Goal: Transaction & Acquisition: Subscribe to service/newsletter

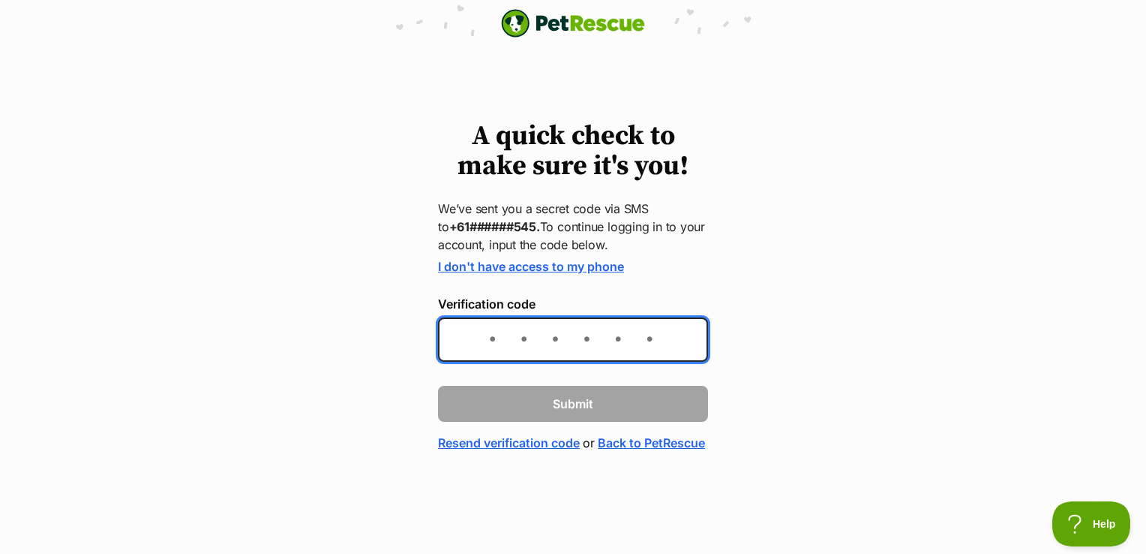
click at [570, 332] on input "Verification code" at bounding box center [573, 339] width 270 height 44
type input "671126"
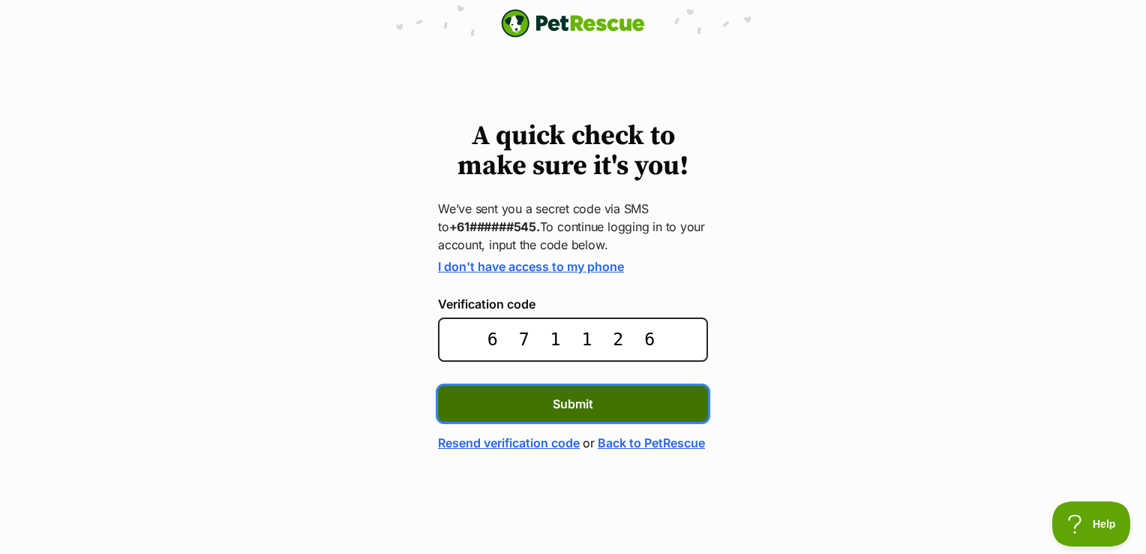
click at [569, 398] on span "Submit" at bounding box center [573, 404] width 41 height 18
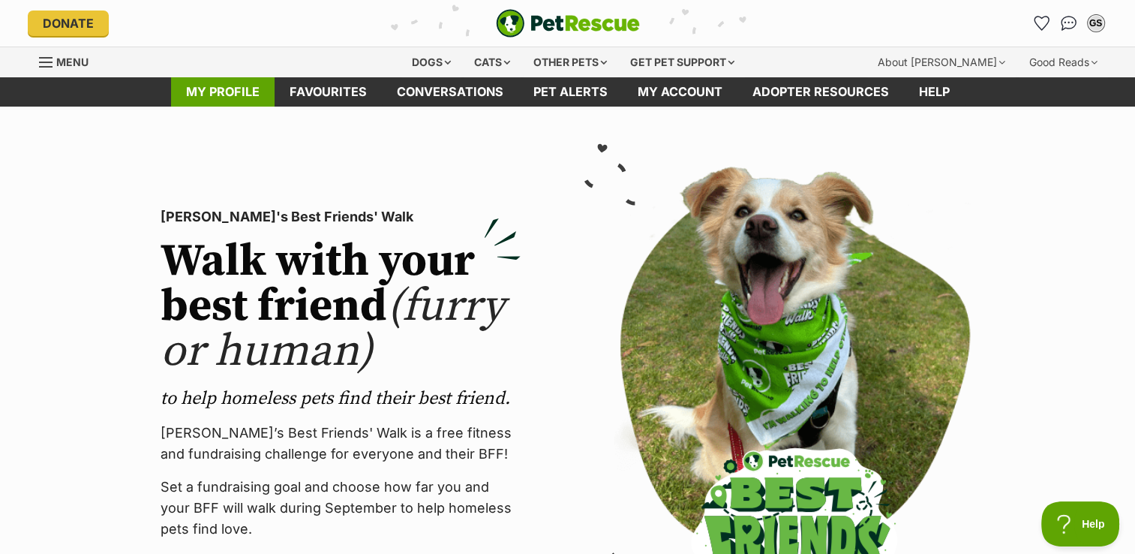
click at [230, 95] on link "My profile" at bounding box center [223, 91] width 104 height 29
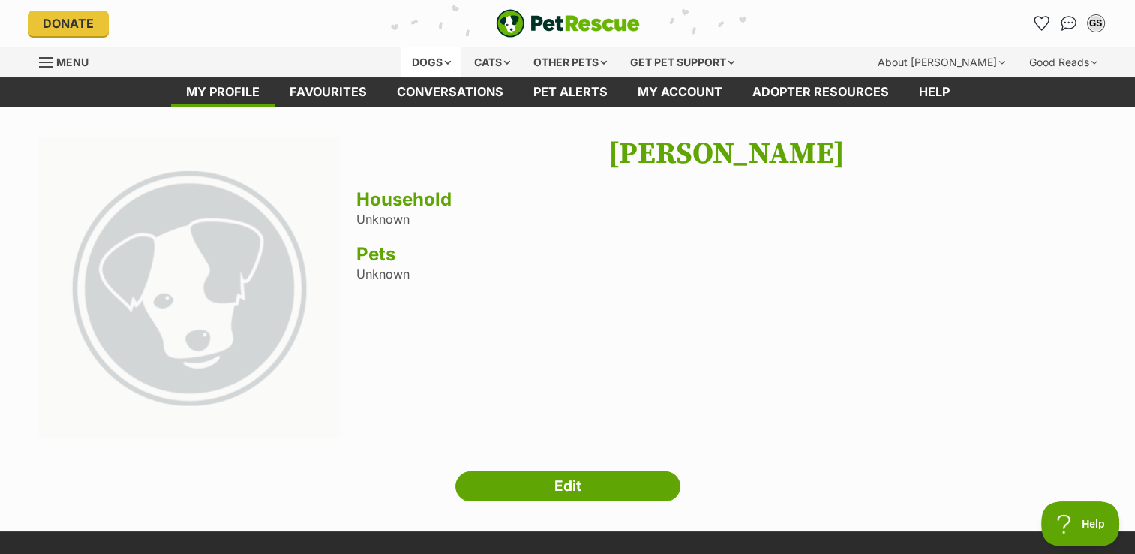
click at [424, 65] on div "Dogs" at bounding box center [431, 62] width 60 height 30
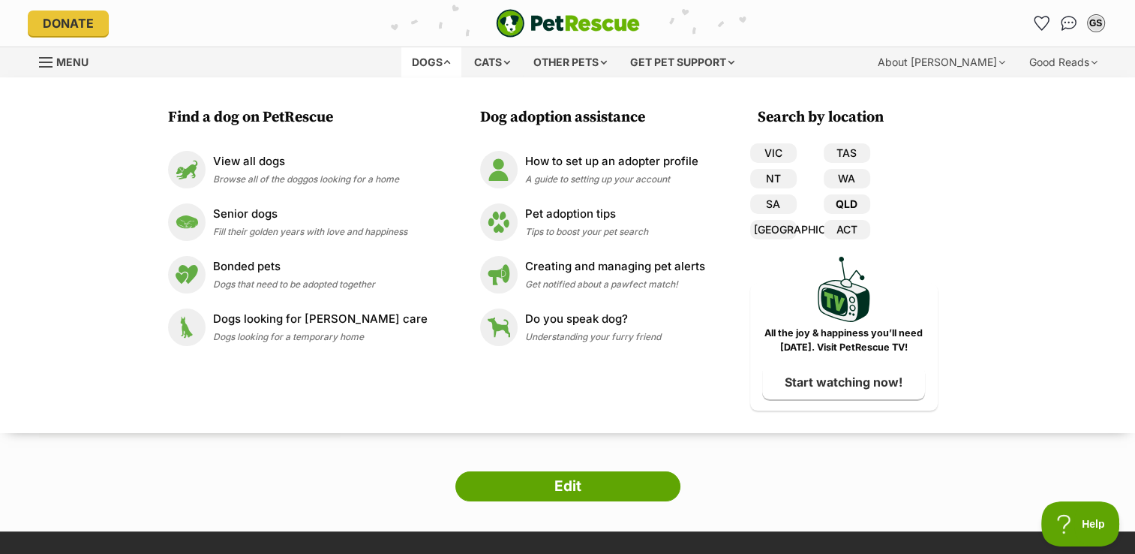
click at [835, 209] on link "QLD" at bounding box center [847, 204] width 47 height 20
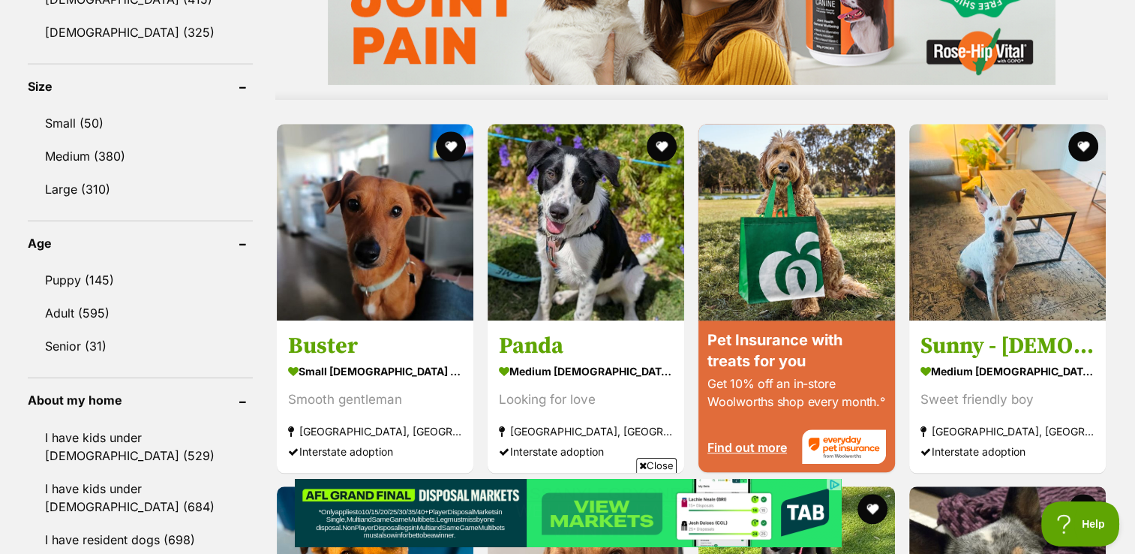
scroll to position [1356, 0]
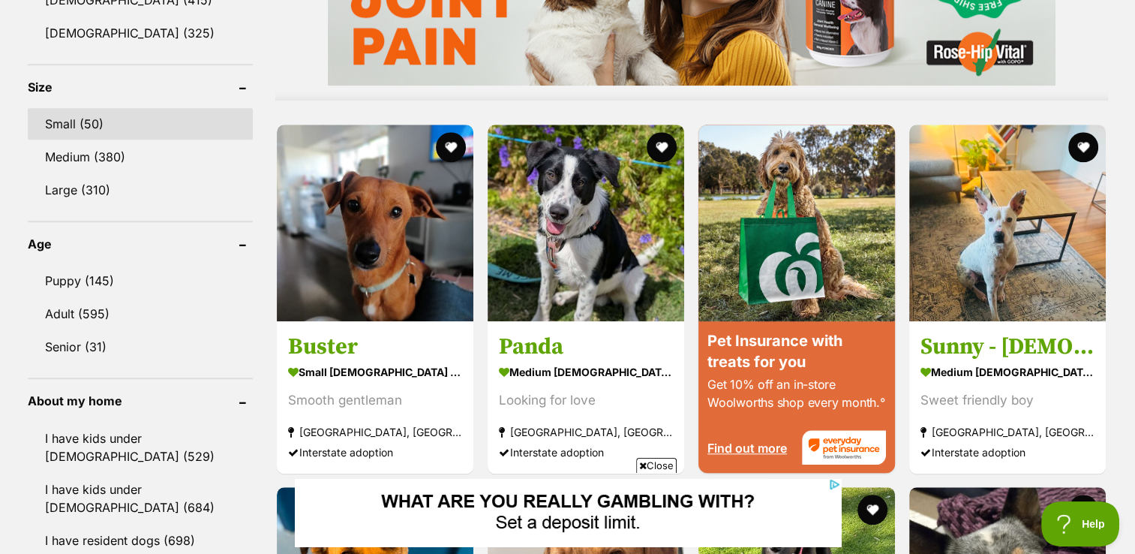
click at [68, 121] on link "Small (50)" at bounding box center [140, 124] width 225 height 32
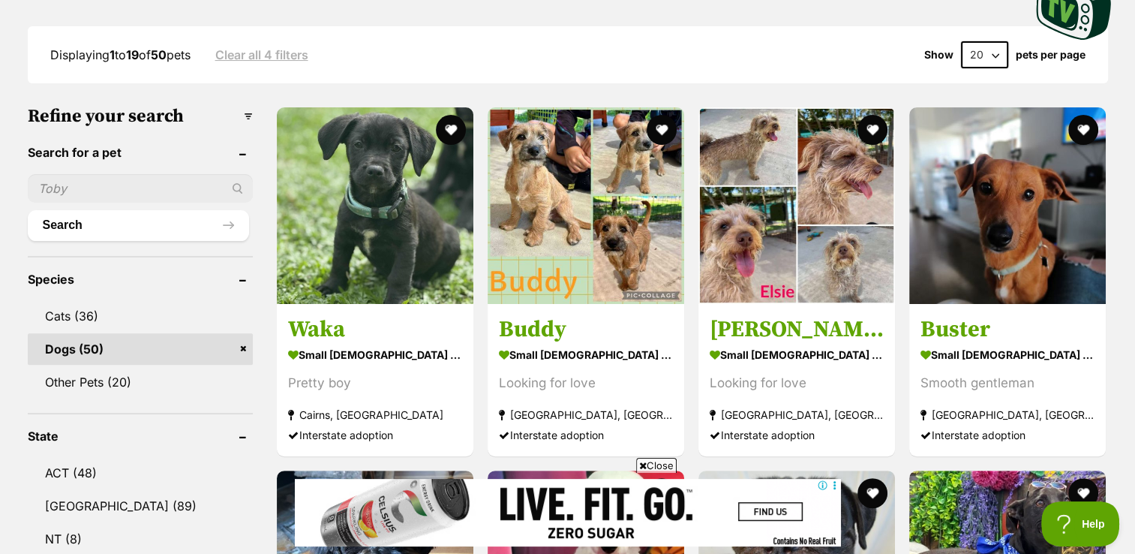
scroll to position [381, 0]
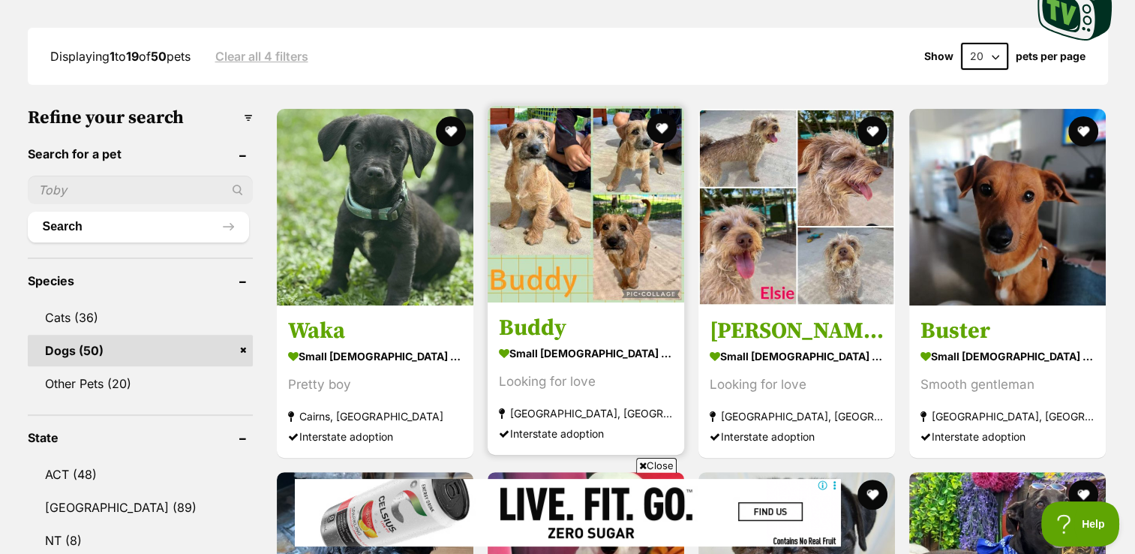
click at [524, 160] on img at bounding box center [586, 204] width 197 height 197
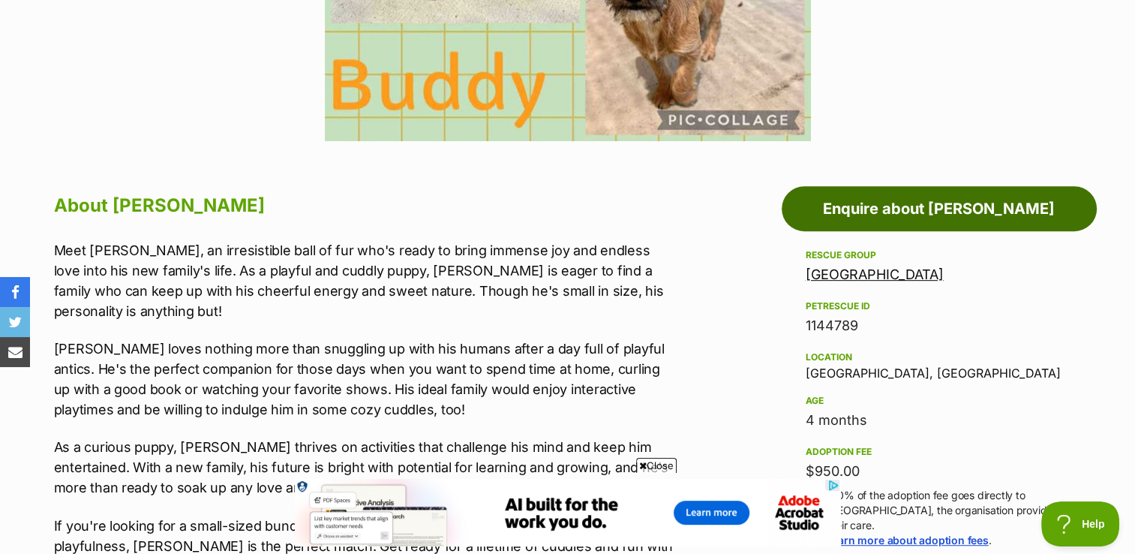
click at [933, 212] on link "Enquire about [PERSON_NAME]" at bounding box center [939, 208] width 315 height 45
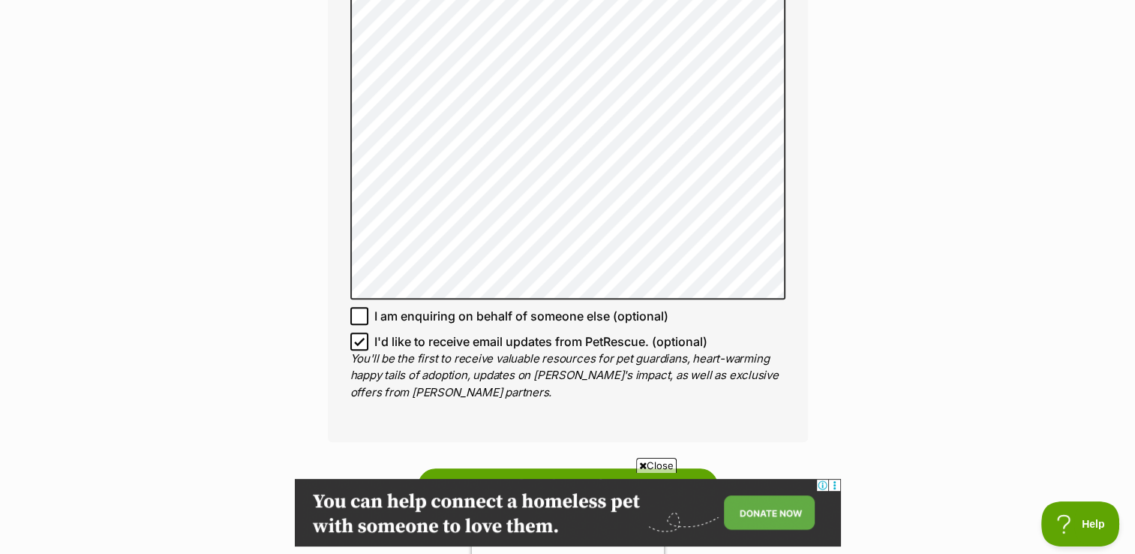
click at [672, 350] on p "You'll be the first to receive valuable resources for pet guardians, heart-warm…" at bounding box center [567, 375] width 435 height 51
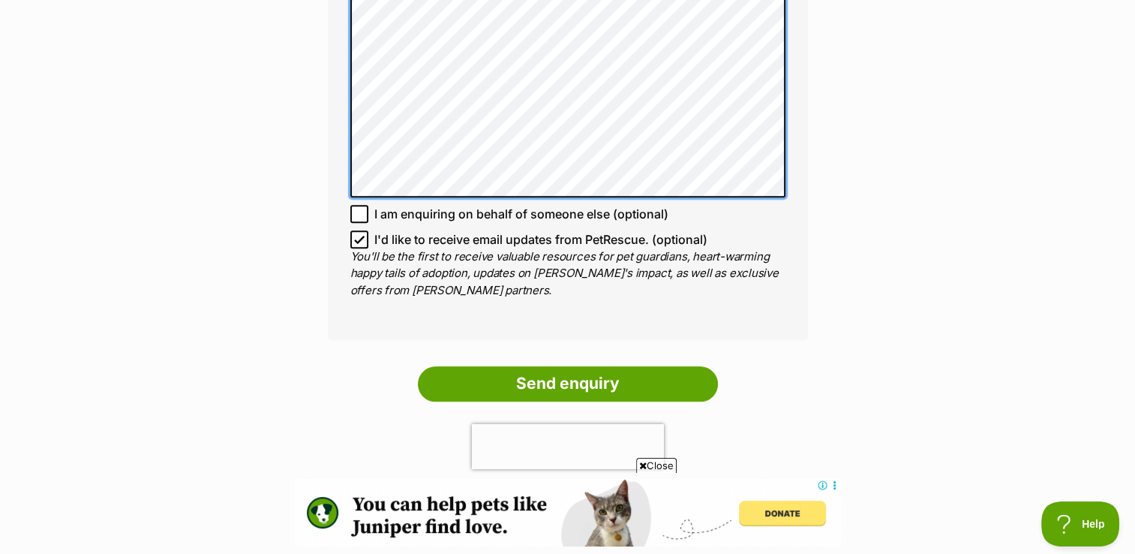
scroll to position [1252, 0]
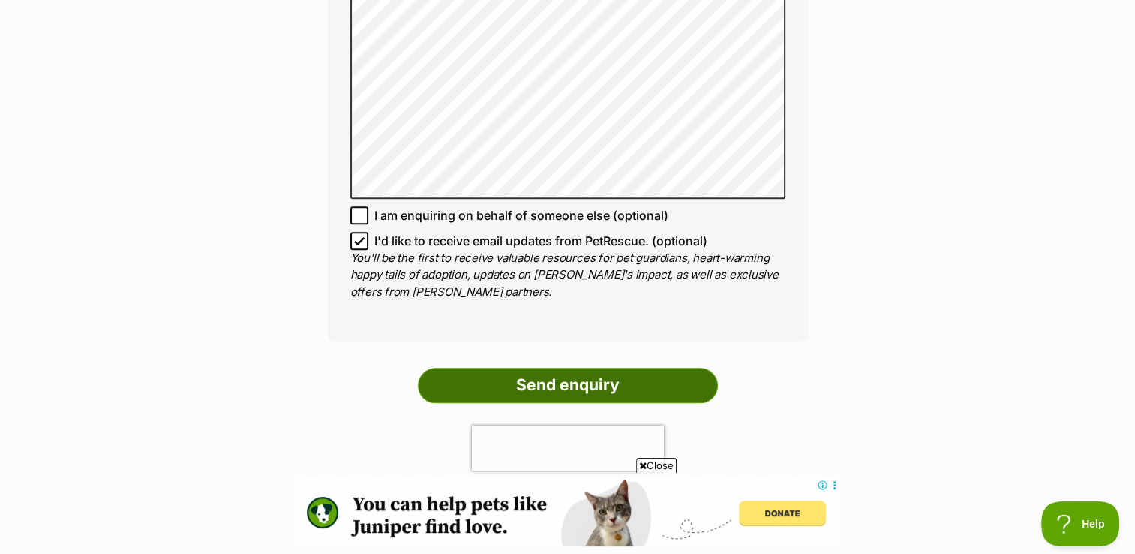
click at [543, 368] on input "Send enquiry" at bounding box center [568, 385] width 300 height 35
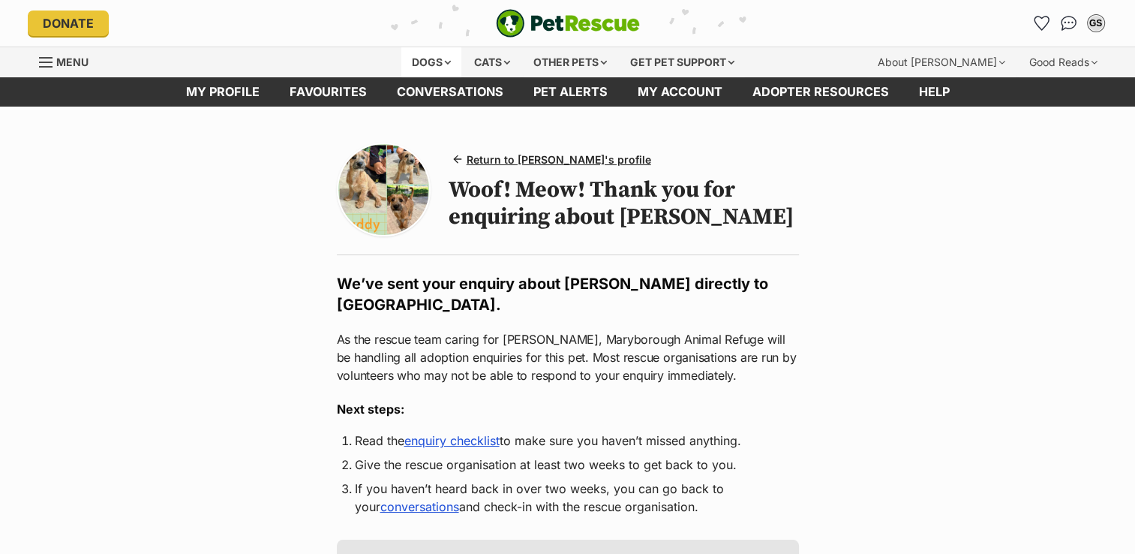
click at [436, 59] on div "Dogs" at bounding box center [431, 62] width 60 height 30
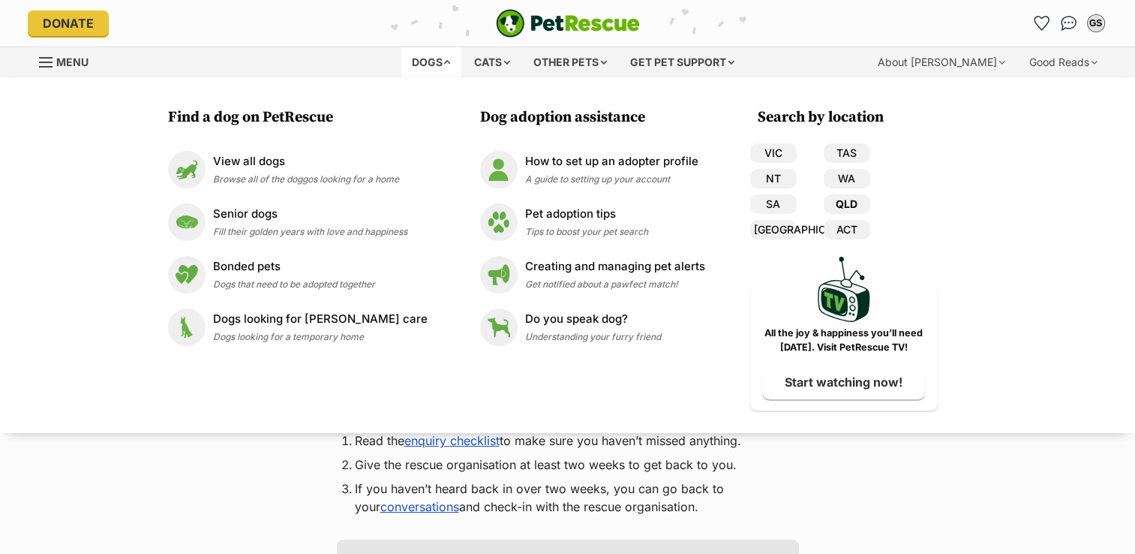
click at [835, 209] on link "QLD" at bounding box center [847, 204] width 47 height 20
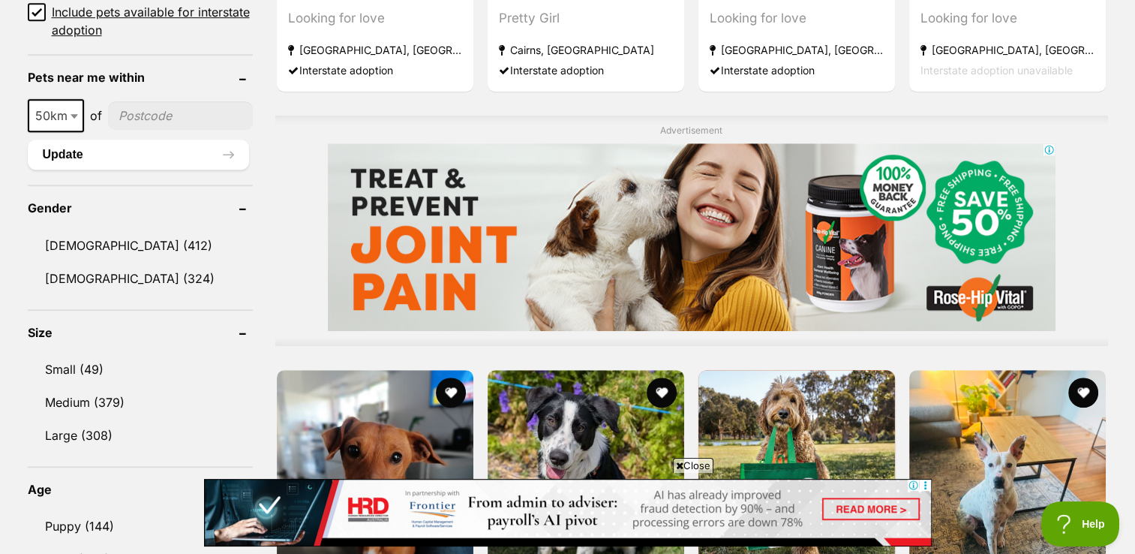
scroll to position [1155, 0]
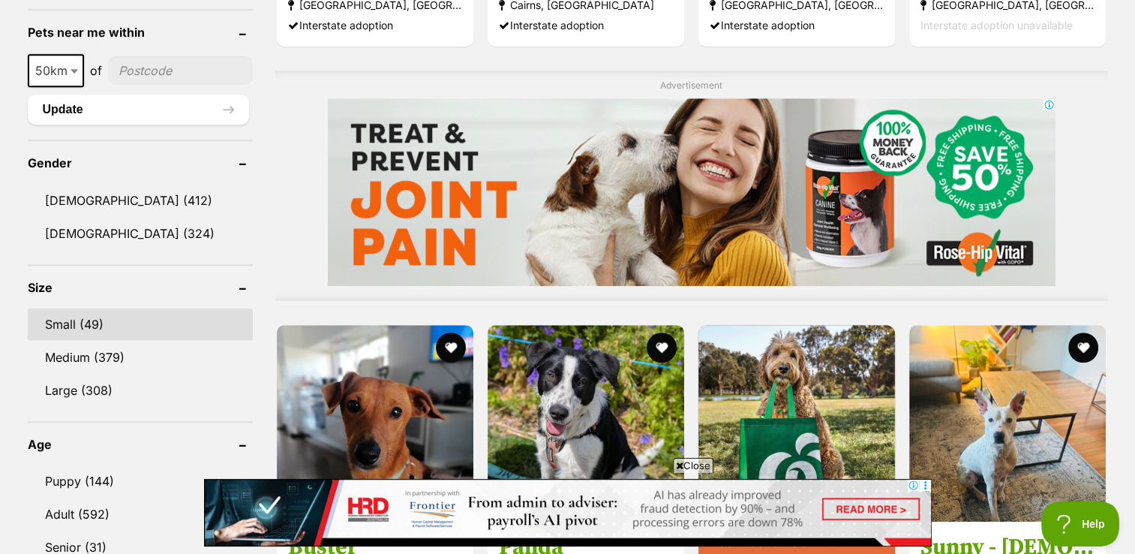
click at [60, 326] on link "Small (49)" at bounding box center [140, 324] width 225 height 32
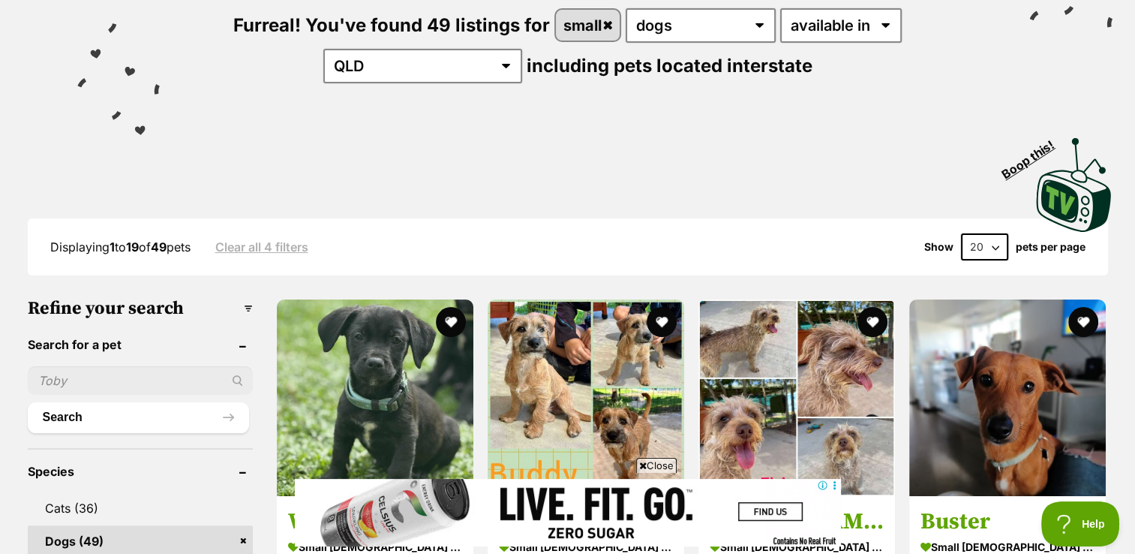
scroll to position [189, 0]
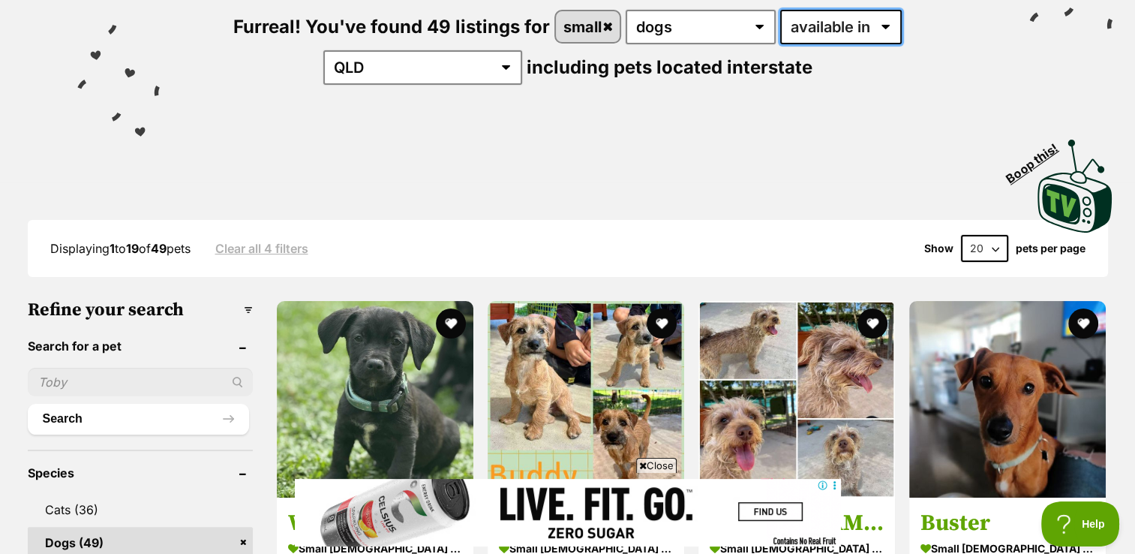
click at [816, 22] on select "available in located in" at bounding box center [841, 27] width 122 height 35
select select "disabled"
click at [780, 10] on select "available in located in" at bounding box center [841, 27] width 122 height 35
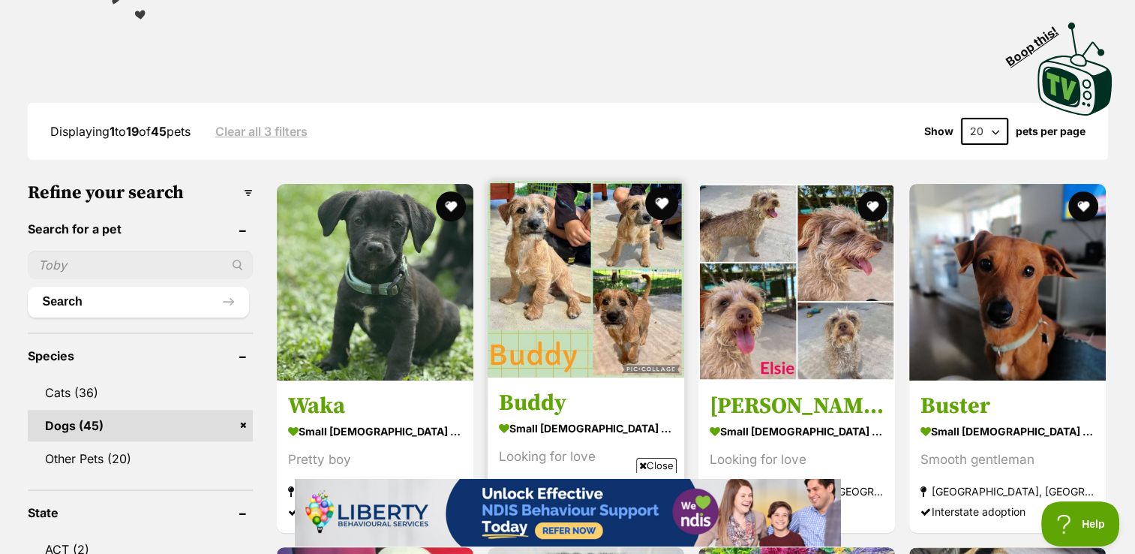
click at [663, 187] on button "favourite" at bounding box center [661, 203] width 33 height 33
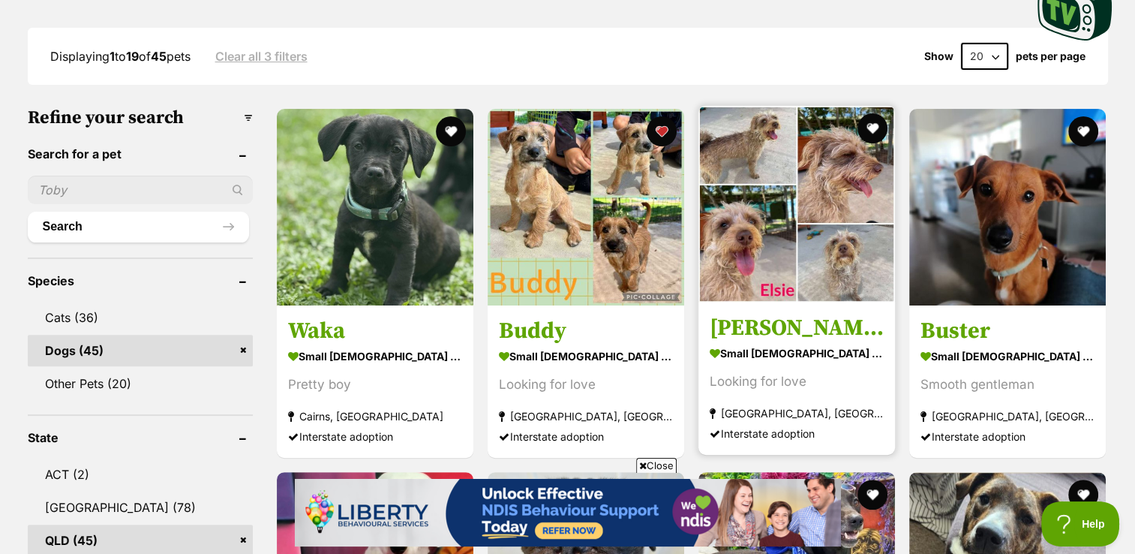
scroll to position [381, 0]
click at [786, 181] on img at bounding box center [797, 204] width 197 height 197
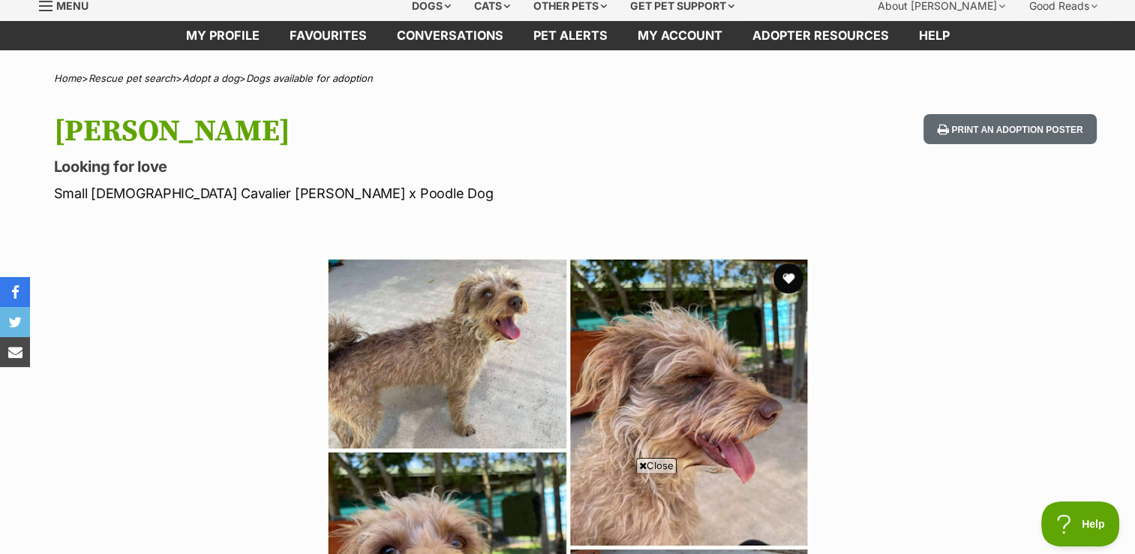
scroll to position [53, 0]
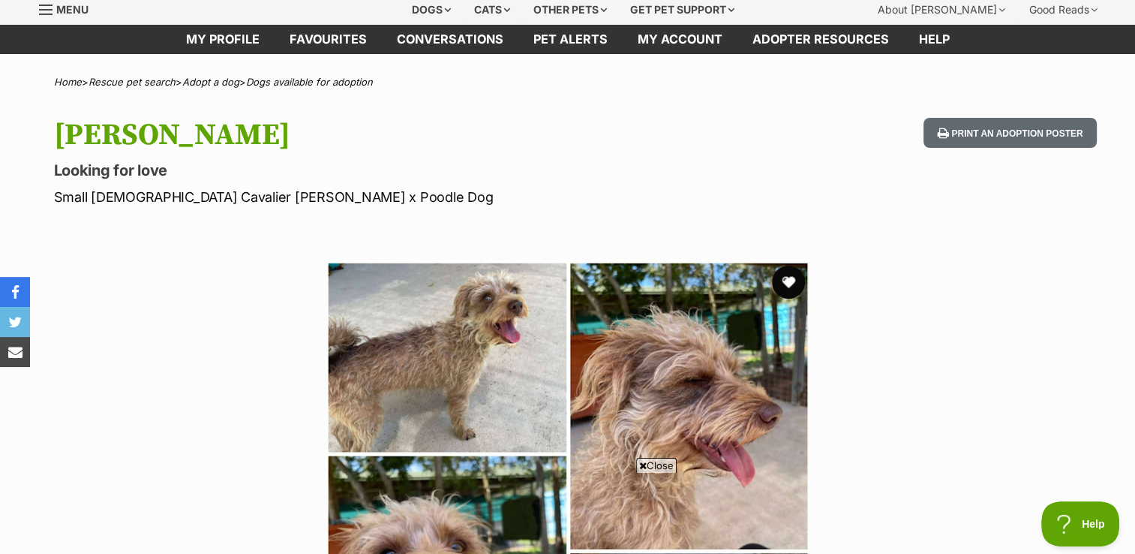
click at [789, 284] on button "favourite" at bounding box center [788, 282] width 33 height 33
click at [297, 83] on link "Dogs available for adoption" at bounding box center [309, 82] width 127 height 12
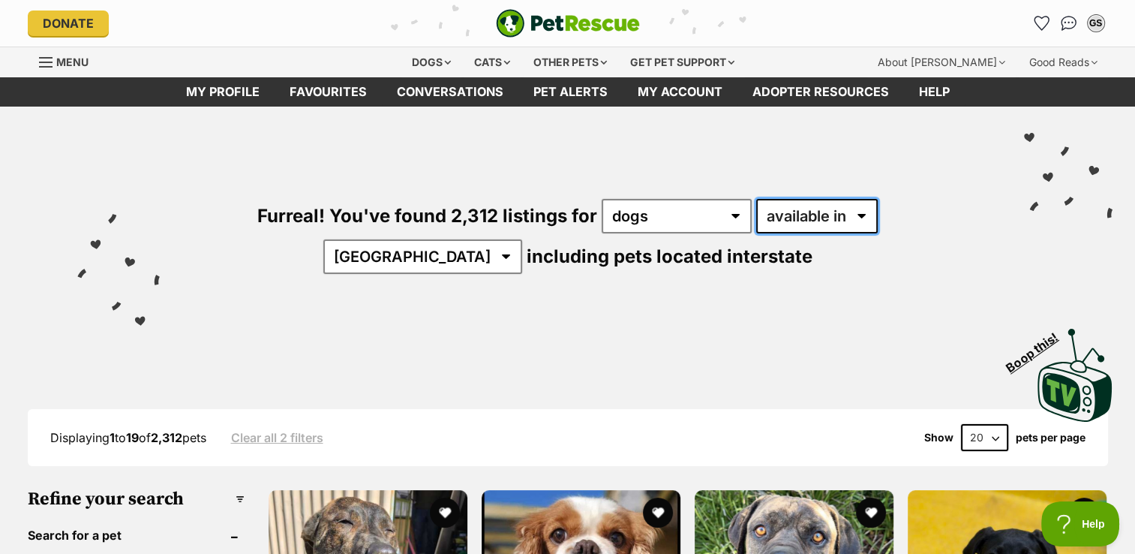
click at [771, 221] on select "available in located in" at bounding box center [817, 216] width 122 height 35
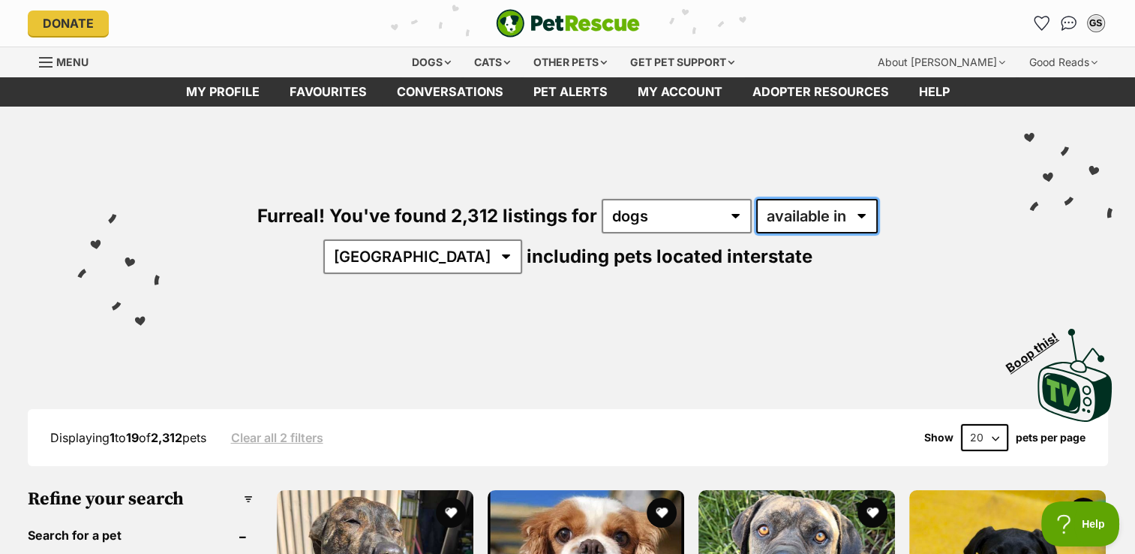
select select "disabled"
click at [756, 199] on select "available in located in" at bounding box center [817, 216] width 122 height 35
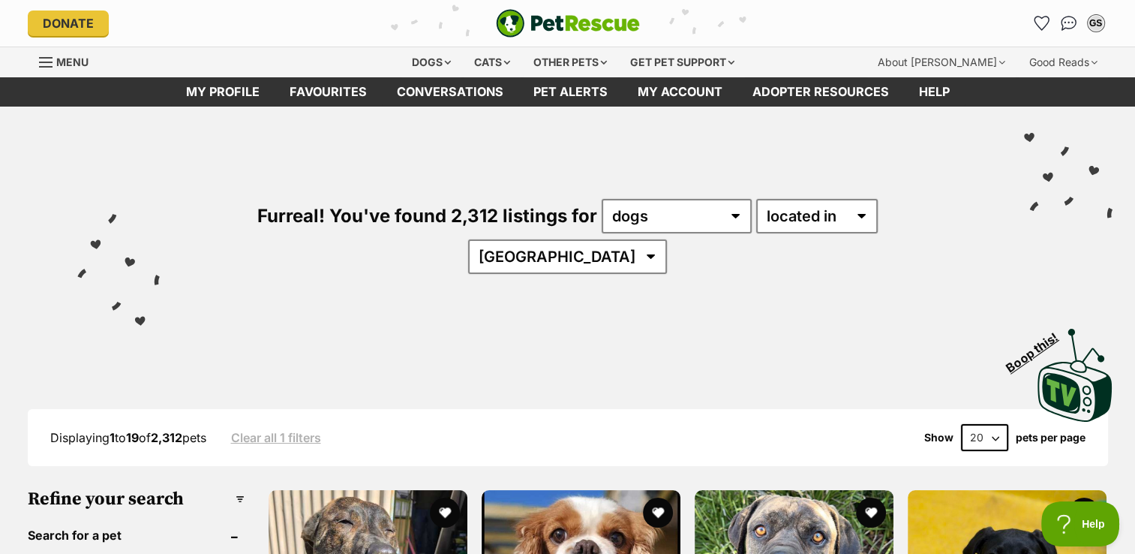
select select "QLD"
click at [667, 239] on select "[GEOGRAPHIC_DATA] [GEOGRAPHIC_DATA] [GEOGRAPHIC_DATA] [GEOGRAPHIC_DATA] SA [GEO…" at bounding box center [567, 256] width 199 height 35
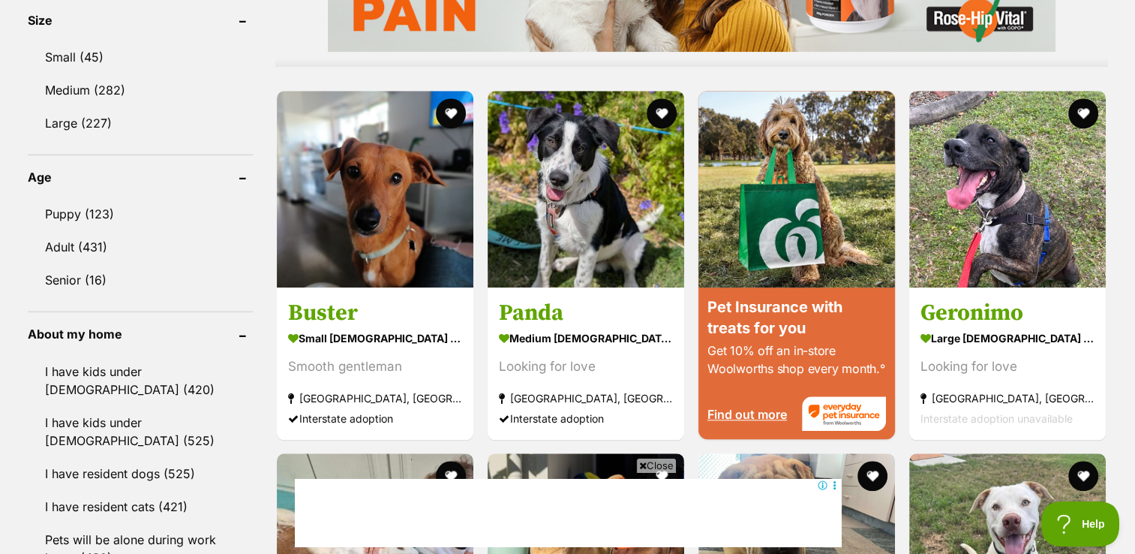
scroll to position [1389, 0]
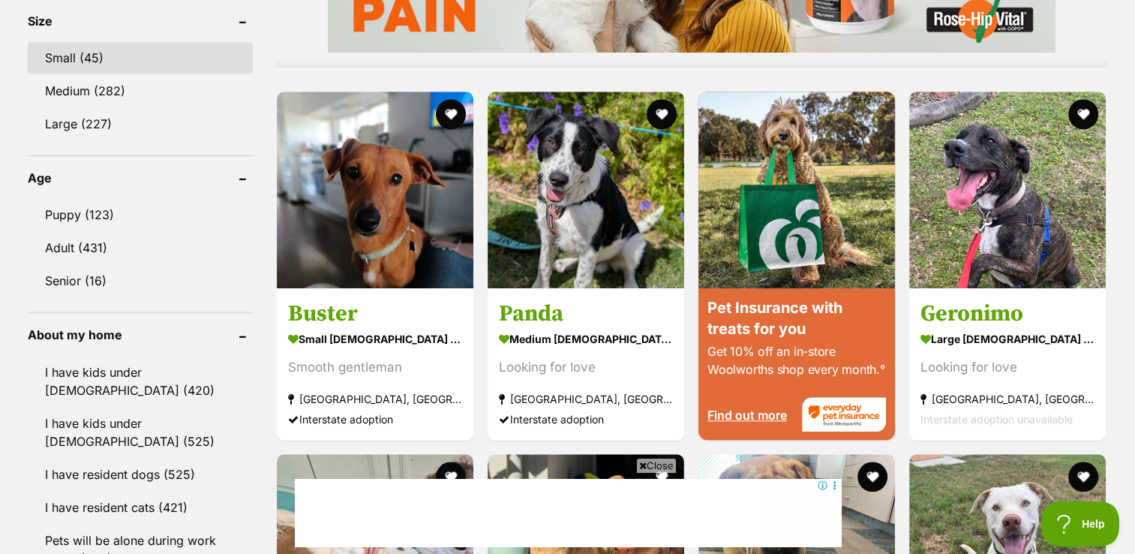
click at [80, 42] on link "Small (45)" at bounding box center [140, 58] width 225 height 32
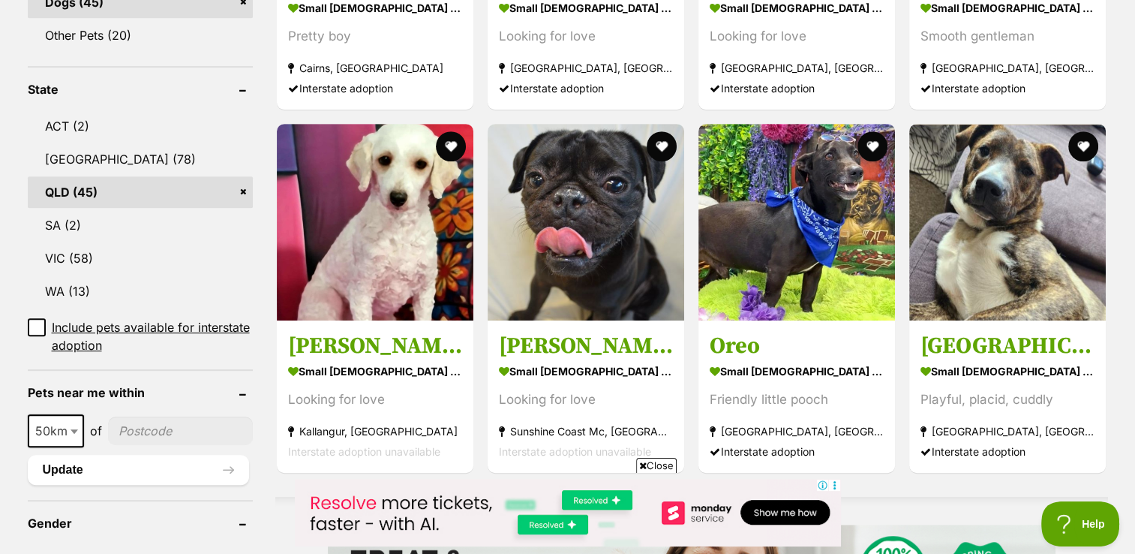
scroll to position [726, 0]
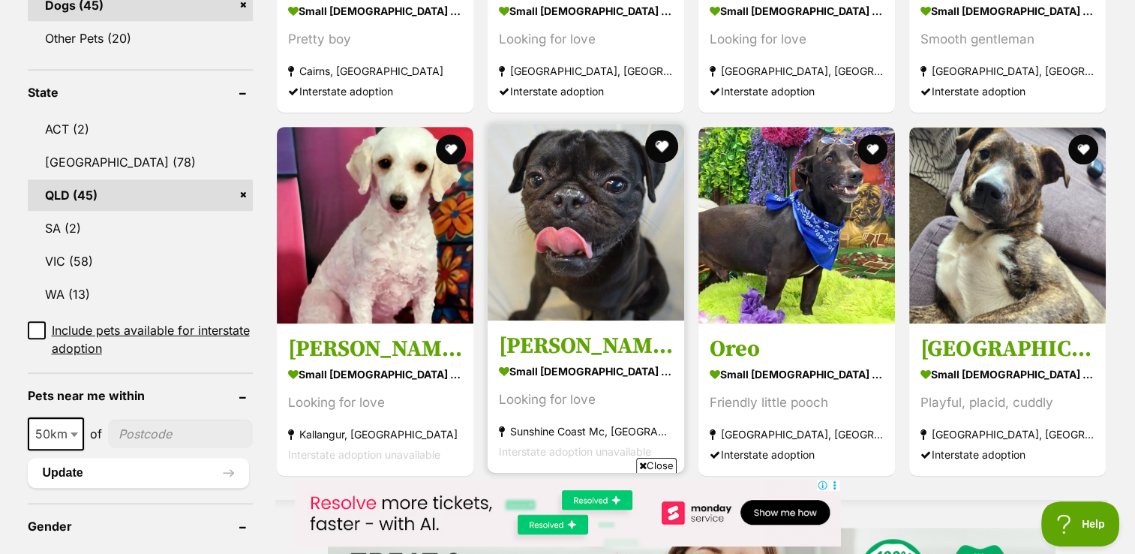
click at [657, 130] on button "favourite" at bounding box center [661, 146] width 33 height 33
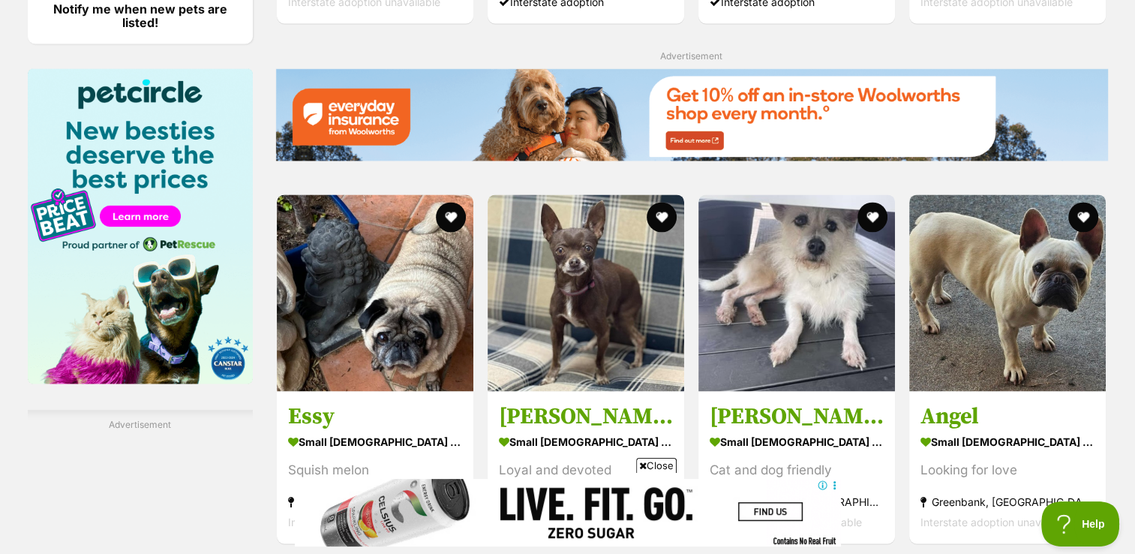
scroll to position [2169, 0]
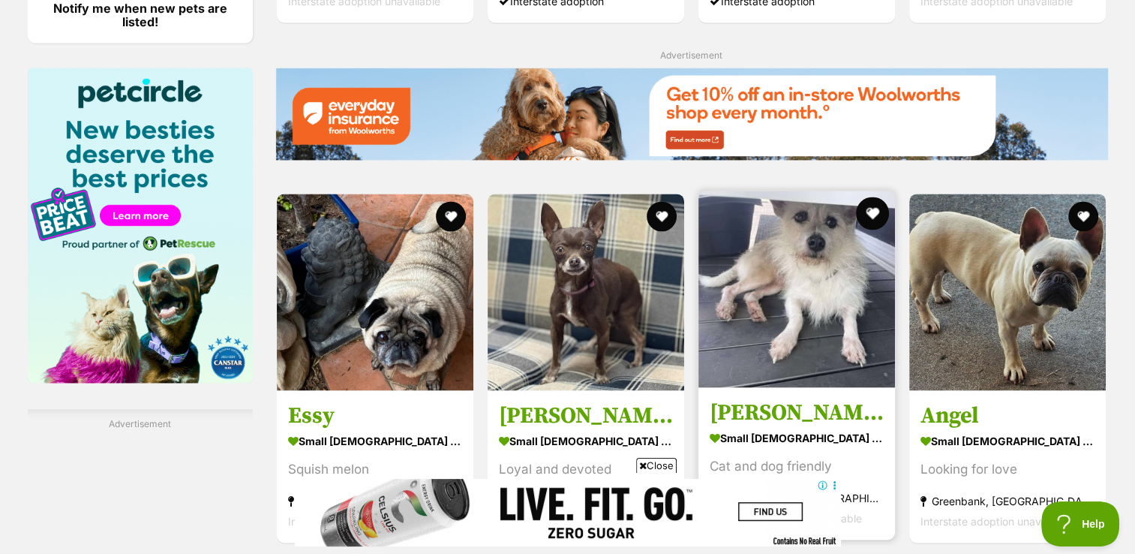
click at [868, 197] on button "favourite" at bounding box center [872, 213] width 33 height 33
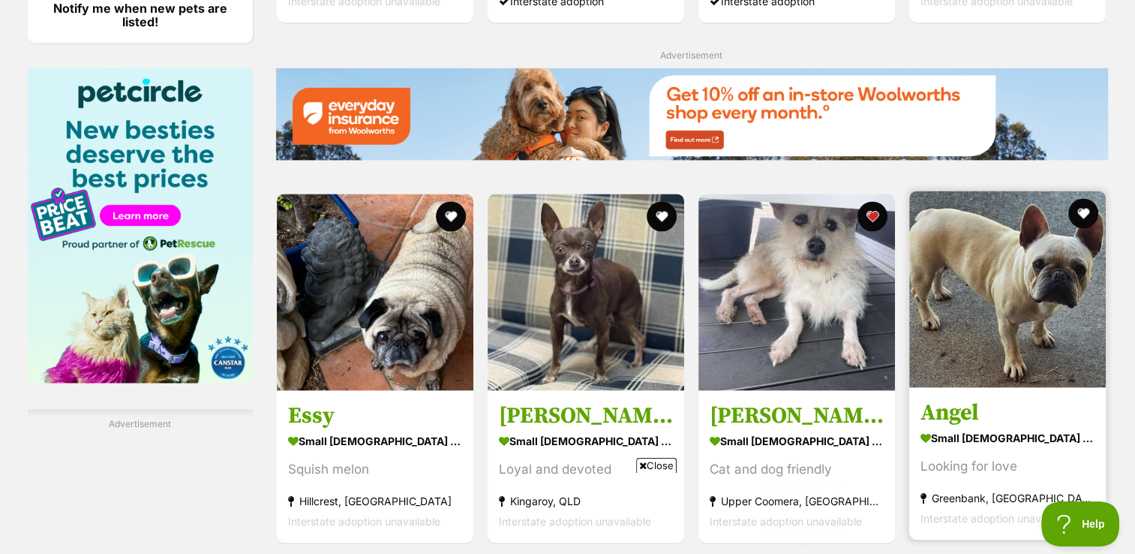
scroll to position [0, 0]
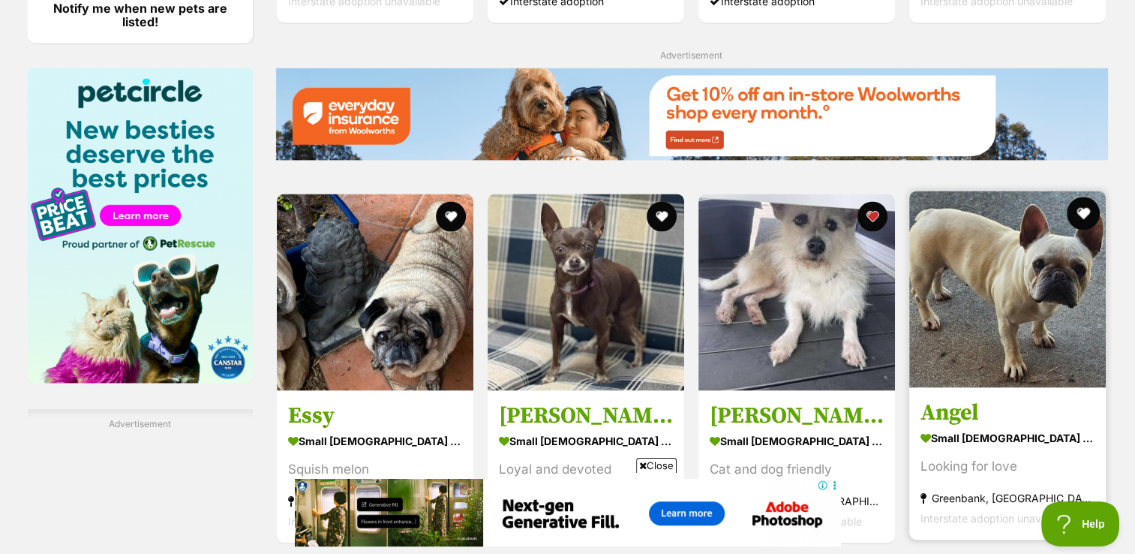
click at [1084, 197] on button "favourite" at bounding box center [1084, 213] width 33 height 33
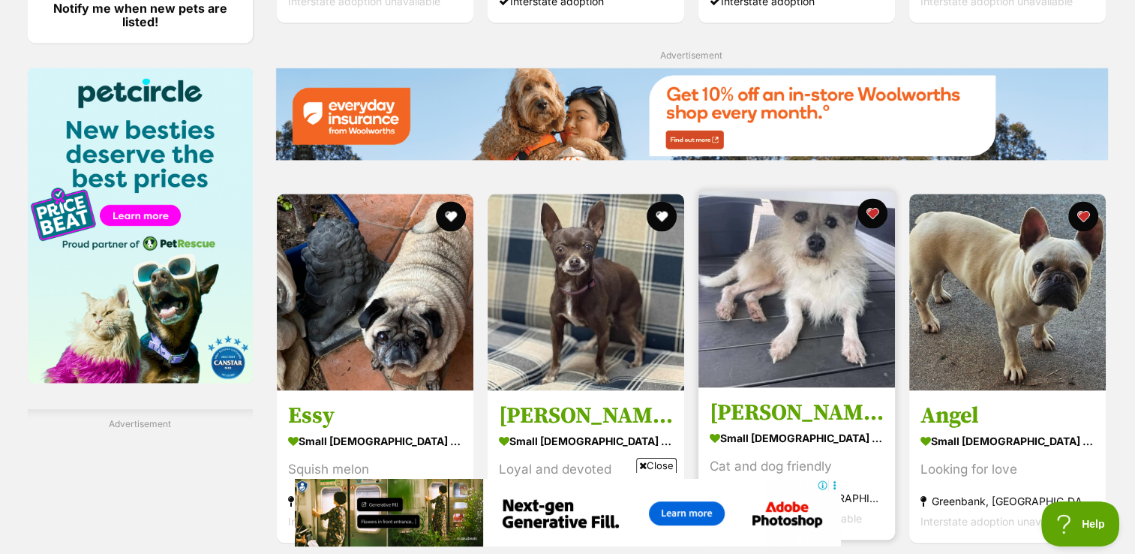
click at [715, 341] on img at bounding box center [797, 289] width 197 height 197
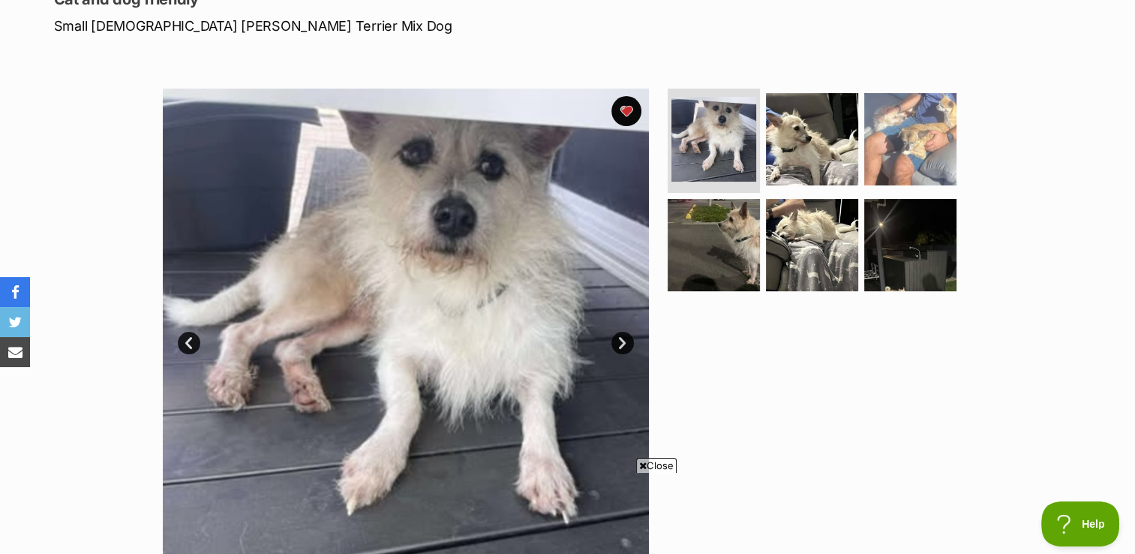
scroll to position [222, 0]
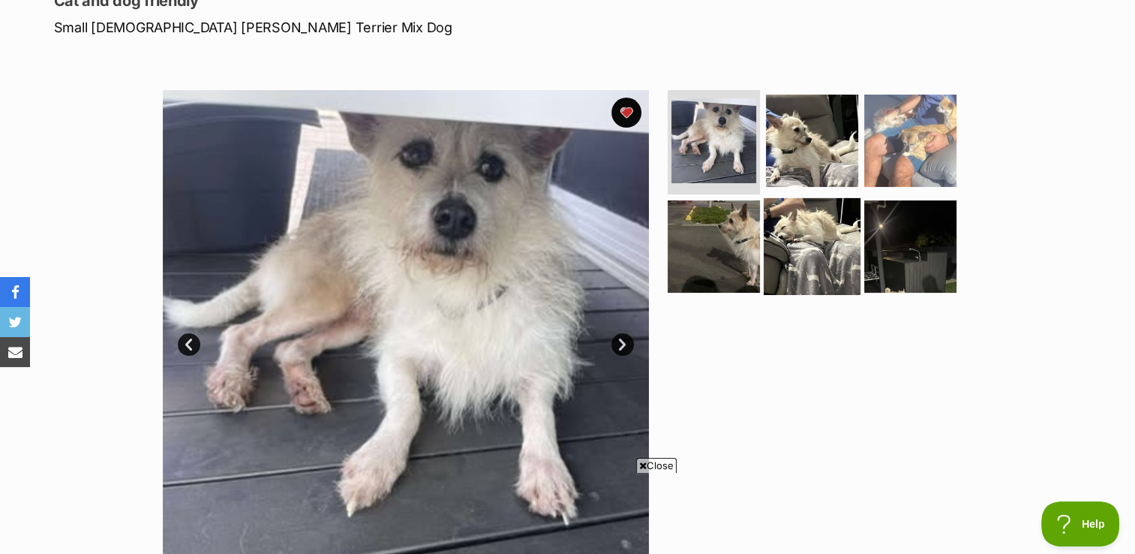
click at [801, 245] on img at bounding box center [812, 246] width 97 height 97
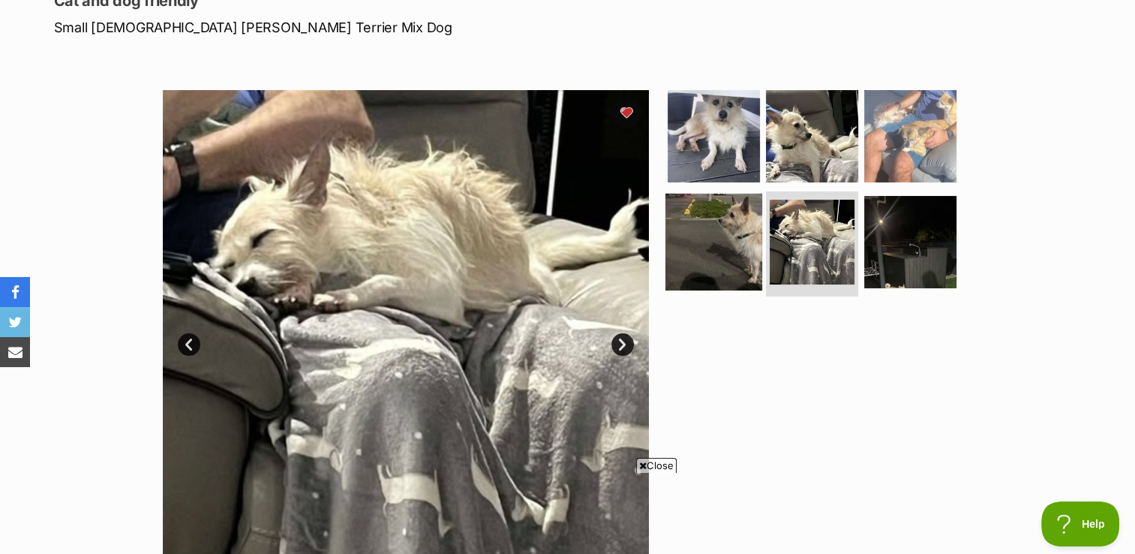
click at [731, 242] on img at bounding box center [714, 242] width 97 height 97
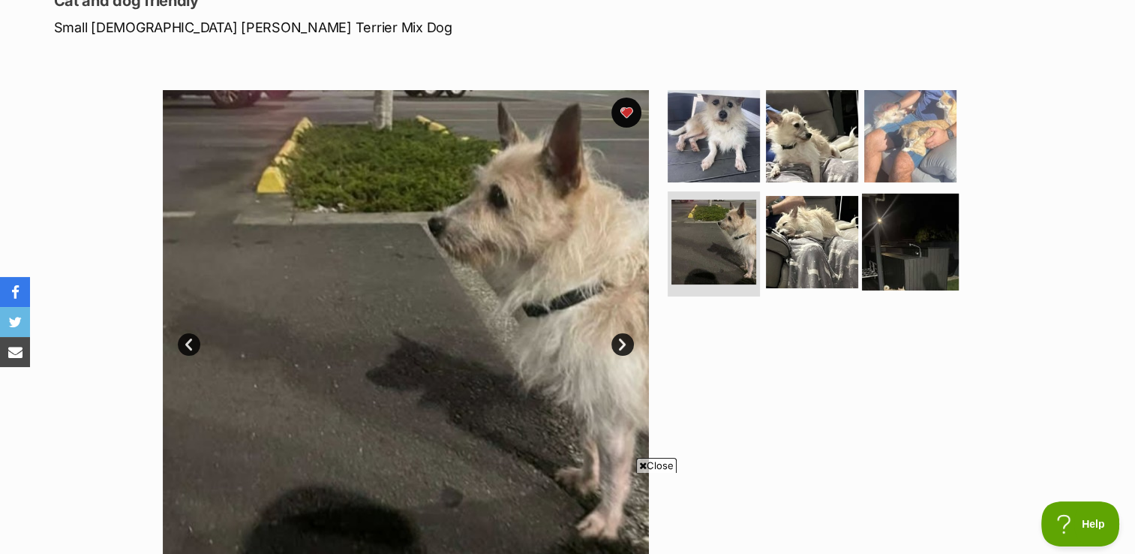
click at [891, 253] on img at bounding box center [910, 242] width 97 height 97
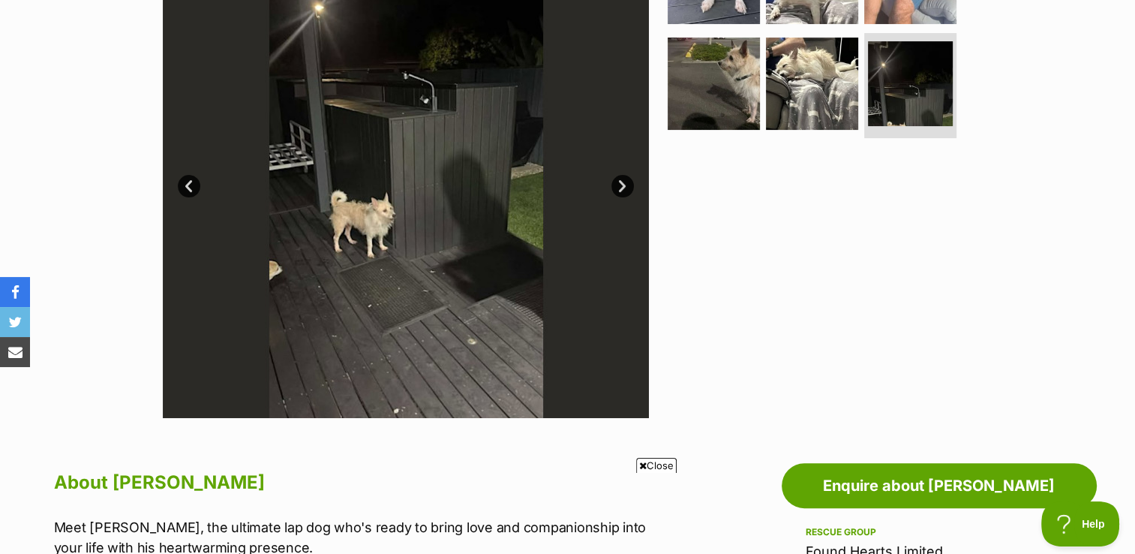
scroll to position [0, 0]
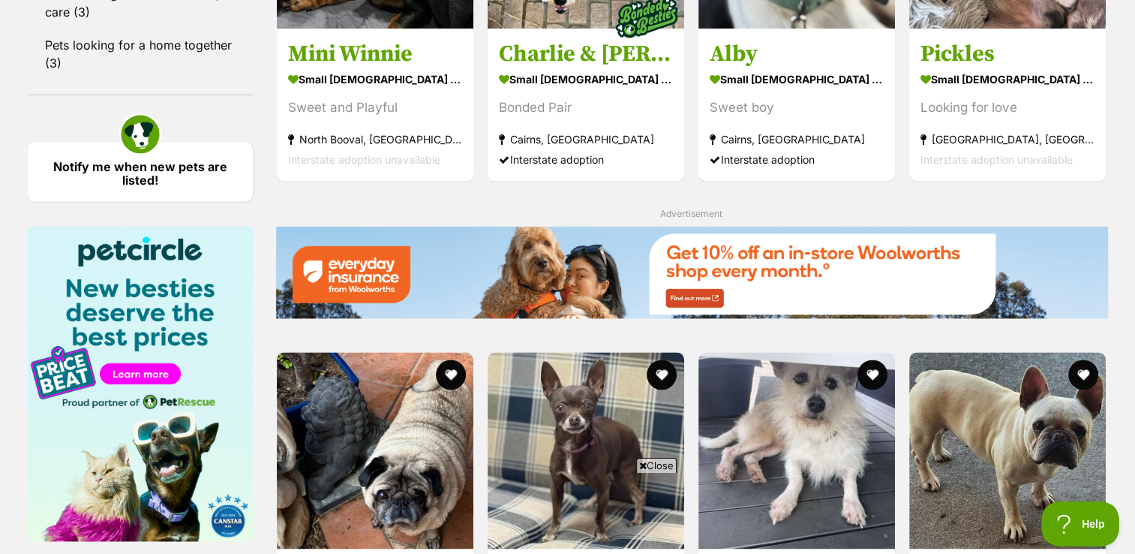
scroll to position [1991, 0]
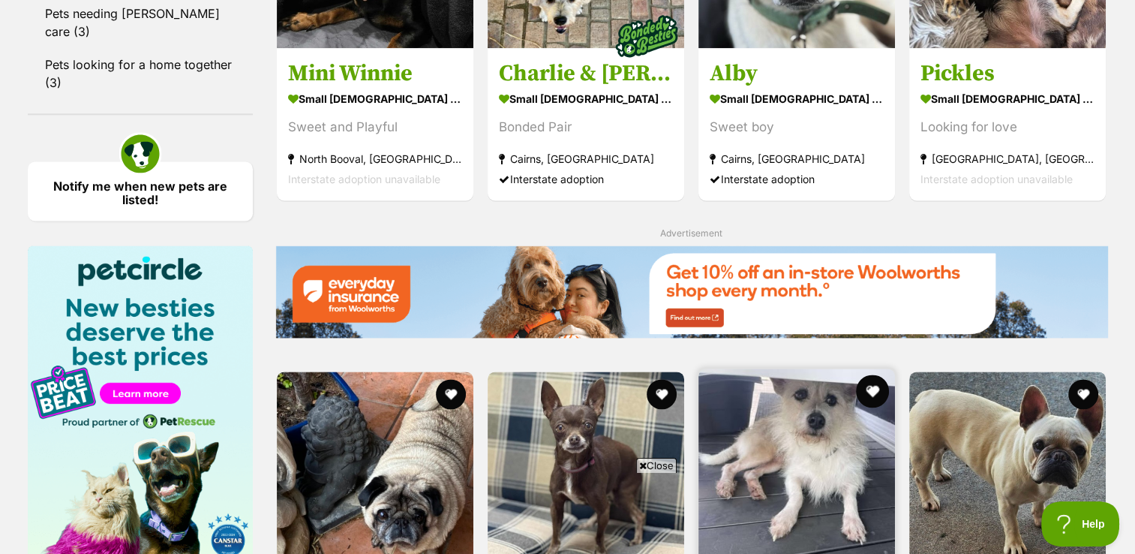
click at [876, 374] on button "favourite" at bounding box center [872, 390] width 33 height 33
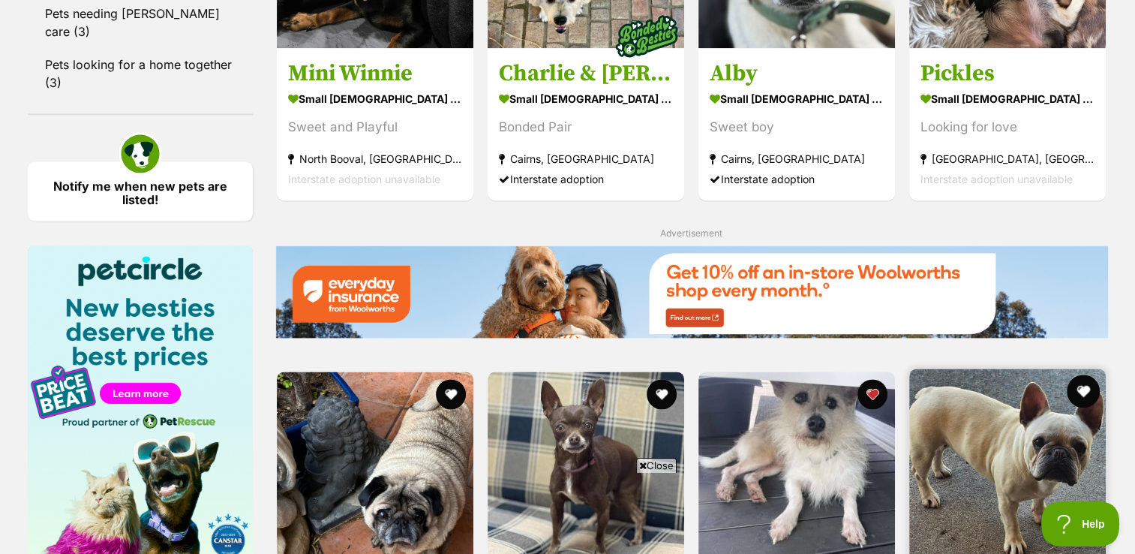
click at [1088, 374] on button "favourite" at bounding box center [1084, 390] width 33 height 33
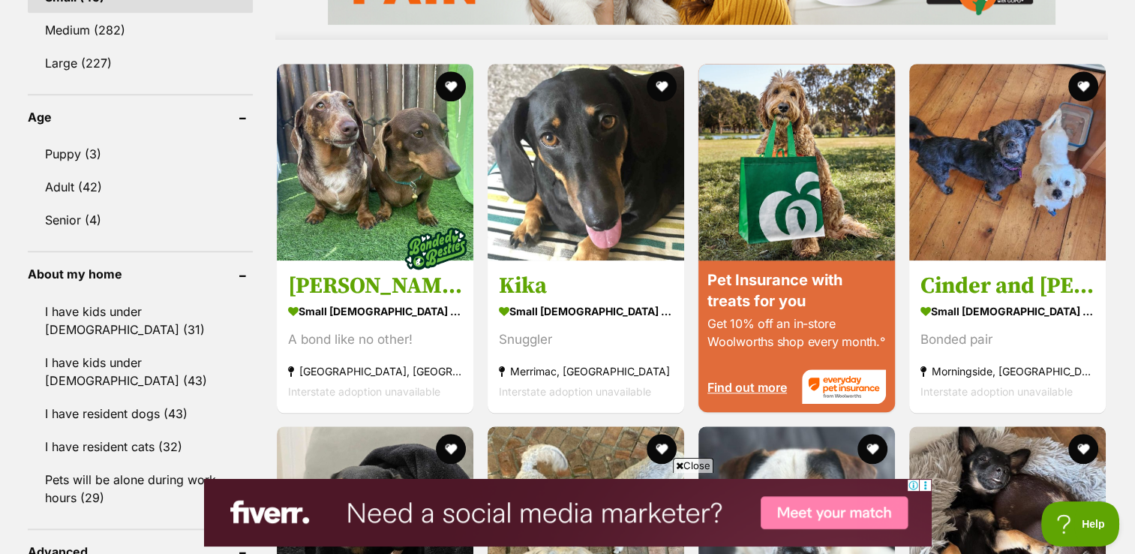
scroll to position [1465, 0]
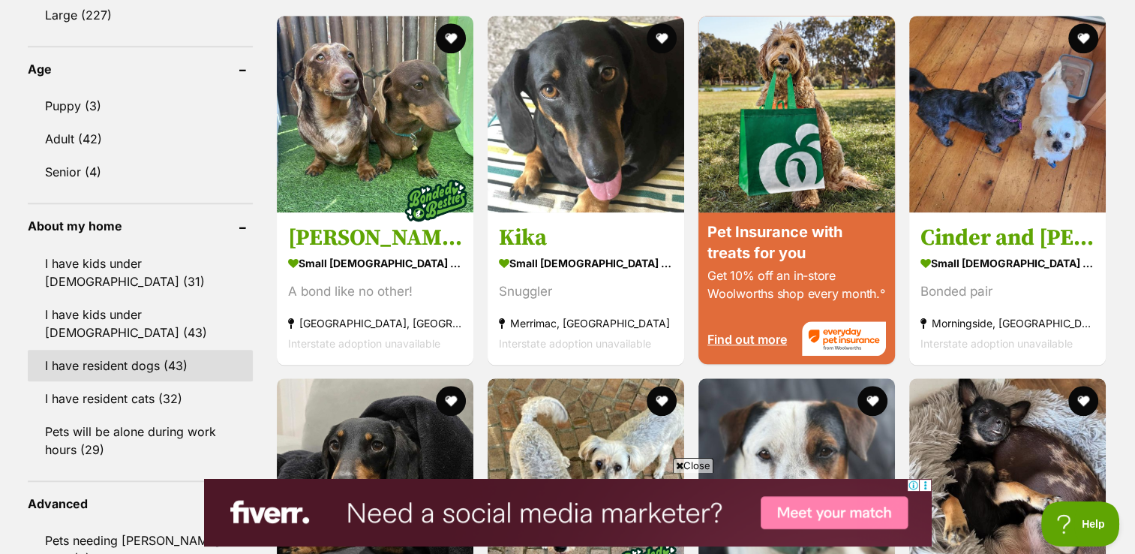
click at [83, 350] on link "I have resident dogs (43)" at bounding box center [140, 366] width 225 height 32
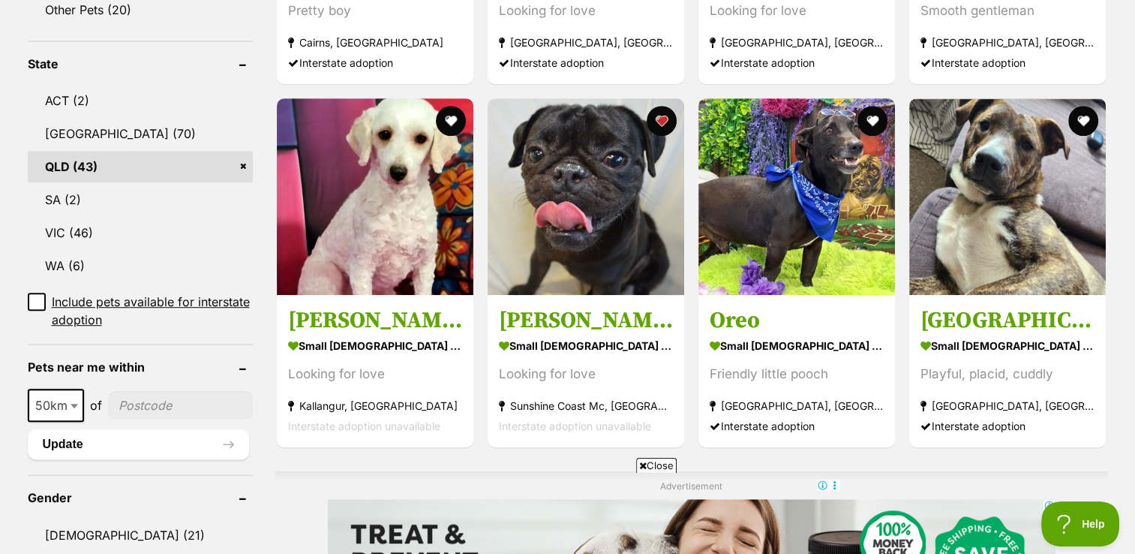
scroll to position [756, 0]
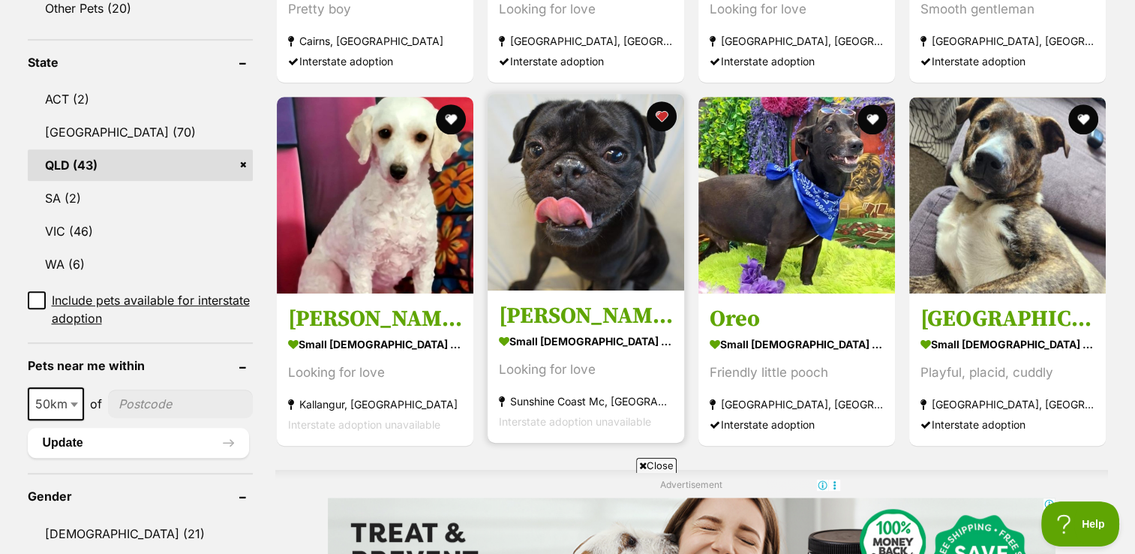
click at [590, 202] on img at bounding box center [586, 192] width 197 height 197
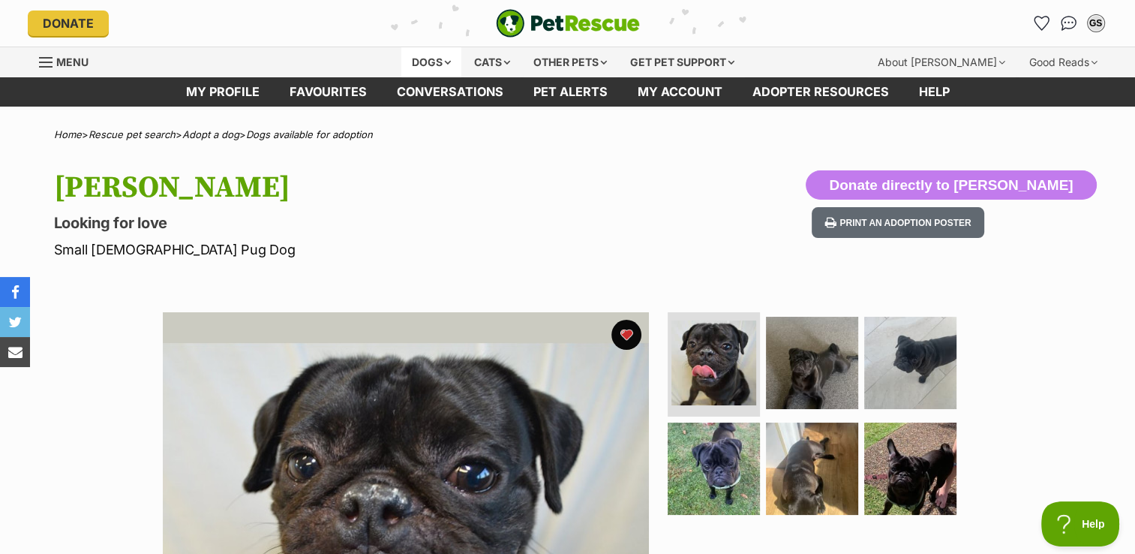
click at [443, 62] on div "Dogs" at bounding box center [431, 62] width 60 height 30
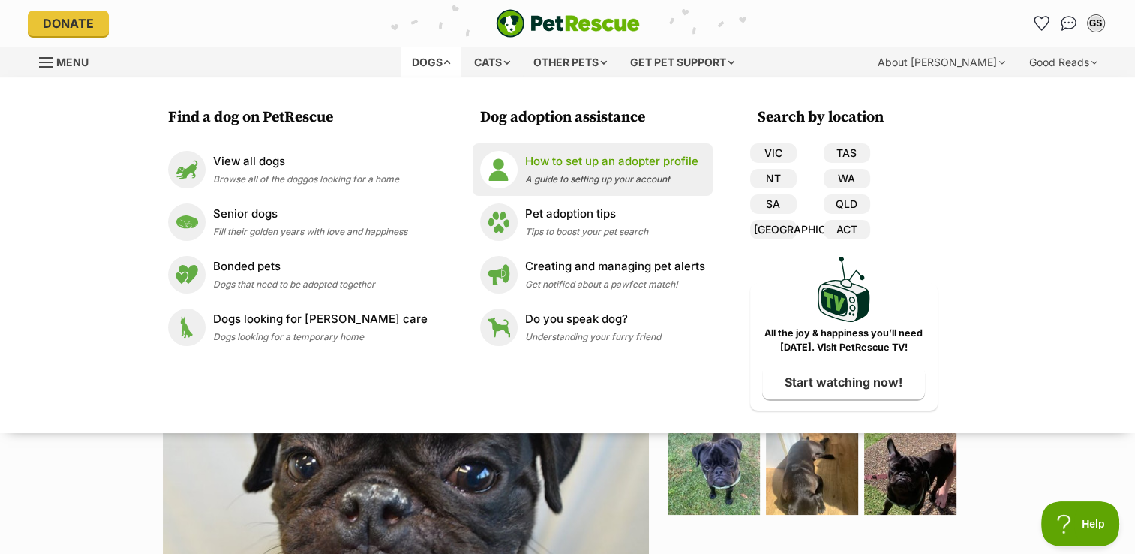
click at [620, 163] on p "How to set up an adopter profile" at bounding box center [611, 161] width 173 height 17
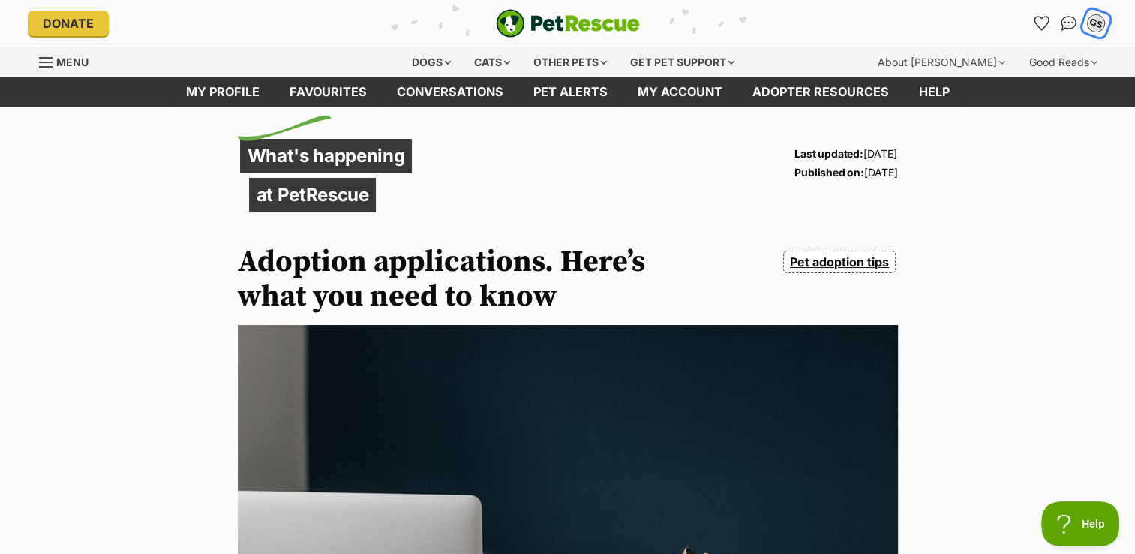
click at [1098, 22] on div "GS" at bounding box center [1096, 24] width 20 height 20
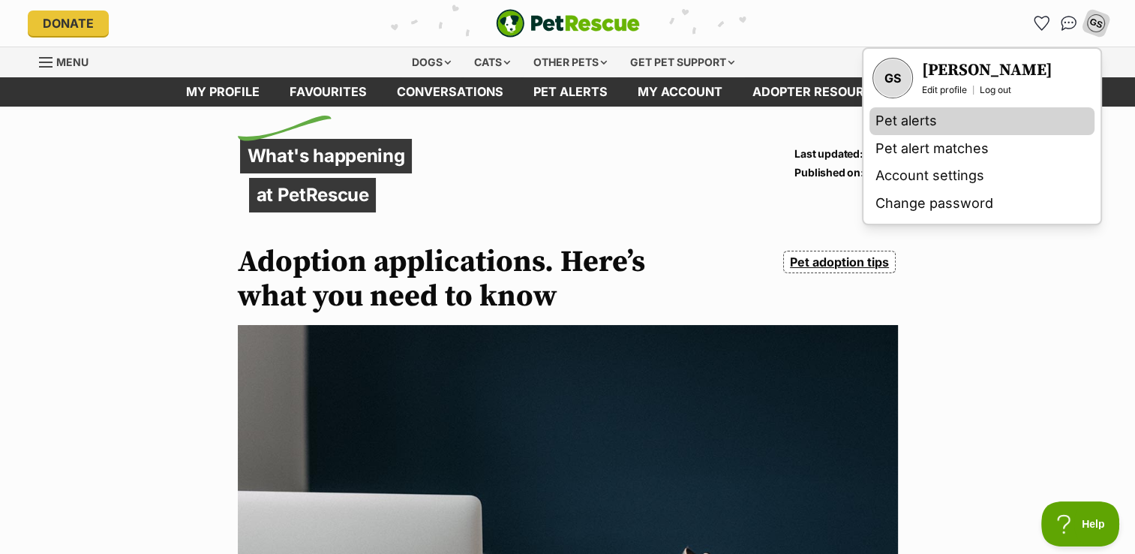
click at [904, 131] on link "Pet alerts" at bounding box center [982, 121] width 225 height 28
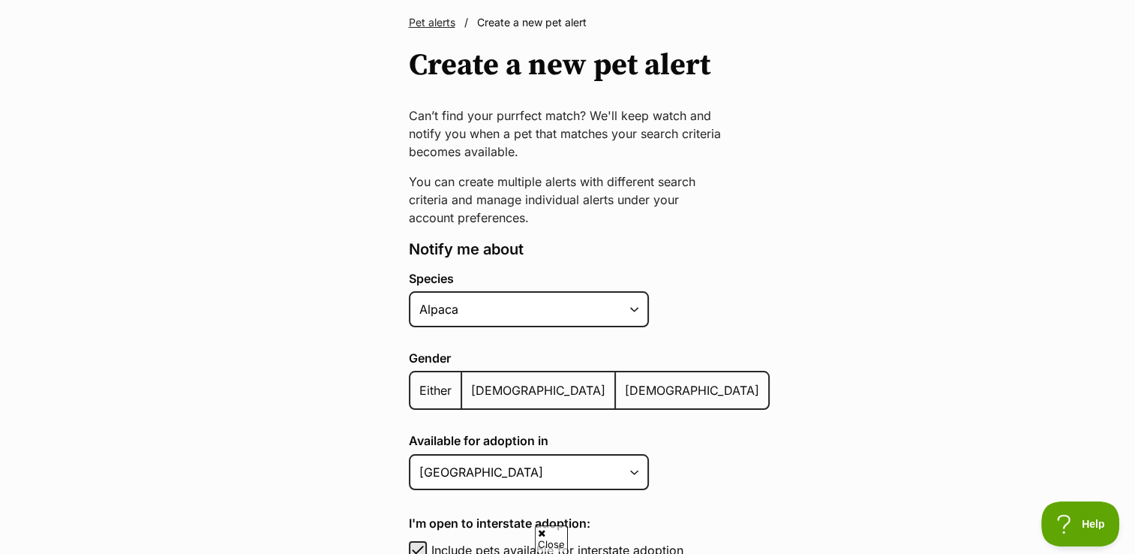
scroll to position [116, 0]
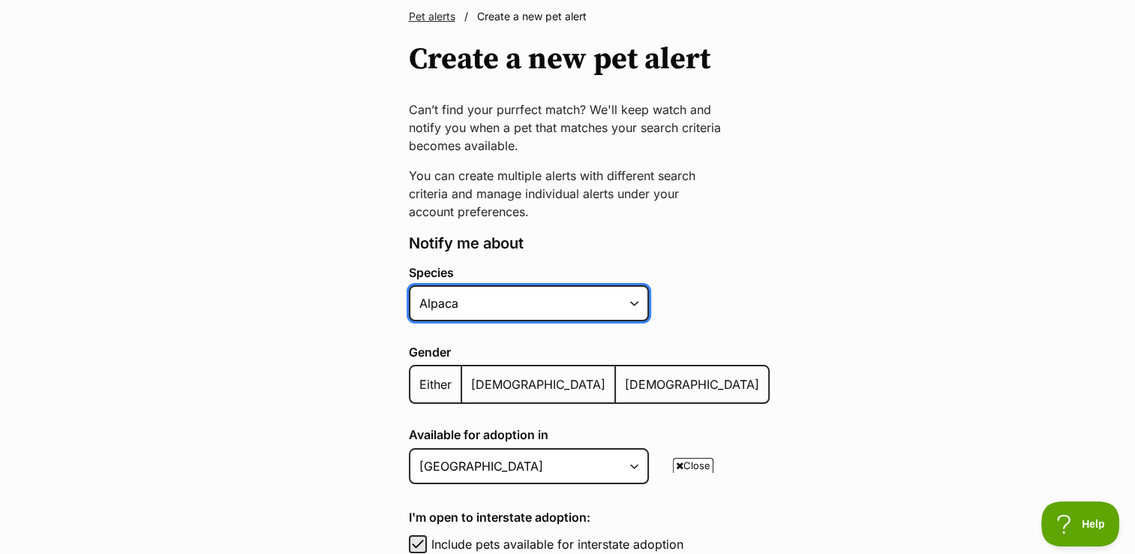
click at [600, 293] on select "Alpaca Bird Cat Chicken Cow Dog Donkey Duck Ferret Fish Goat Goose Guinea Fowl …" at bounding box center [529, 303] width 240 height 36
select select "1"
click at [409, 285] on select "Alpaca Bird Cat Chicken Cow Dog Donkey Duck Ferret Fish Goat Goose Guinea Fowl …" at bounding box center [529, 303] width 240 height 36
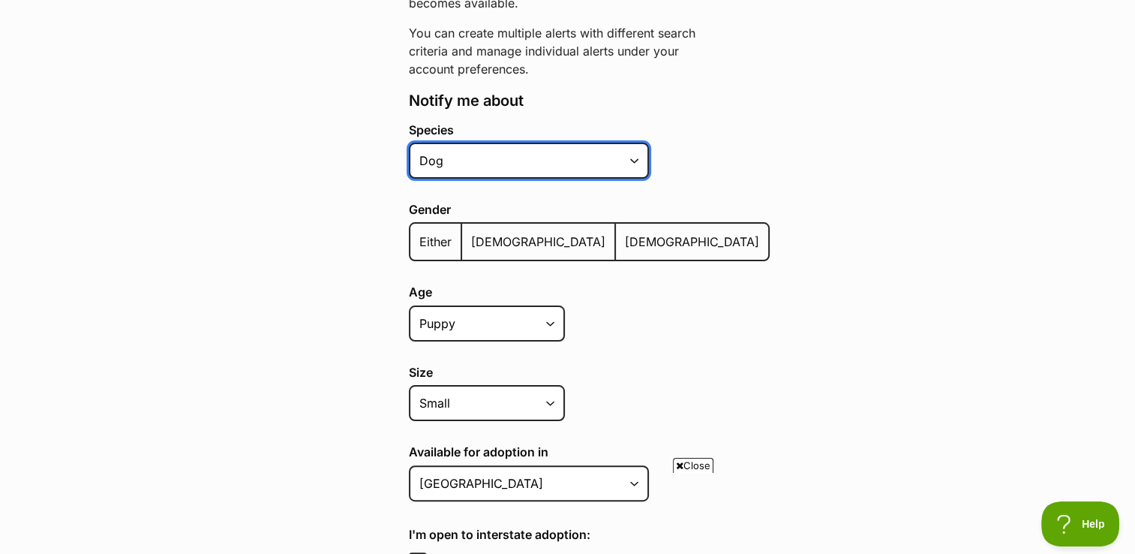
scroll to position [338, 0]
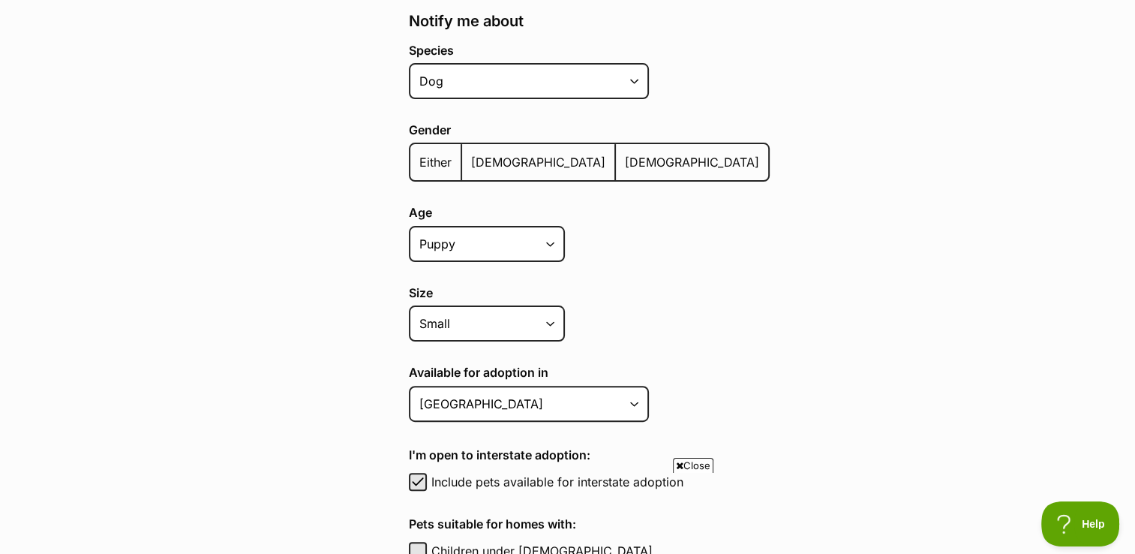
click at [433, 170] on label "Either" at bounding box center [436, 162] width 52 height 36
click at [419, 153] on input "Either" at bounding box center [419, 152] width 0 height 1
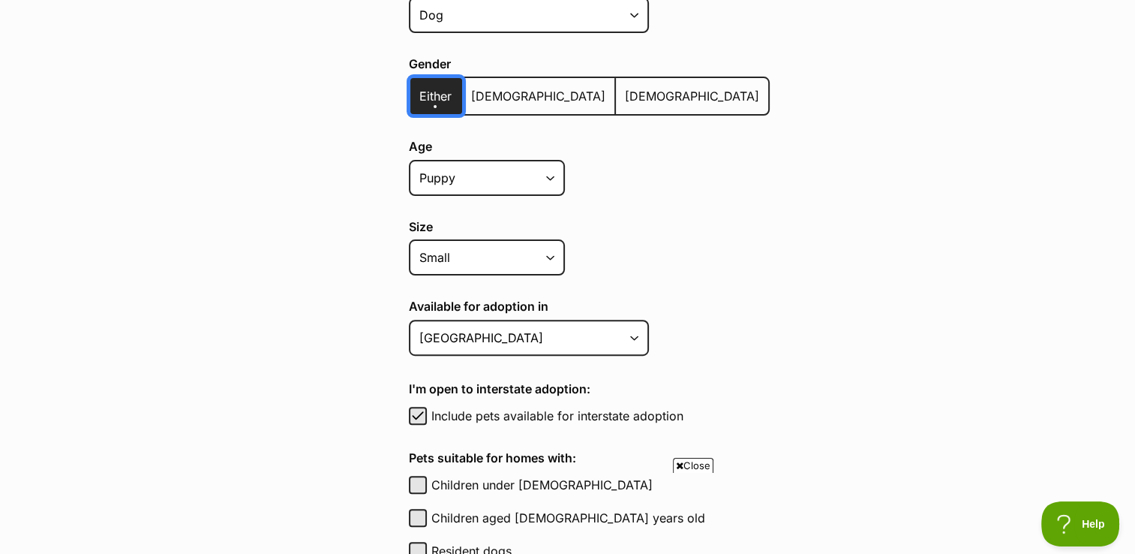
scroll to position [413, 0]
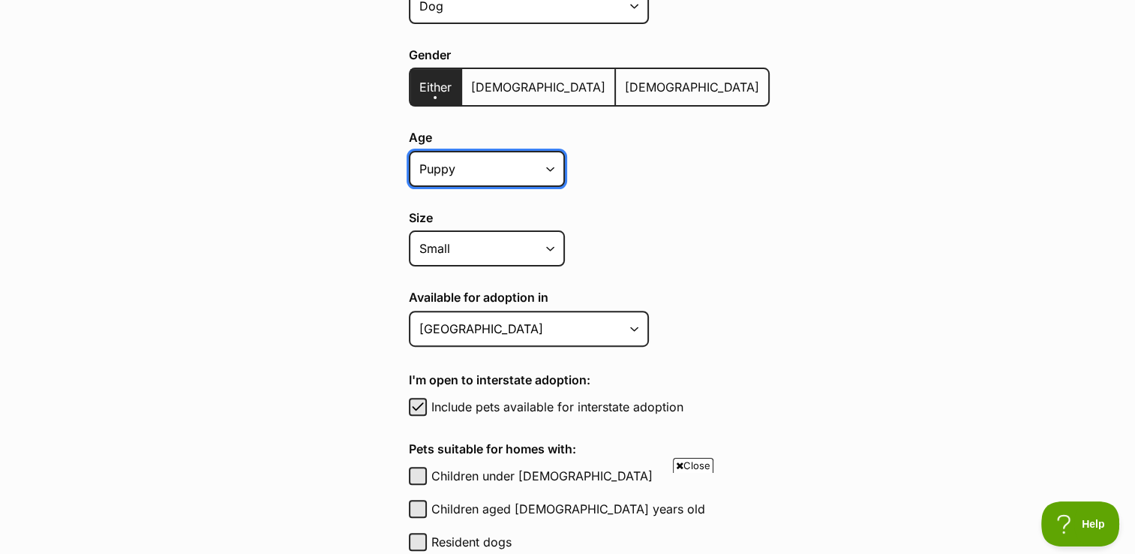
click at [551, 173] on select "Puppy Adult Senior All ages" at bounding box center [487, 169] width 156 height 36
select select
click at [409, 151] on select "Puppy Adult Senior All ages" at bounding box center [487, 169] width 156 height 36
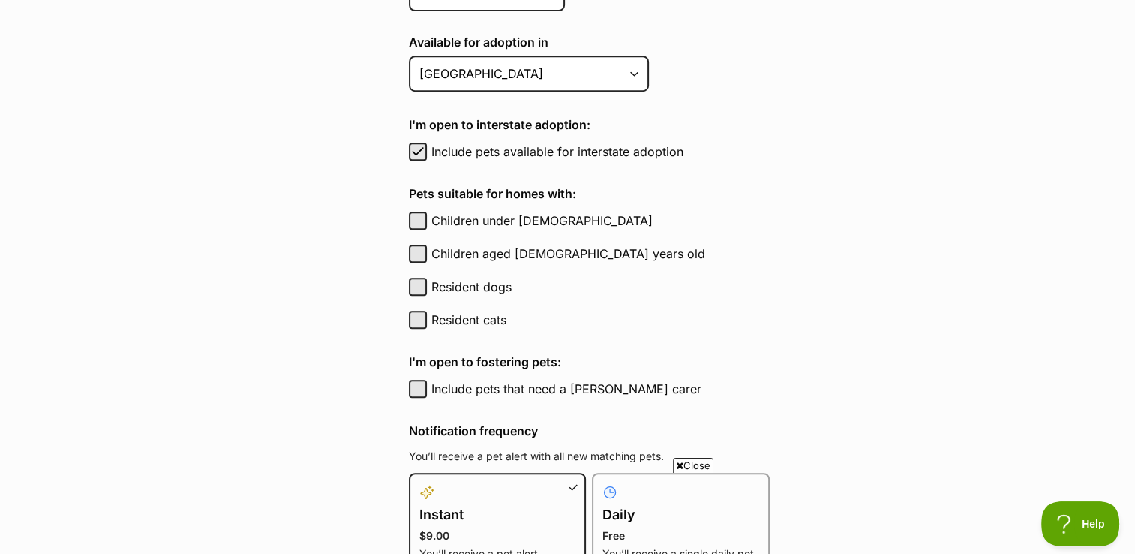
scroll to position [670, 0]
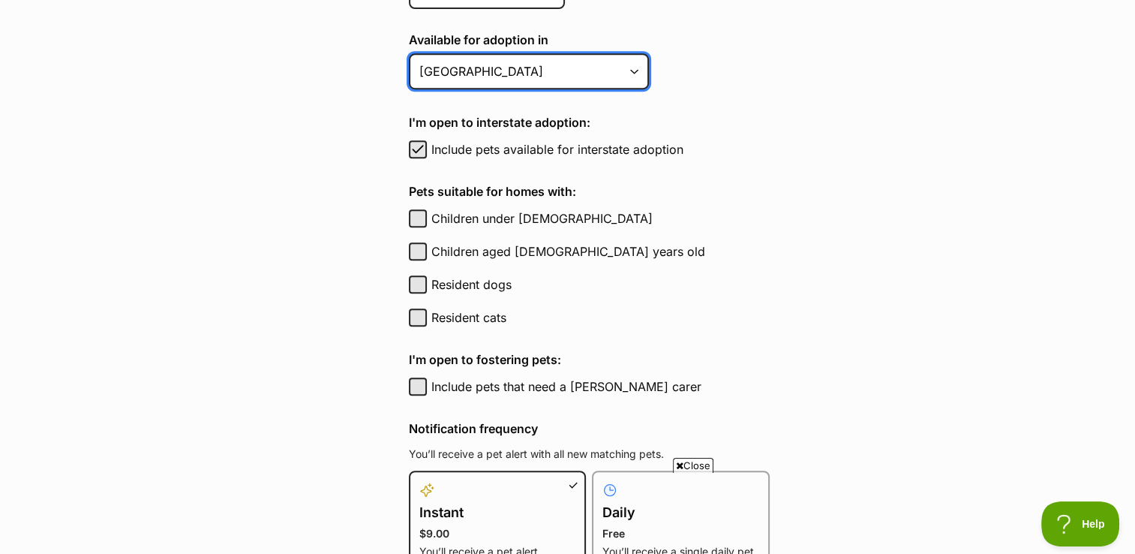
click at [617, 62] on select "Australian Capital Territory New South Wales Northern Territory Queensland Sout…" at bounding box center [529, 71] width 240 height 36
select select "3"
click at [409, 53] on select "Australian Capital Territory New South Wales Northern Territory Queensland Sout…" at bounding box center [529, 71] width 240 height 36
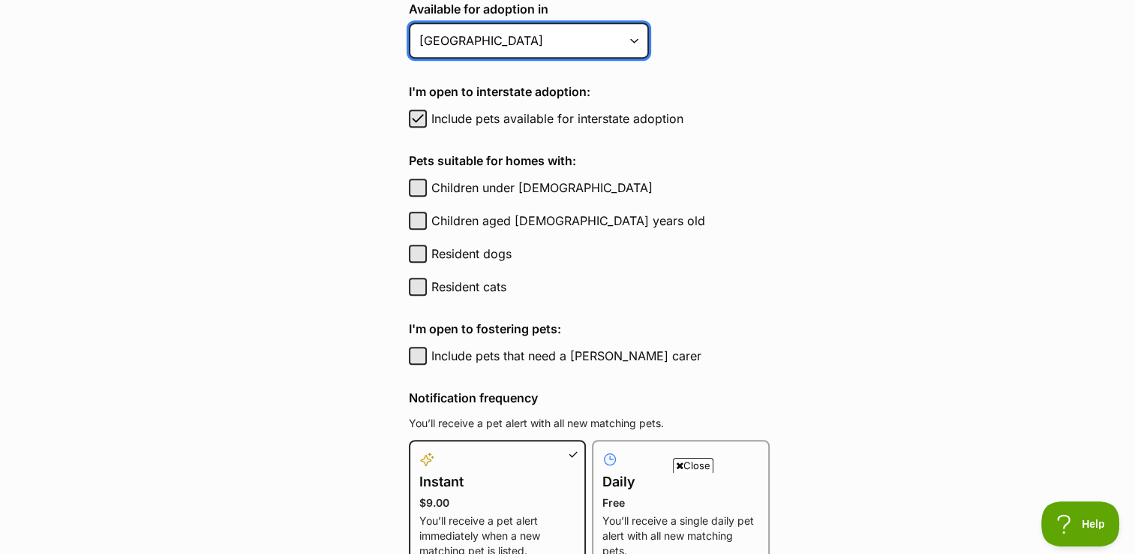
scroll to position [700, 0]
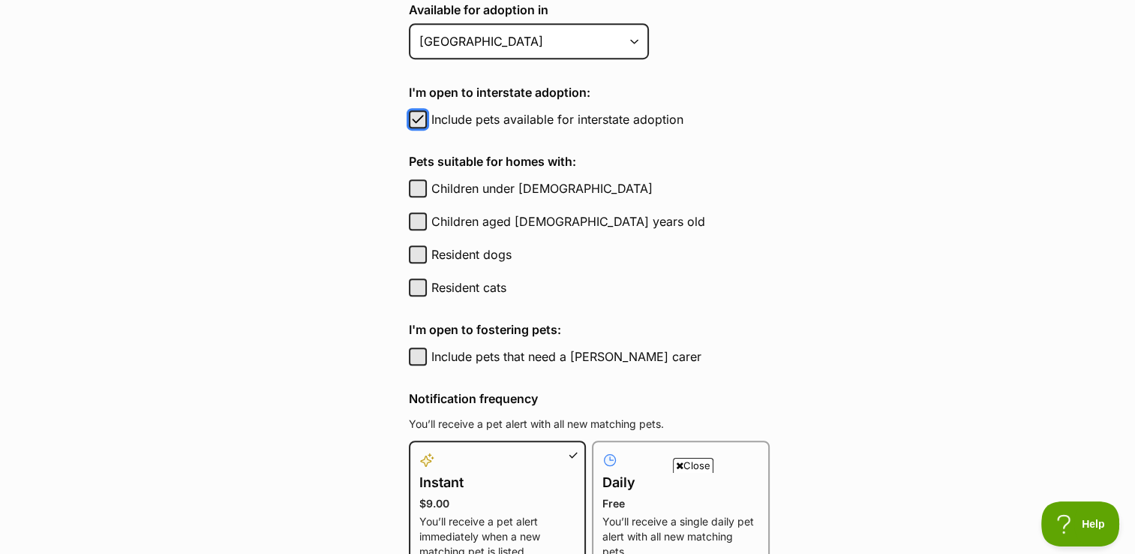
click at [416, 112] on span "button" at bounding box center [417, 119] width 15 height 18
checkbox input "false"
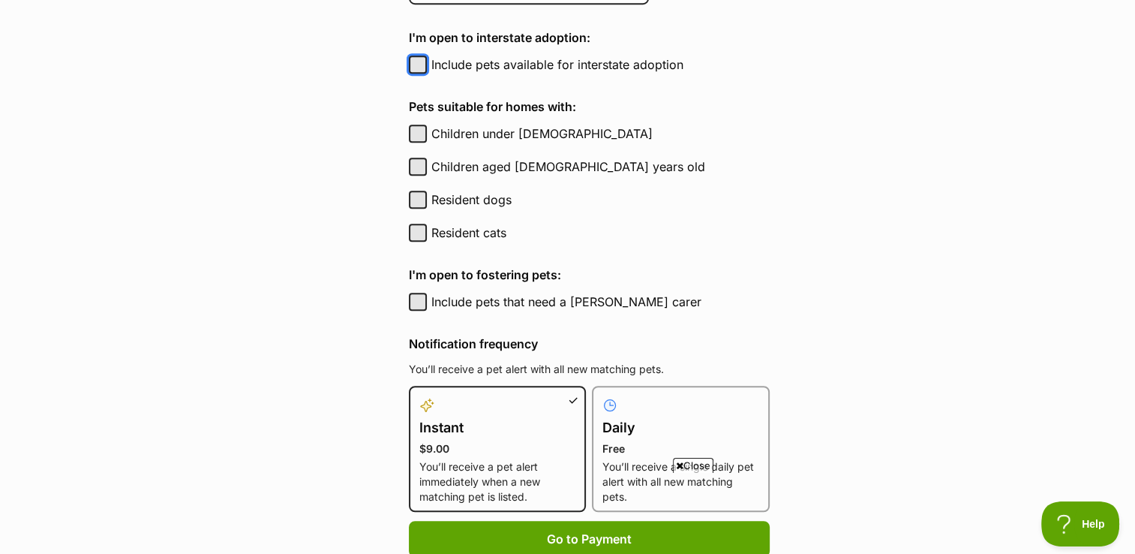
scroll to position [757, 0]
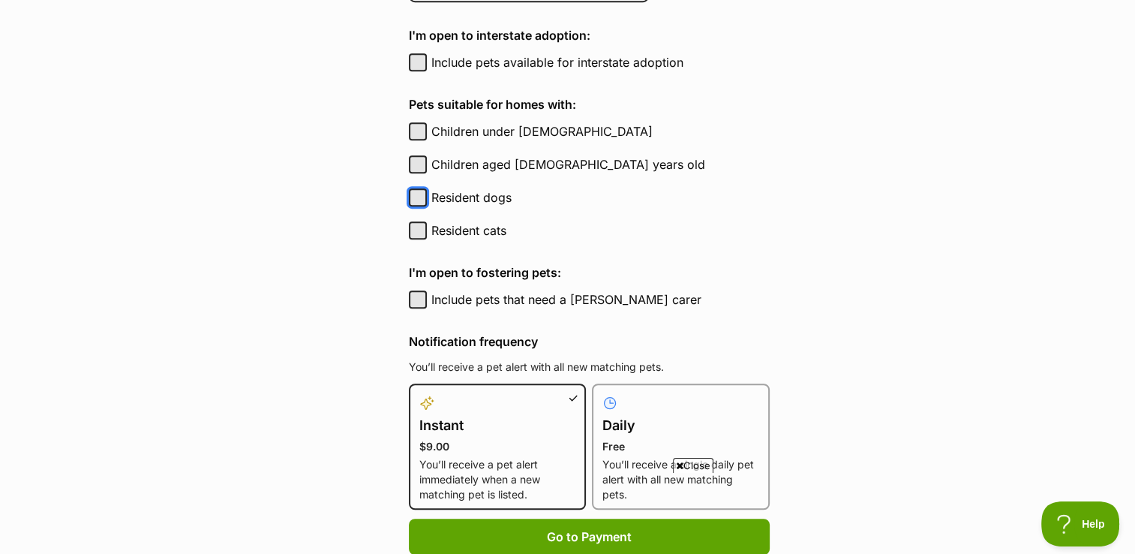
click at [417, 194] on button "Resident dogs" at bounding box center [418, 197] width 18 height 18
checkbox input "true"
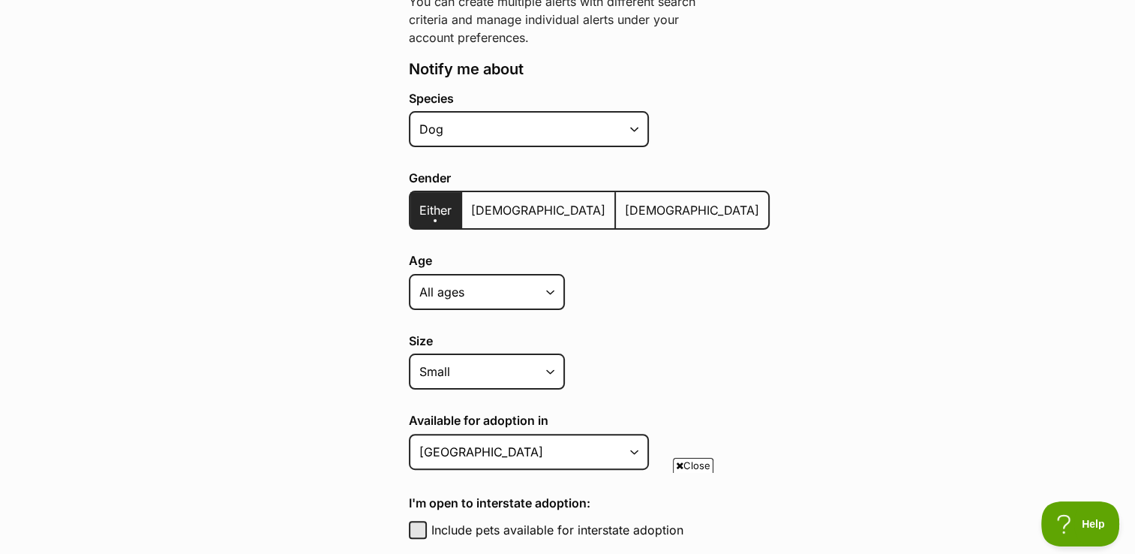
scroll to position [289, 0]
click at [556, 290] on select "Puppy Adult Senior All ages" at bounding box center [487, 293] width 156 height 36
click at [409, 275] on select "Puppy Adult Senior All ages" at bounding box center [487, 293] width 156 height 36
click at [475, 290] on select "Puppy Adult Senior All ages" at bounding box center [487, 293] width 156 height 36
select select "adult"
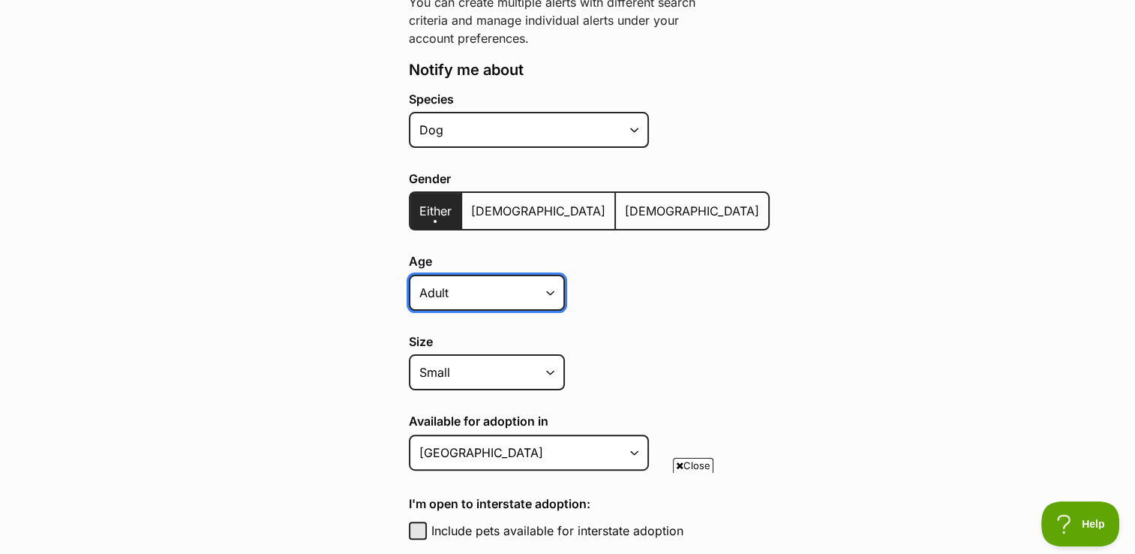
click at [409, 275] on select "Puppy Adult Senior All ages" at bounding box center [487, 293] width 156 height 36
click at [516, 291] on select "Puppy Adult Senior All ages" at bounding box center [487, 293] width 156 height 36
select select
click at [409, 275] on select "Puppy Adult Senior All ages" at bounding box center [487, 293] width 156 height 36
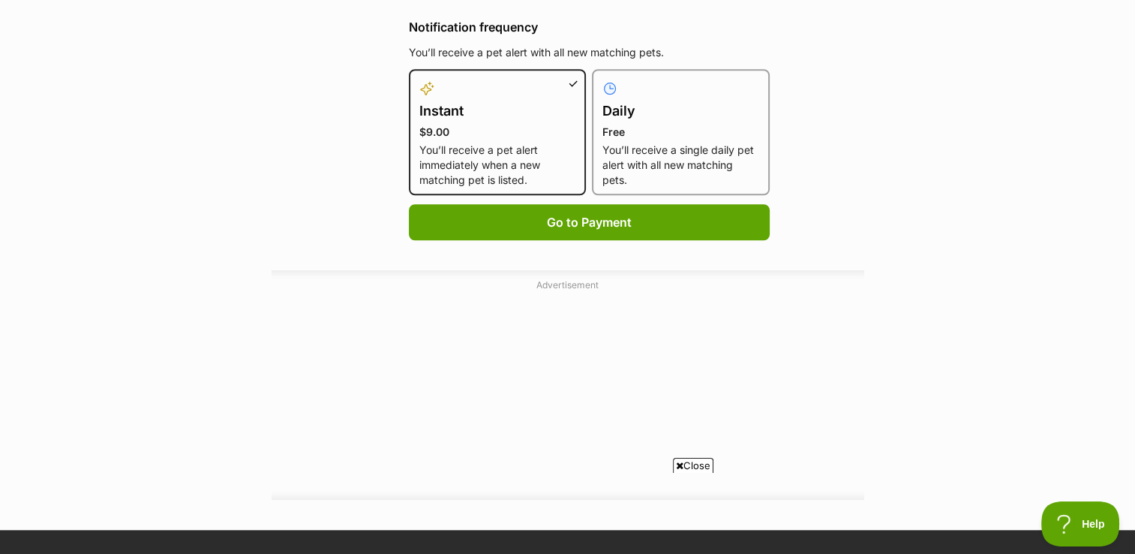
scroll to position [1074, 0]
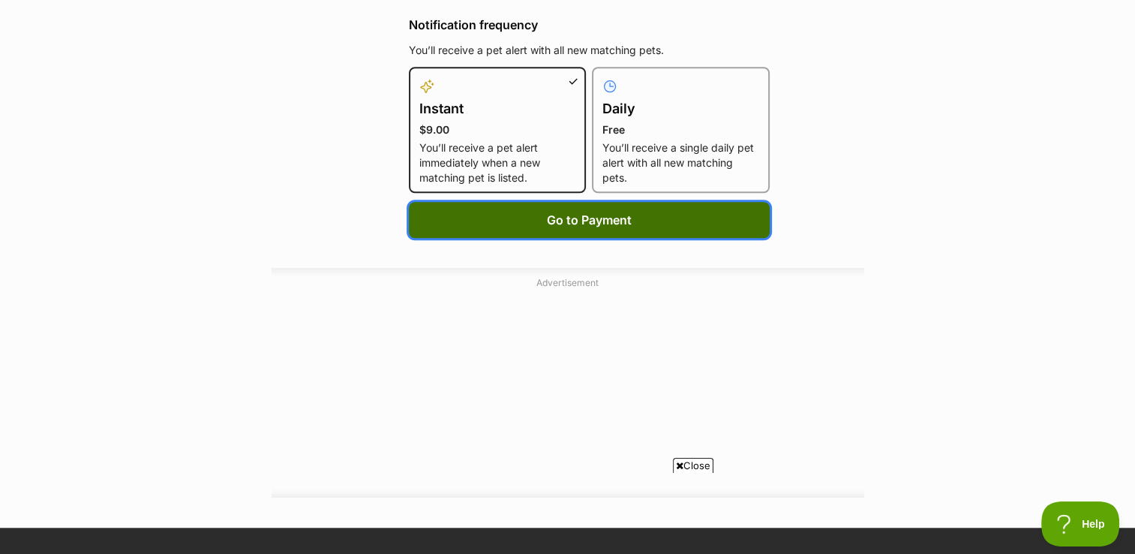
click at [605, 222] on span "Go to Payment" at bounding box center [589, 220] width 85 height 18
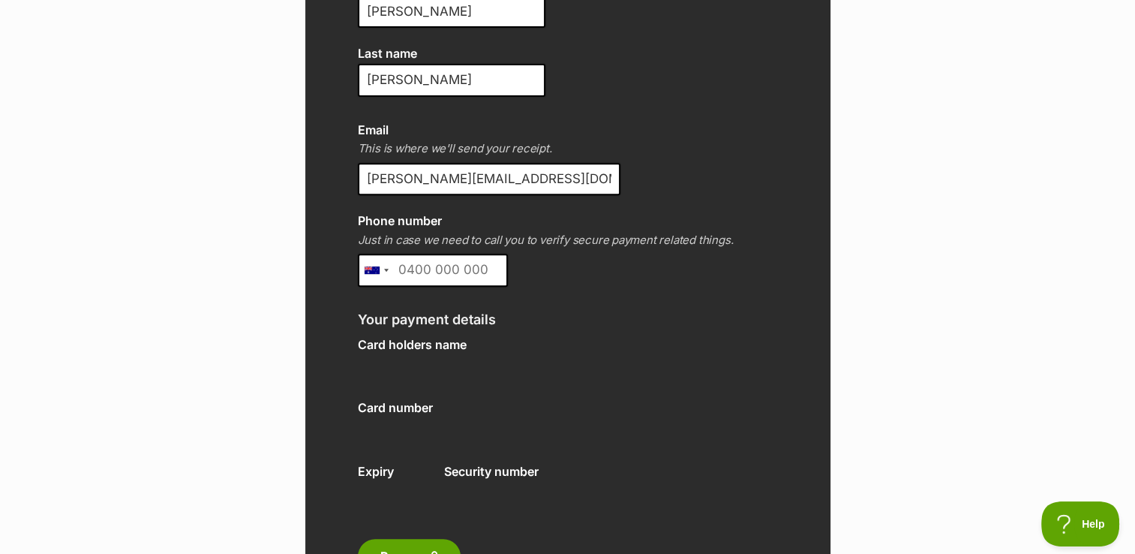
scroll to position [608, 0]
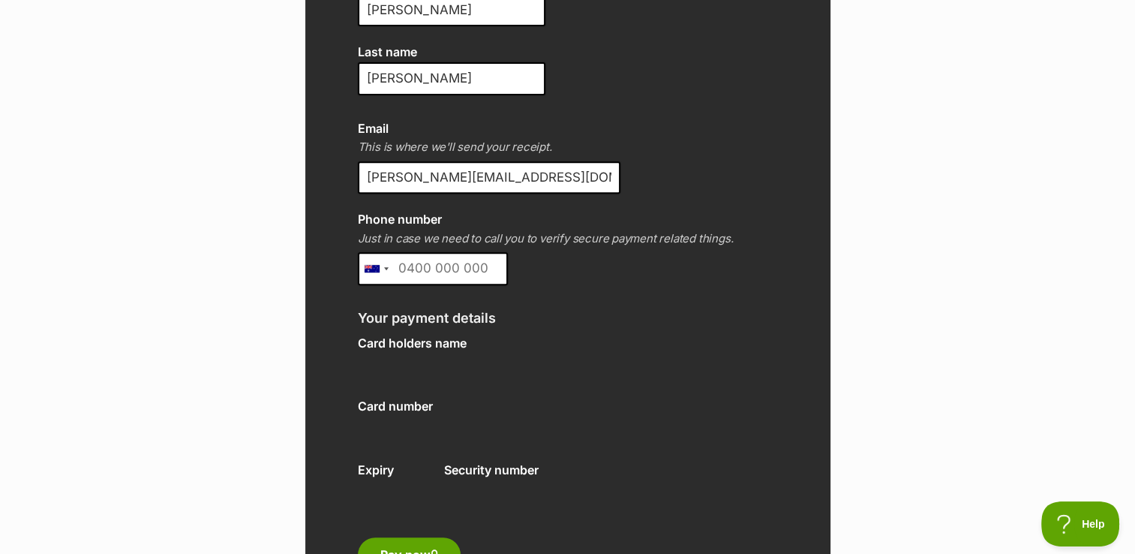
click at [485, 261] on input "Phone number" at bounding box center [433, 268] width 150 height 33
type input "0478125545"
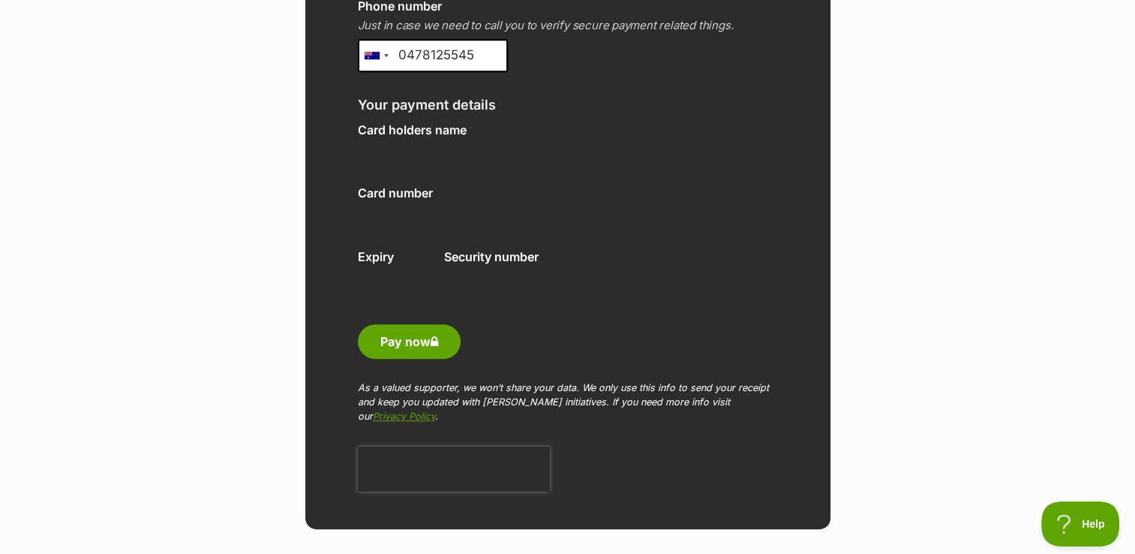
scroll to position [822, 0]
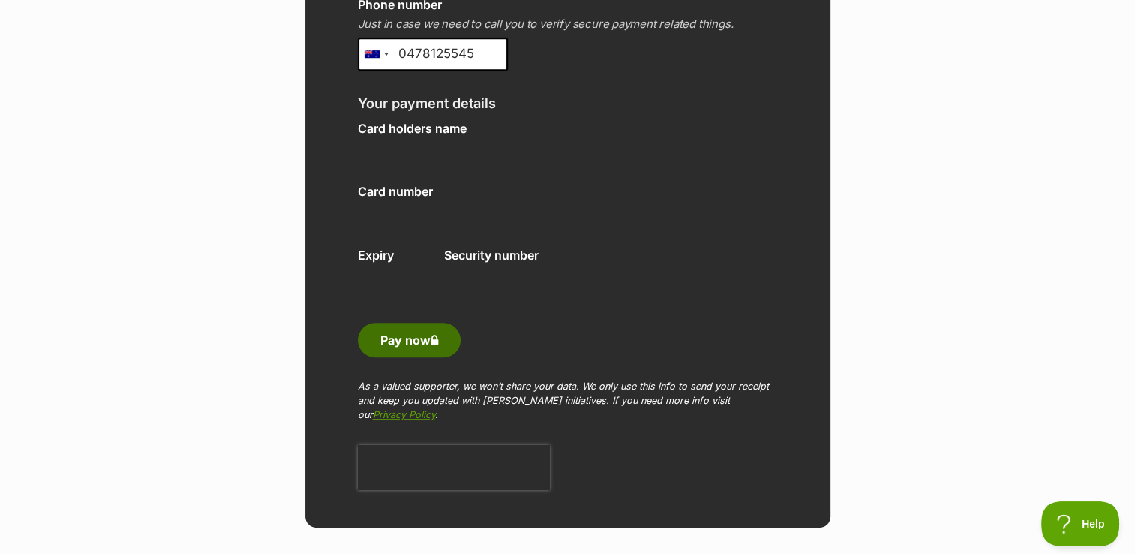
click at [405, 344] on button "Pay now" at bounding box center [409, 340] width 103 height 35
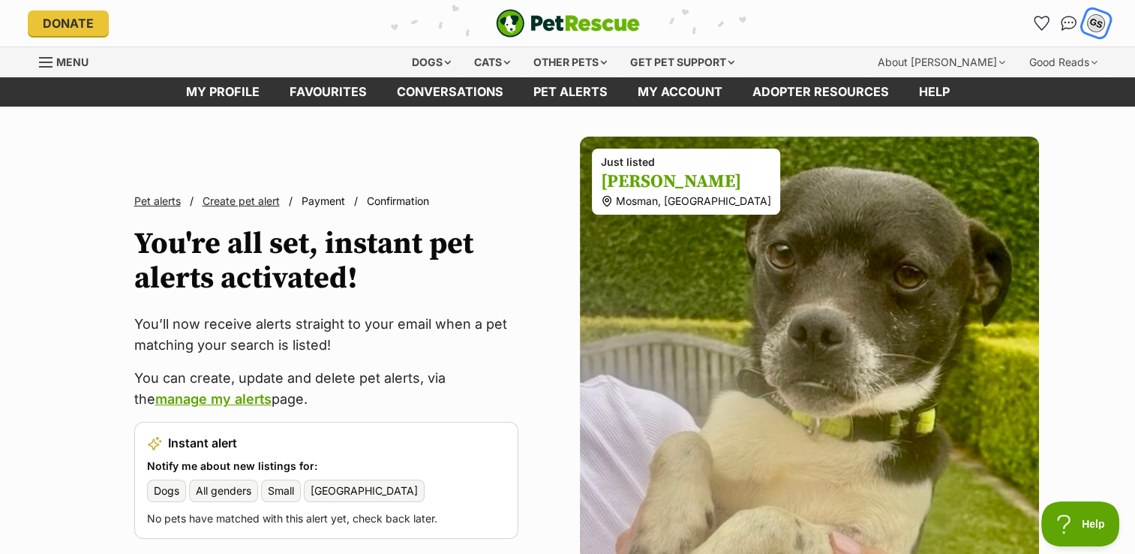
click at [1092, 25] on div "GS" at bounding box center [1096, 24] width 20 height 20
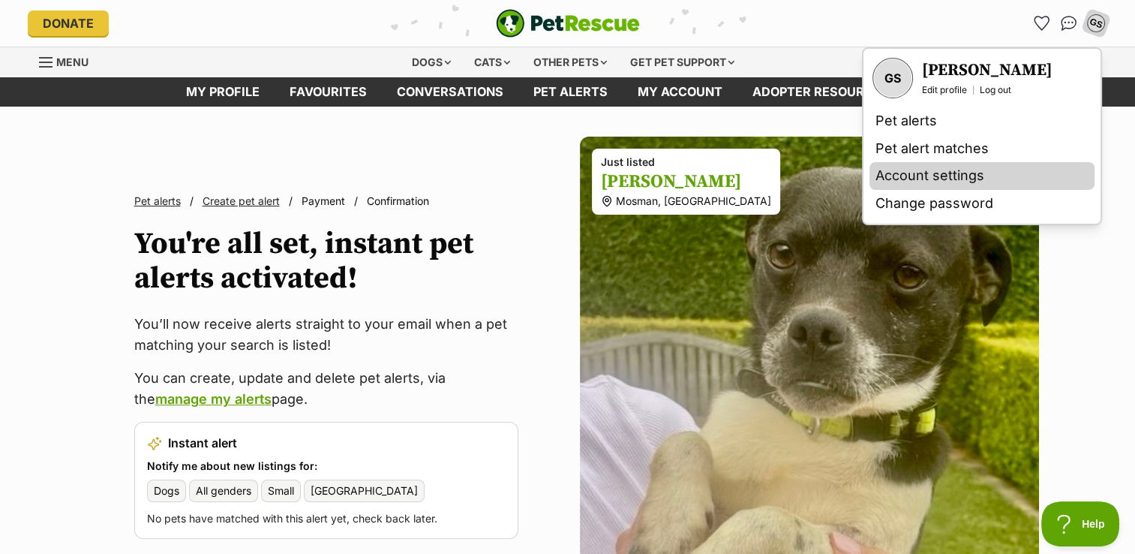
click at [926, 172] on link "Account settings" at bounding box center [982, 176] width 225 height 28
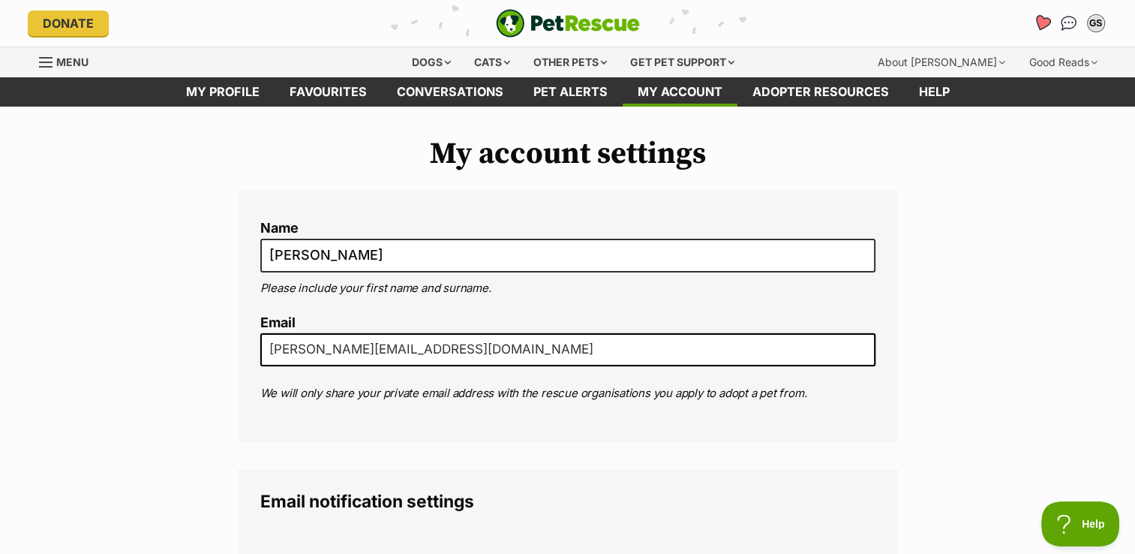
click at [1046, 23] on icon "Favourites" at bounding box center [1041, 22] width 18 height 17
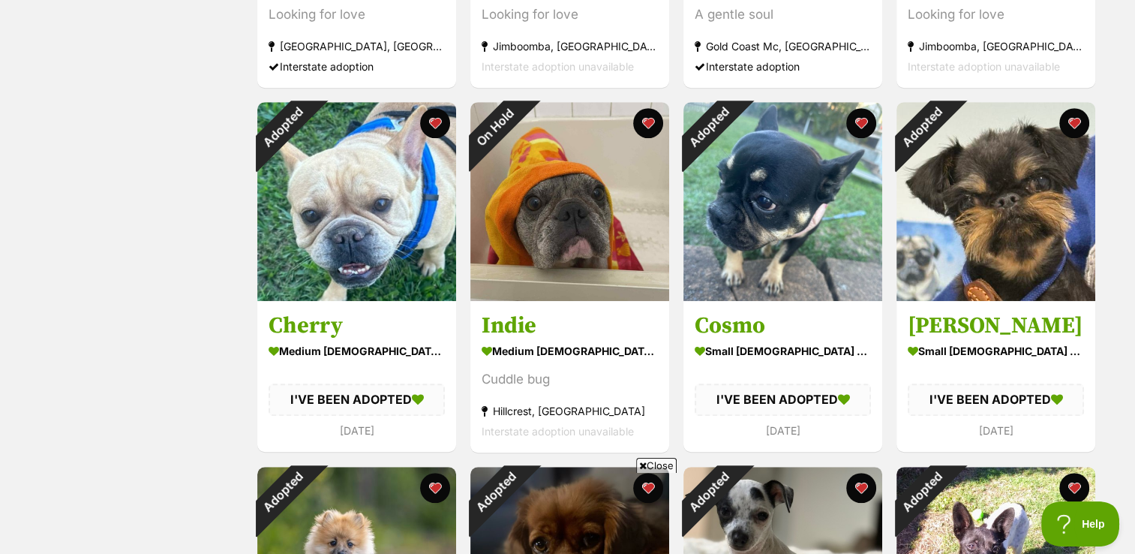
scroll to position [936, 0]
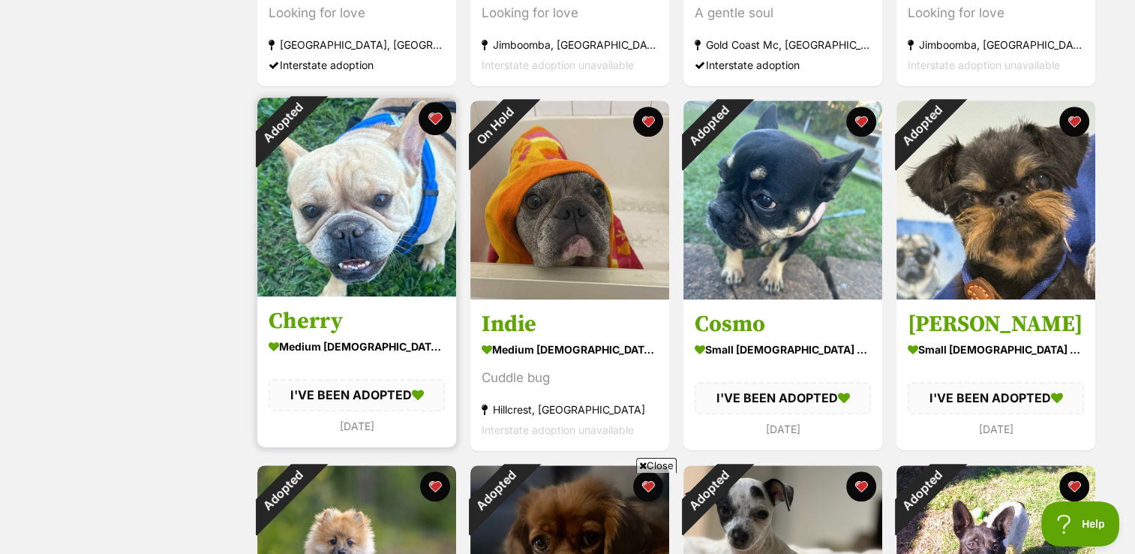
click at [429, 121] on button "favourite" at bounding box center [435, 118] width 33 height 33
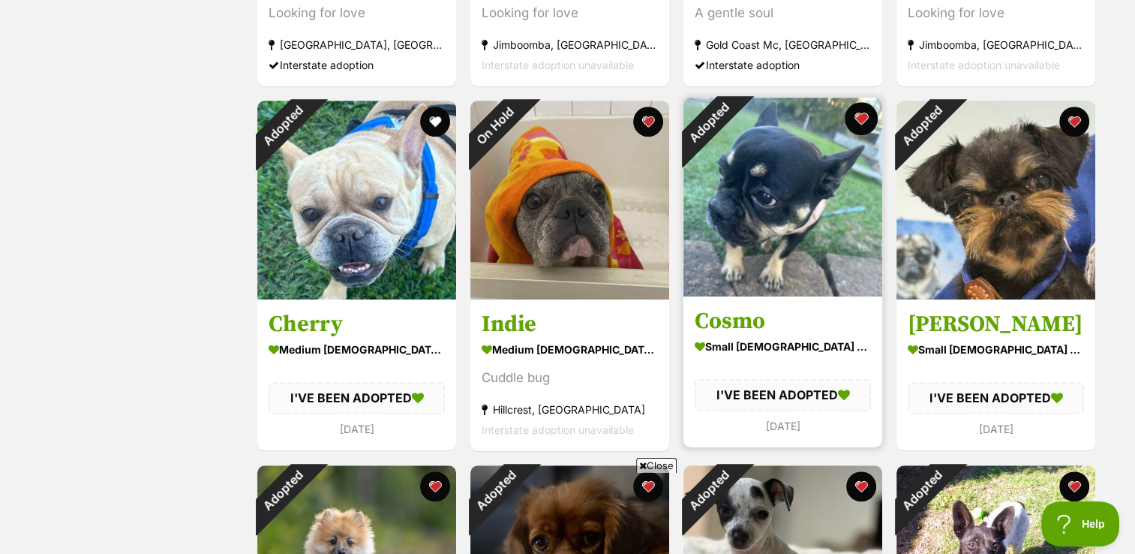
click at [864, 119] on button "favourite" at bounding box center [861, 118] width 33 height 33
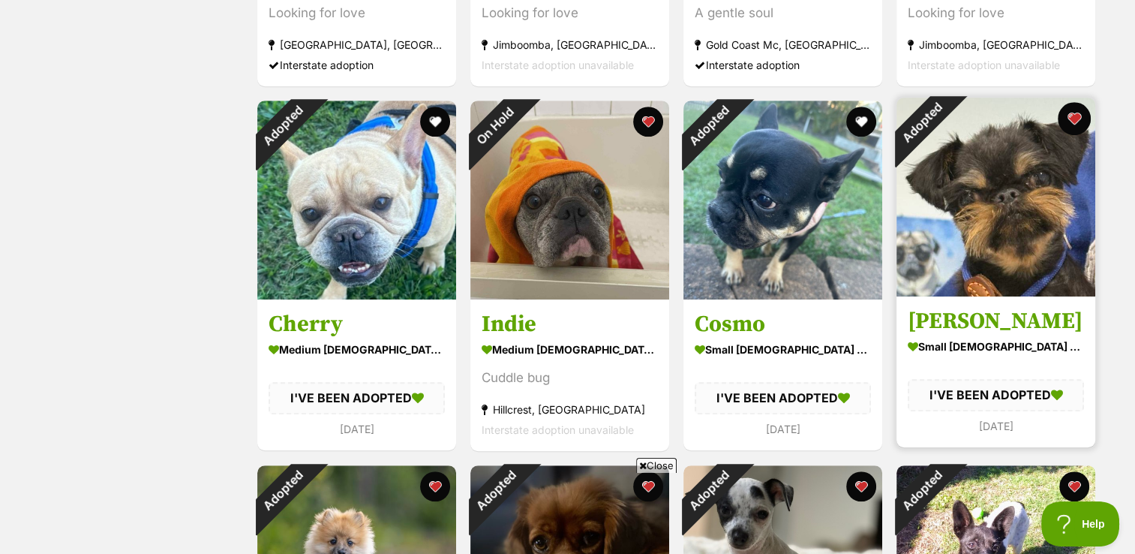
click at [1077, 118] on button "favourite" at bounding box center [1074, 118] width 33 height 33
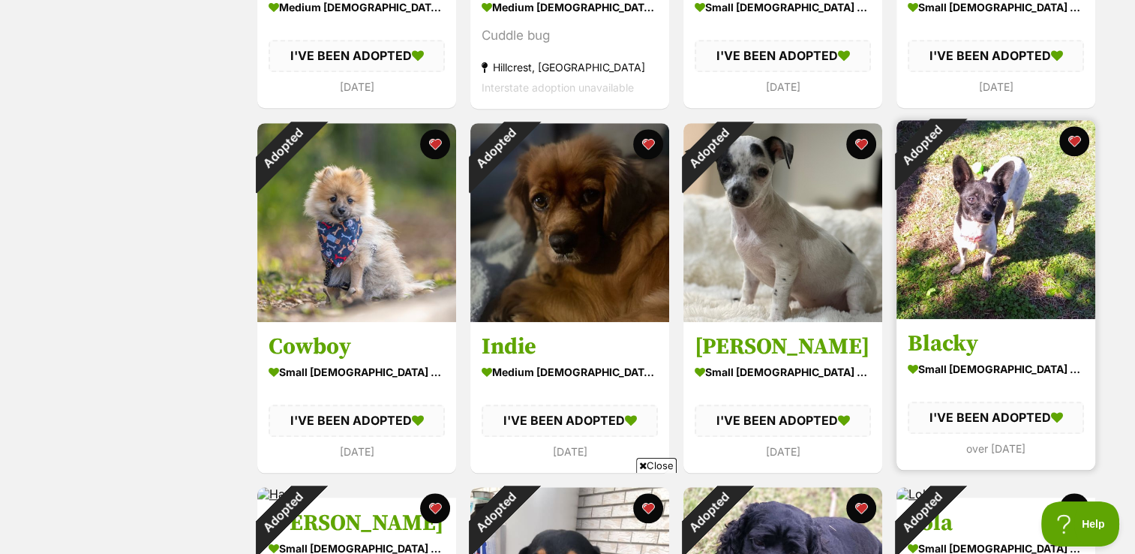
scroll to position [1279, 0]
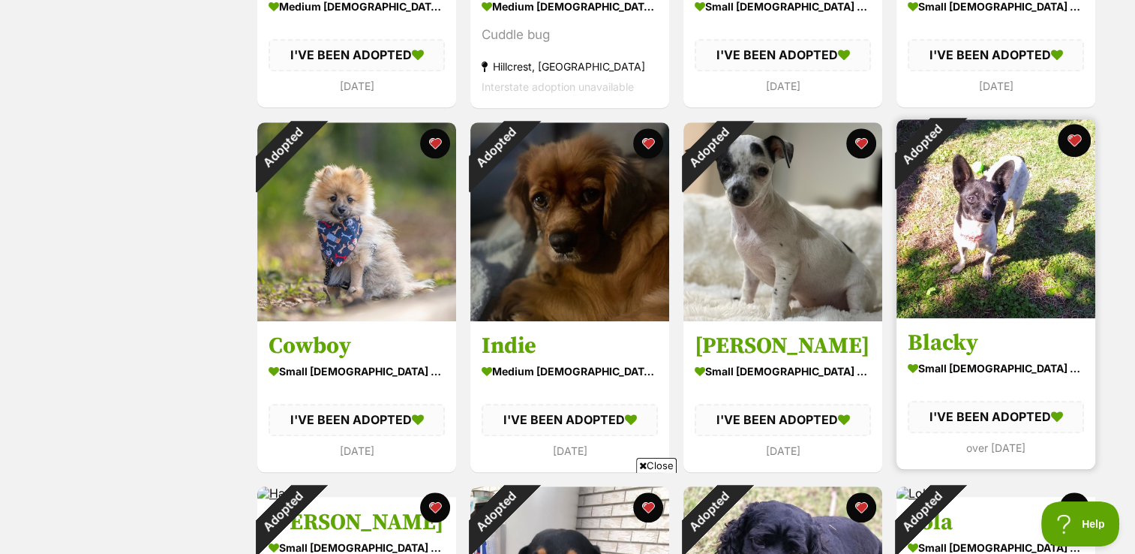
click at [1071, 137] on button "favourite" at bounding box center [1074, 140] width 33 height 33
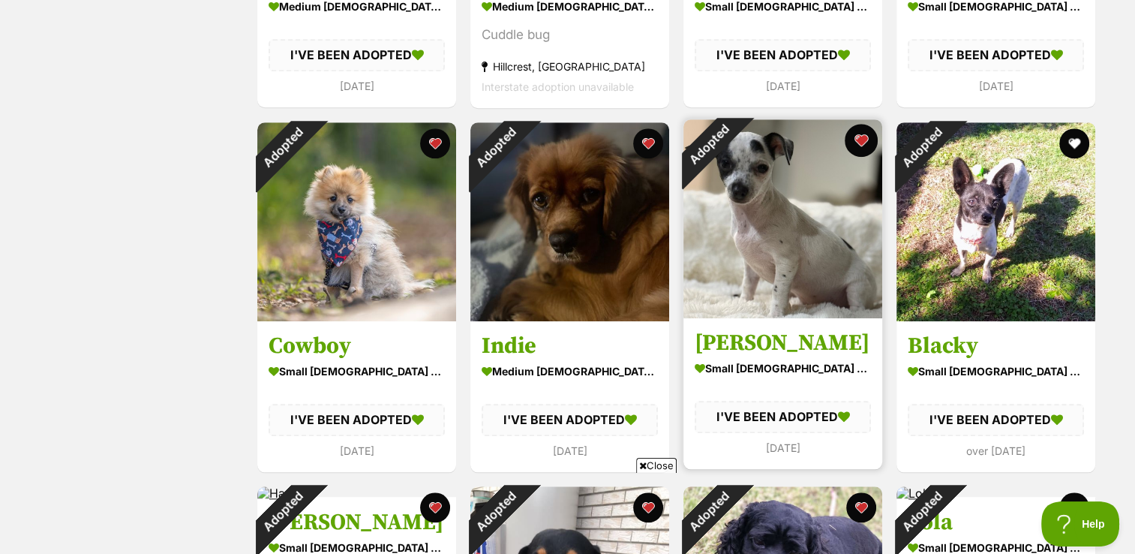
click at [865, 143] on button "favourite" at bounding box center [861, 140] width 33 height 33
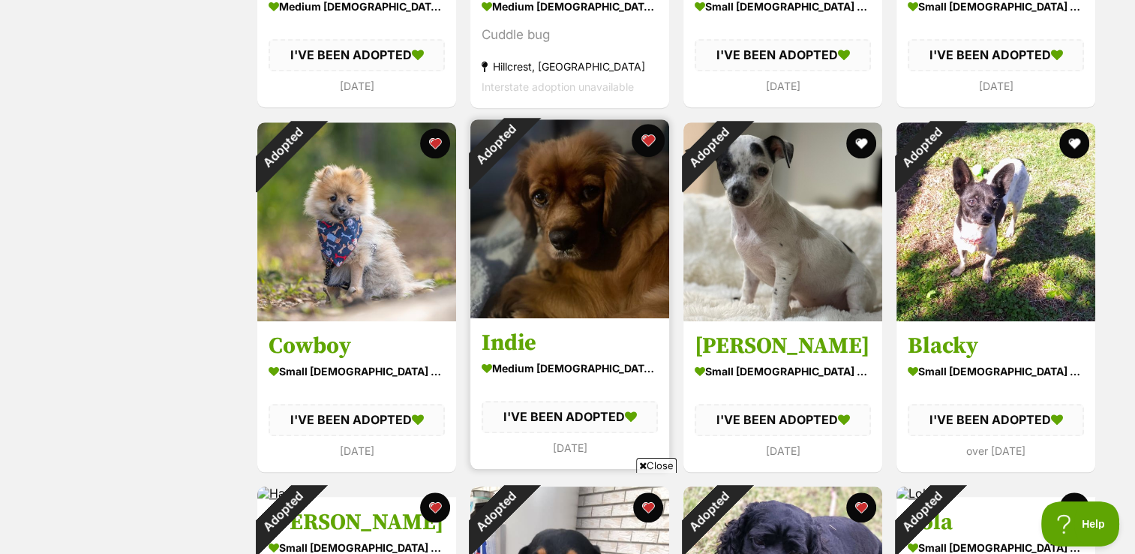
click at [654, 145] on button "favourite" at bounding box center [648, 140] width 33 height 33
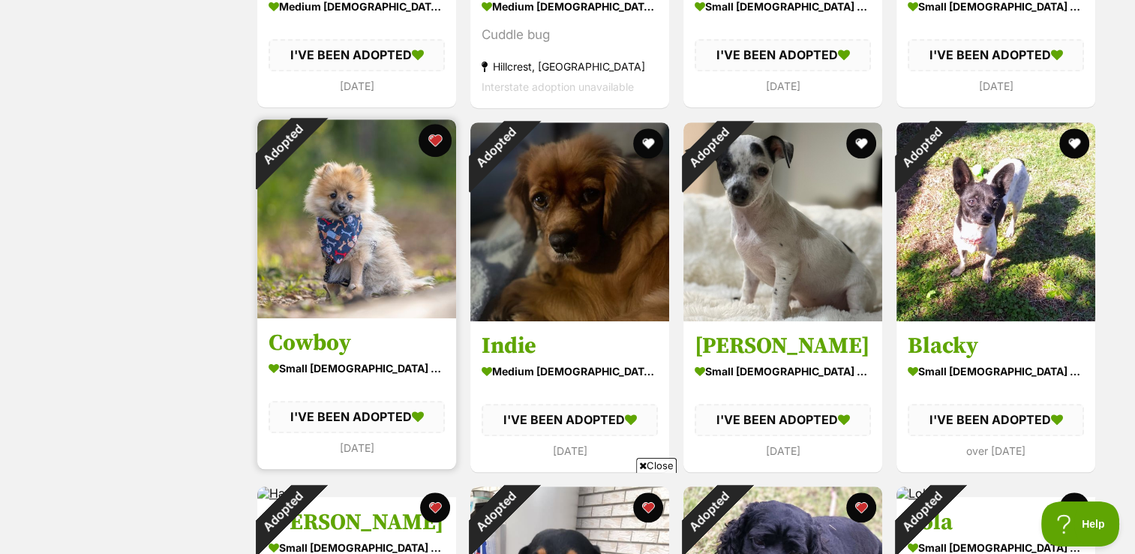
click at [438, 148] on button "favourite" at bounding box center [435, 140] width 33 height 33
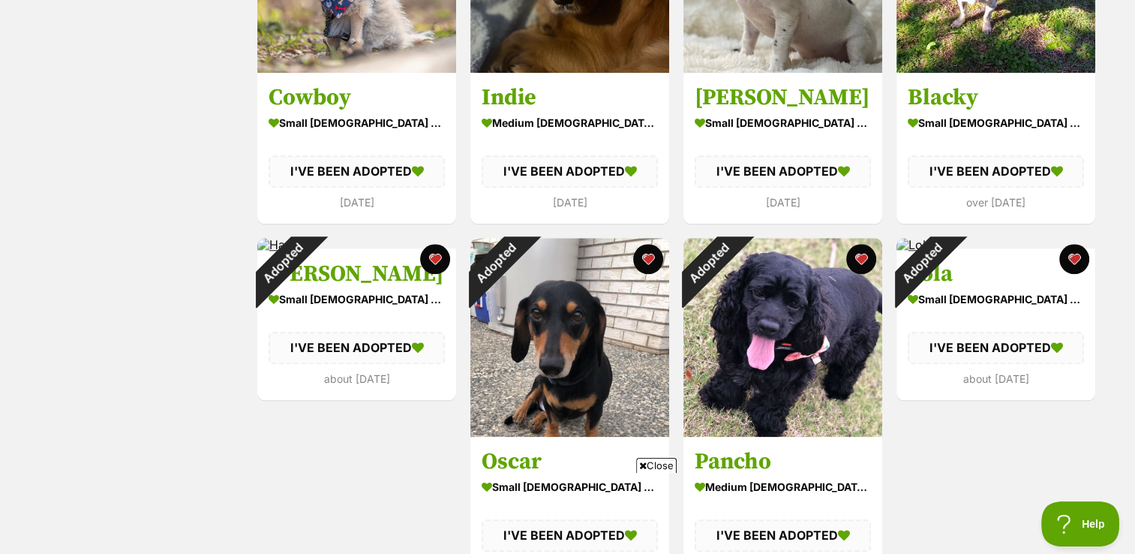
scroll to position [1528, 0]
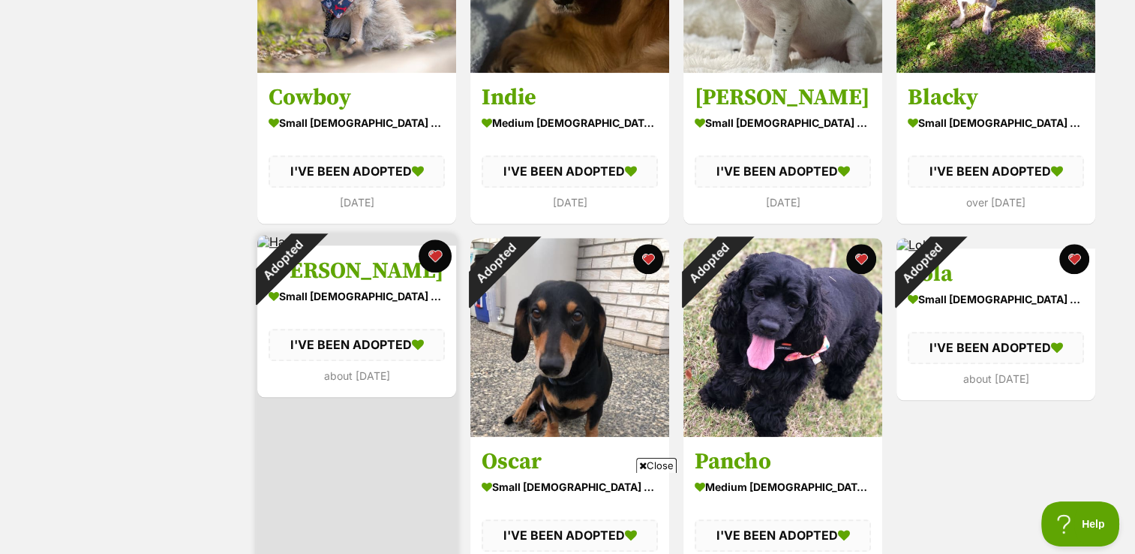
click at [434, 265] on button "favourite" at bounding box center [435, 255] width 33 height 33
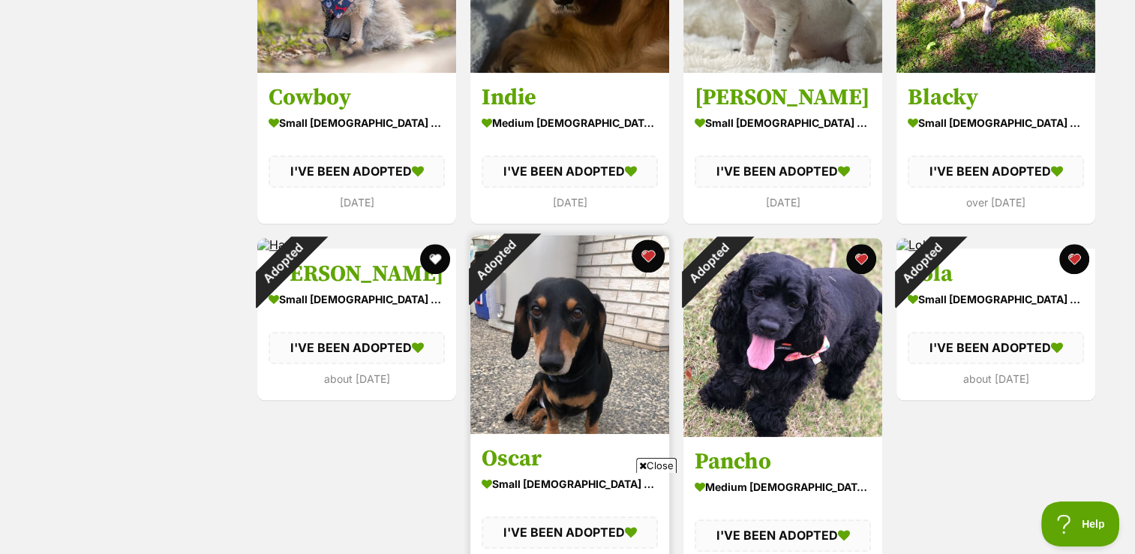
click at [648, 252] on button "favourite" at bounding box center [648, 255] width 33 height 33
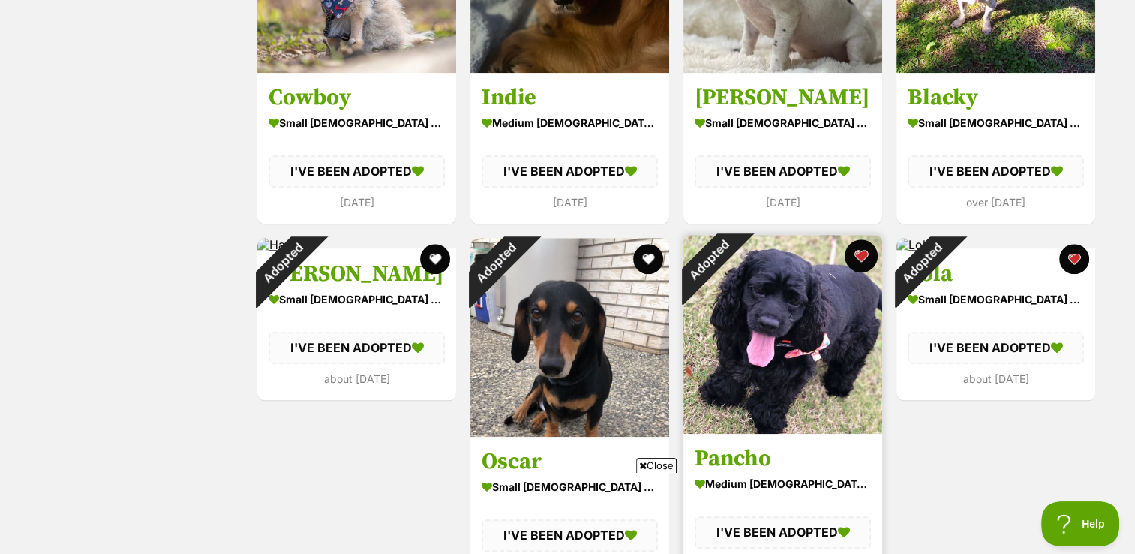
click at [864, 256] on button "favourite" at bounding box center [861, 255] width 33 height 33
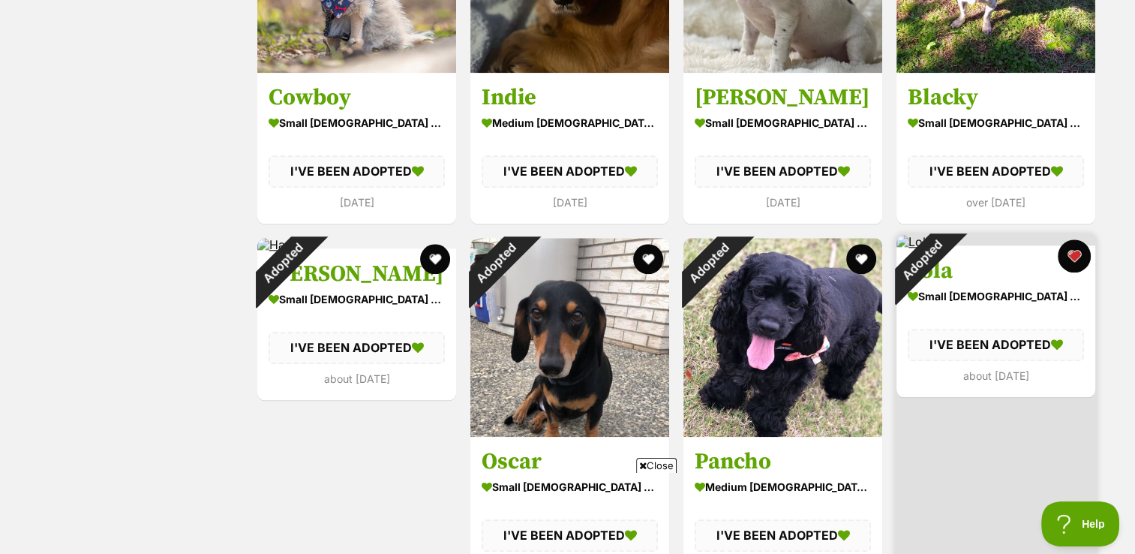
click at [1071, 257] on button "favourite" at bounding box center [1074, 255] width 33 height 33
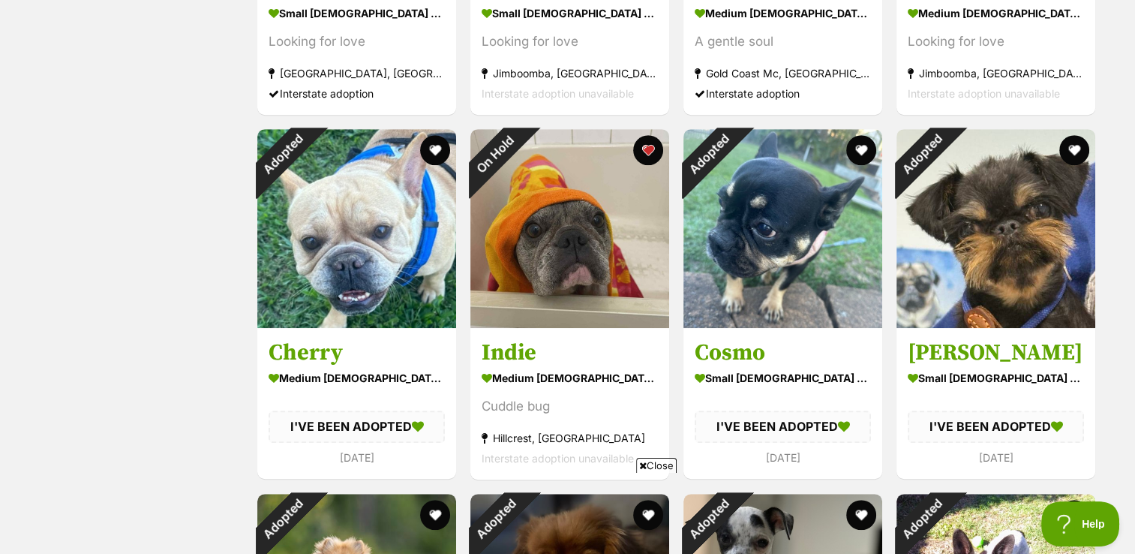
scroll to position [909, 0]
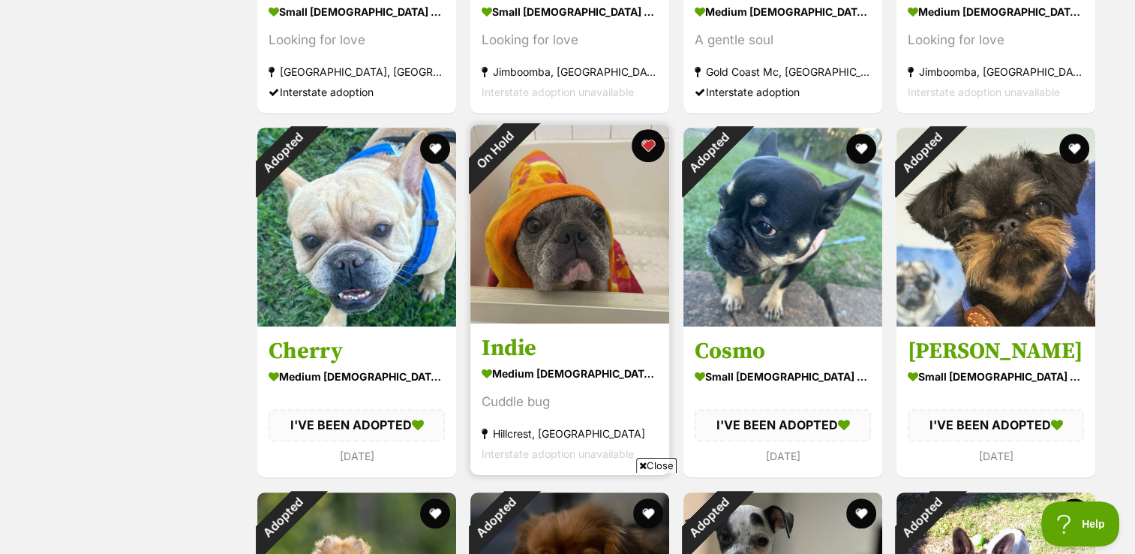
click at [647, 149] on button "favourite" at bounding box center [648, 145] width 33 height 33
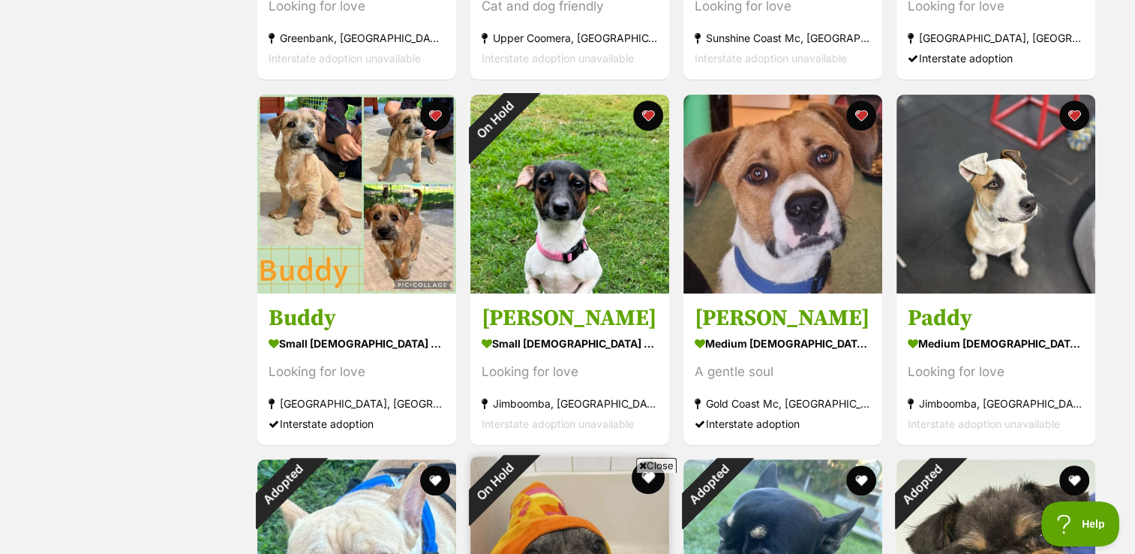
scroll to position [0, 0]
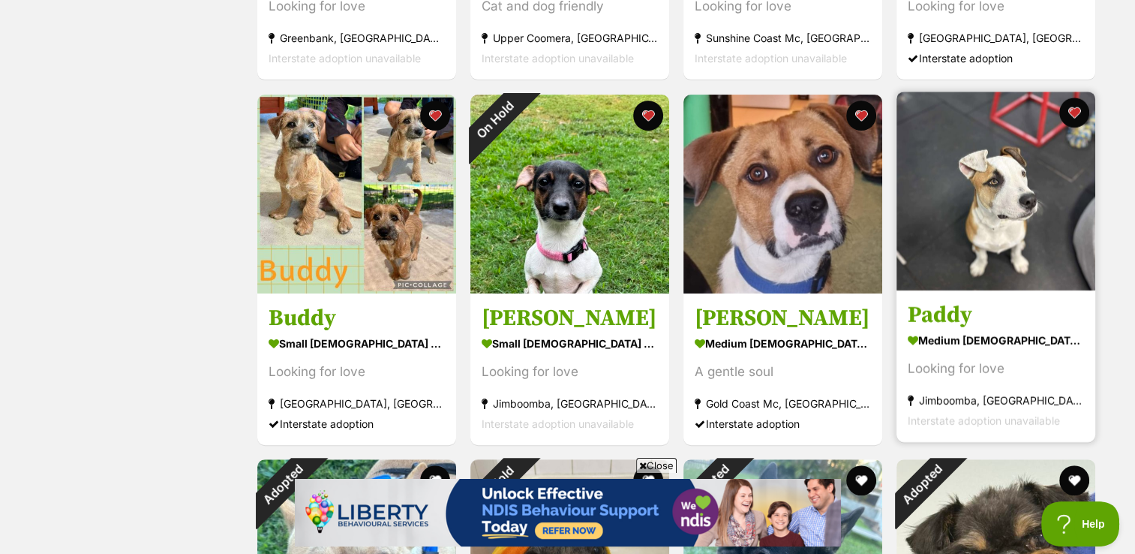
click at [996, 197] on img at bounding box center [996, 191] width 199 height 199
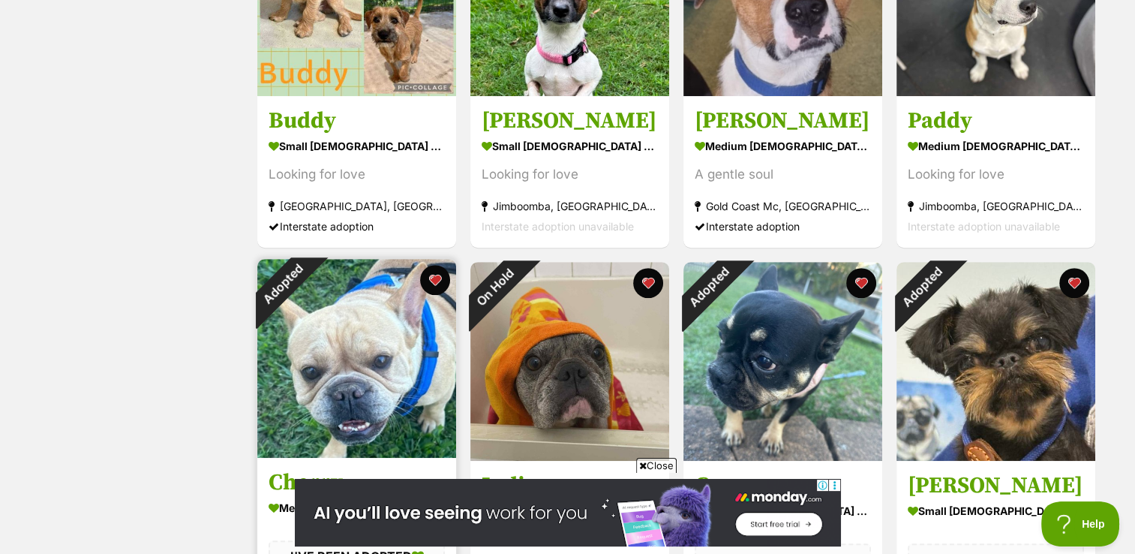
scroll to position [776, 0]
click at [436, 278] on button "favourite" at bounding box center [435, 279] width 33 height 33
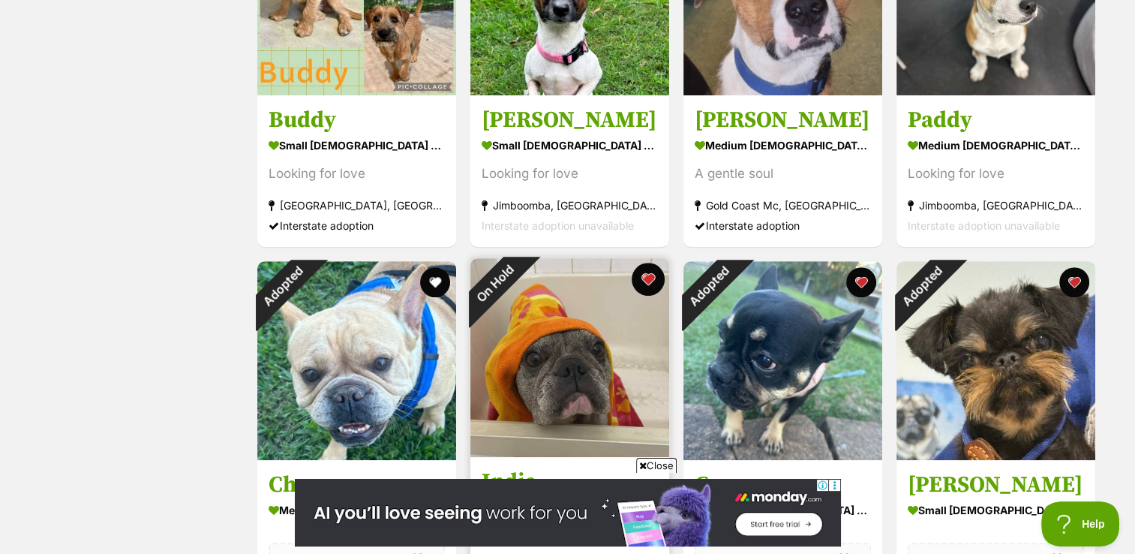
click at [648, 282] on button "favourite" at bounding box center [648, 279] width 33 height 33
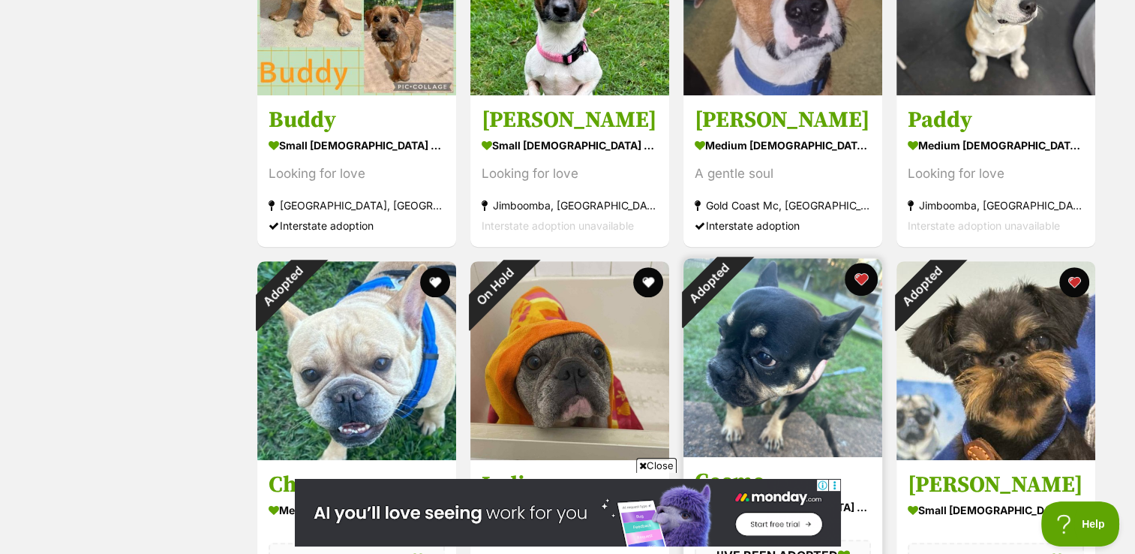
click at [862, 278] on button "favourite" at bounding box center [861, 279] width 33 height 33
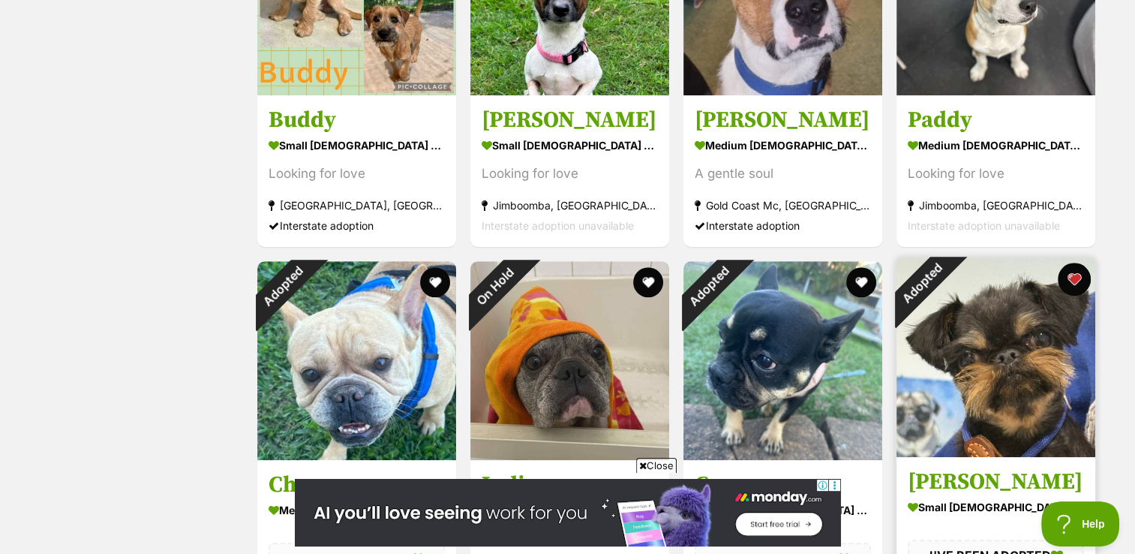
click at [1086, 281] on button "favourite" at bounding box center [1074, 279] width 33 height 33
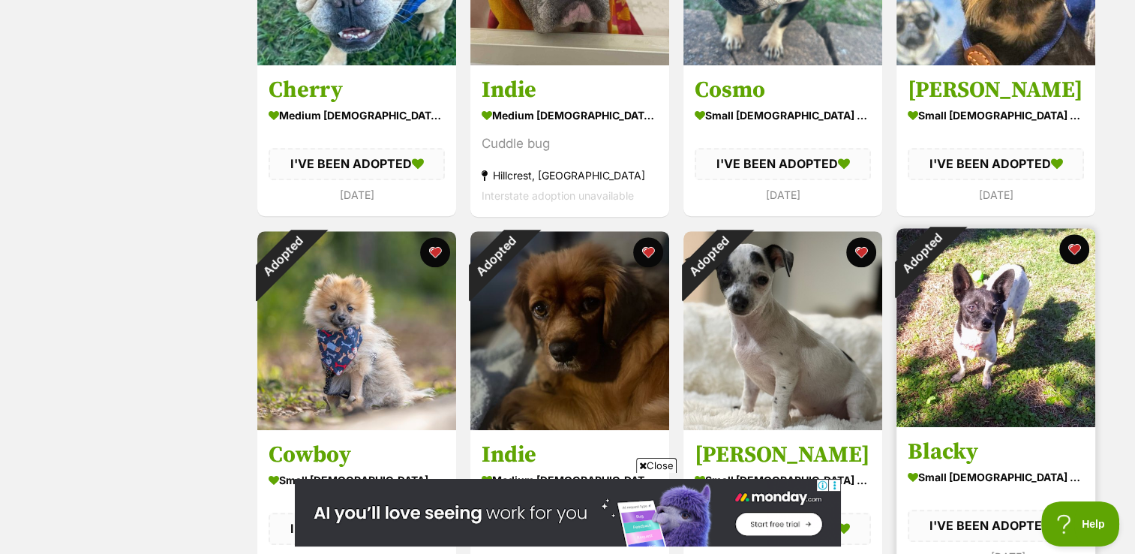
scroll to position [1170, 0]
click at [1071, 244] on button "favourite" at bounding box center [1074, 249] width 33 height 33
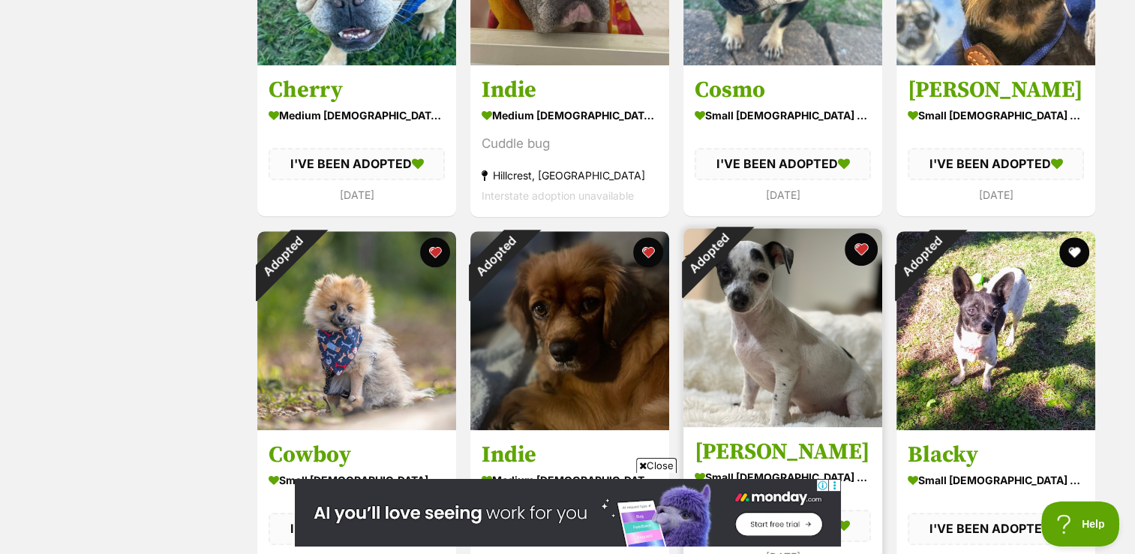
click at [865, 255] on button "favourite" at bounding box center [861, 249] width 33 height 33
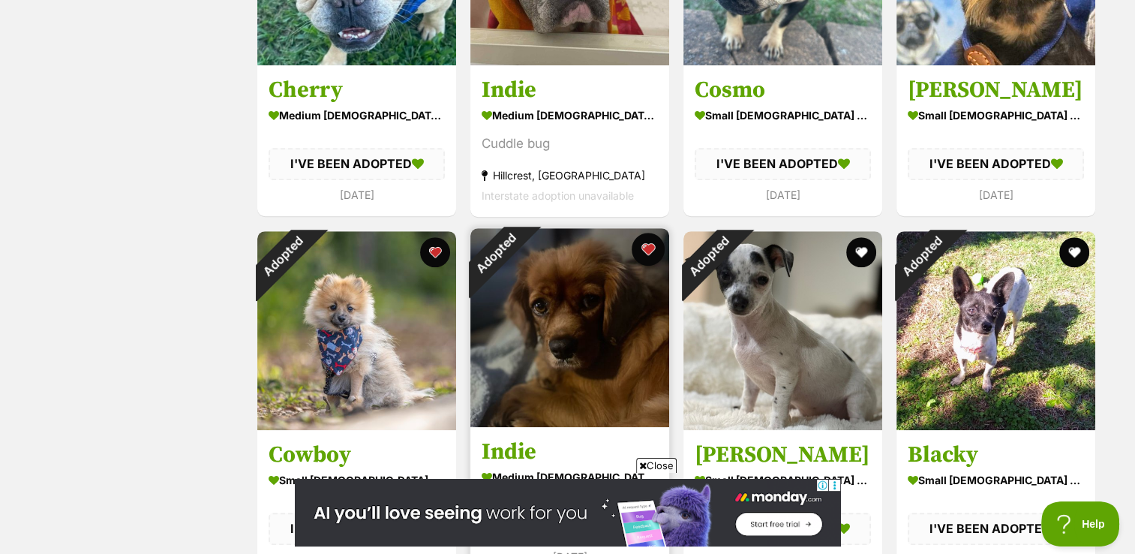
click at [654, 259] on button "favourite" at bounding box center [648, 249] width 33 height 33
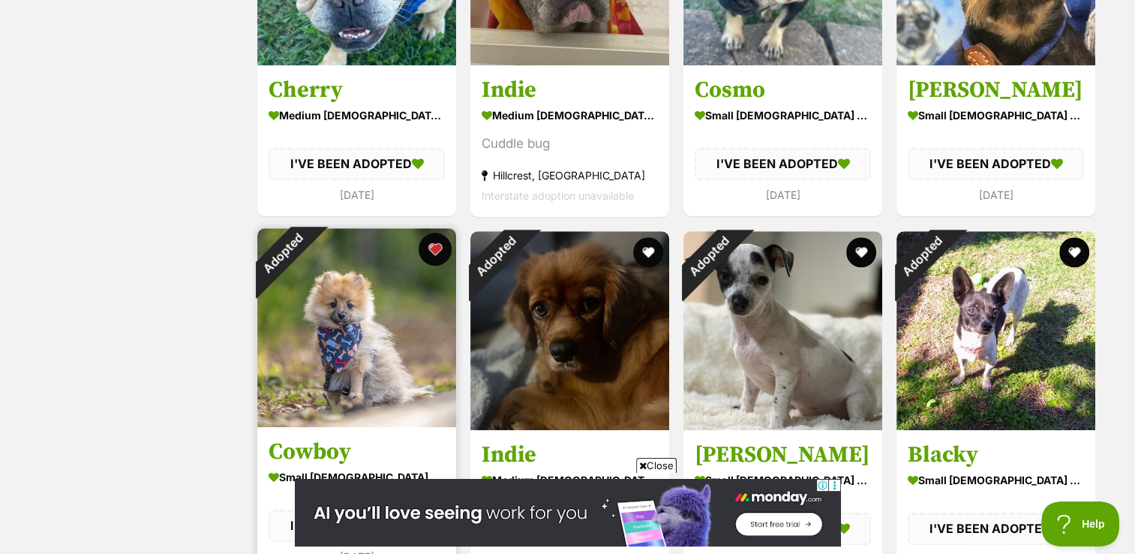
click at [437, 254] on button "favourite" at bounding box center [435, 249] width 33 height 33
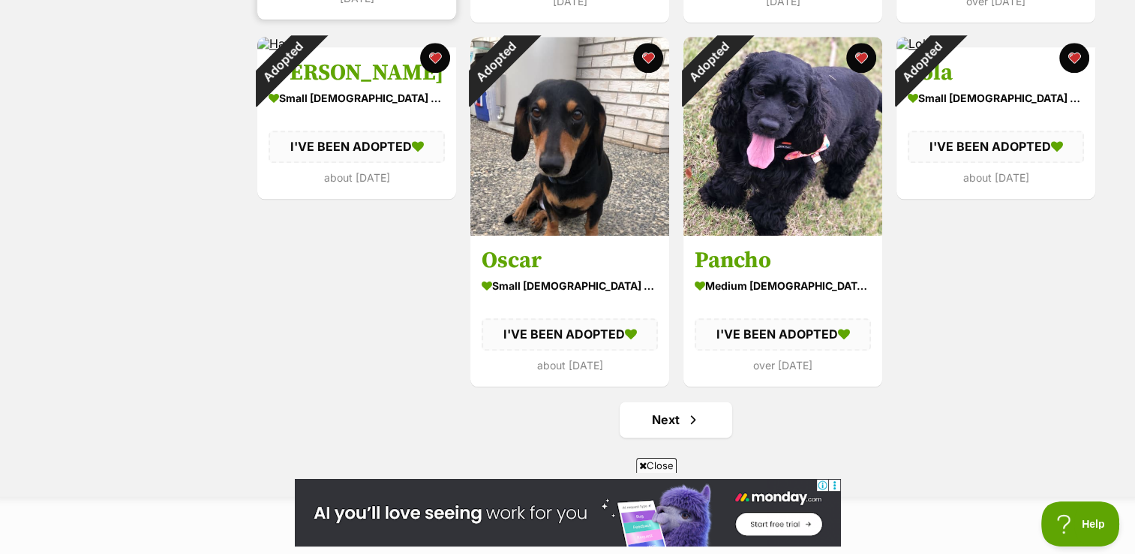
scroll to position [1732, 0]
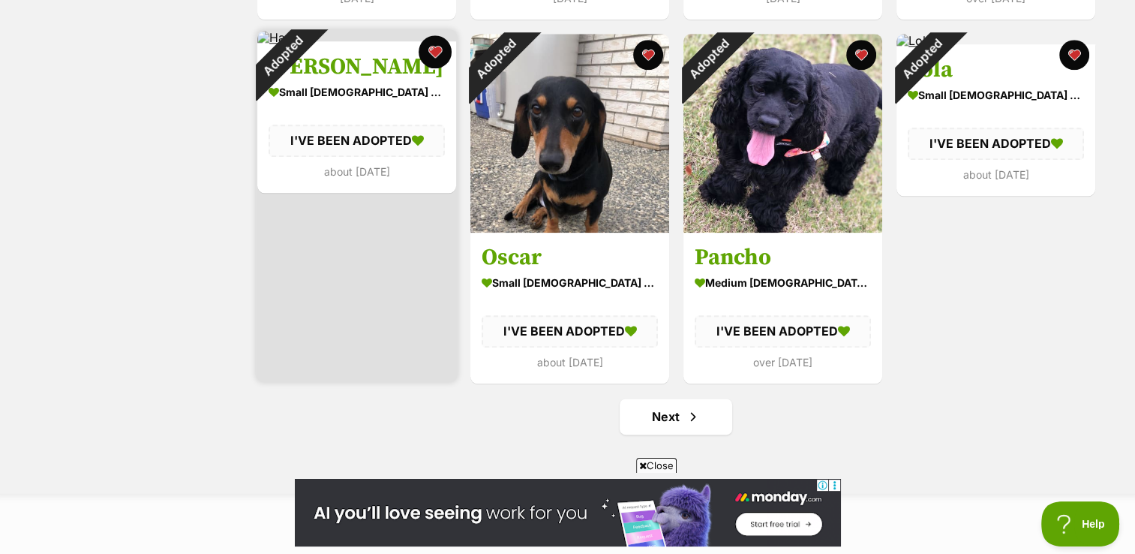
click at [435, 55] on button "favourite" at bounding box center [435, 51] width 33 height 33
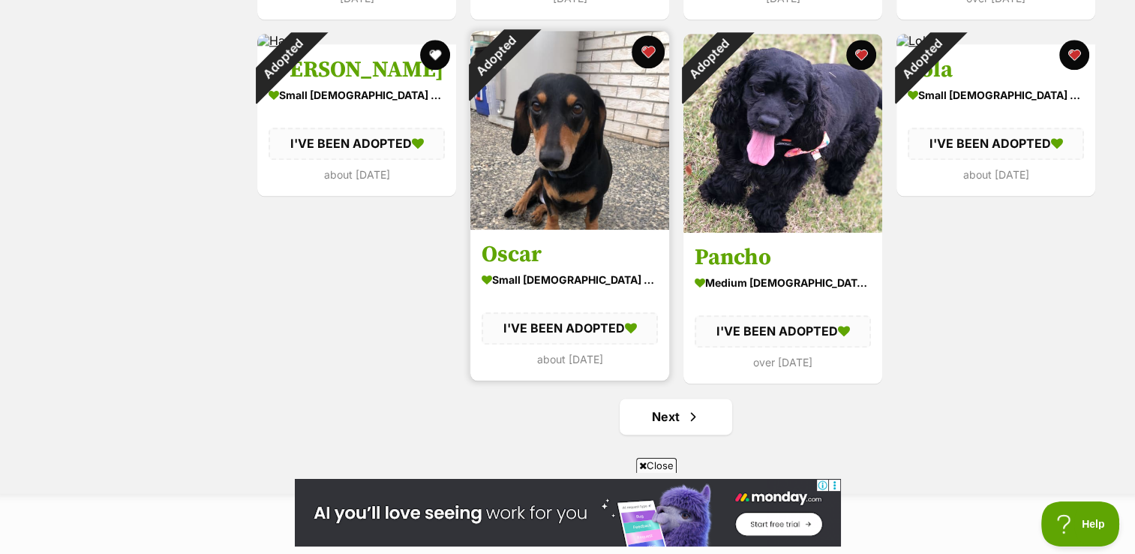
click at [654, 52] on button "favourite" at bounding box center [648, 51] width 33 height 33
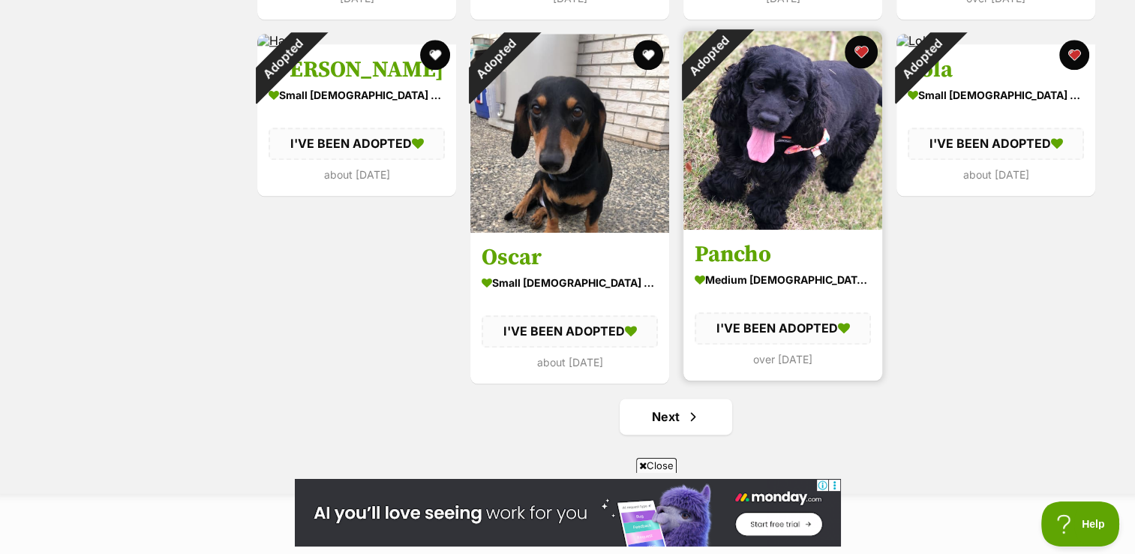
click at [867, 53] on button "favourite" at bounding box center [861, 51] width 33 height 33
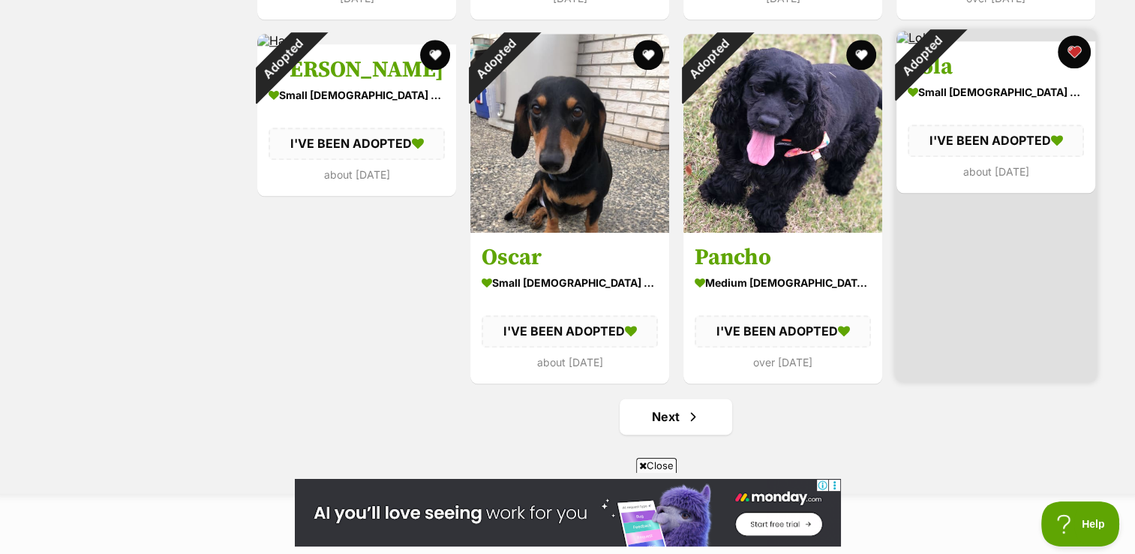
click at [1074, 55] on button "favourite" at bounding box center [1074, 51] width 33 height 33
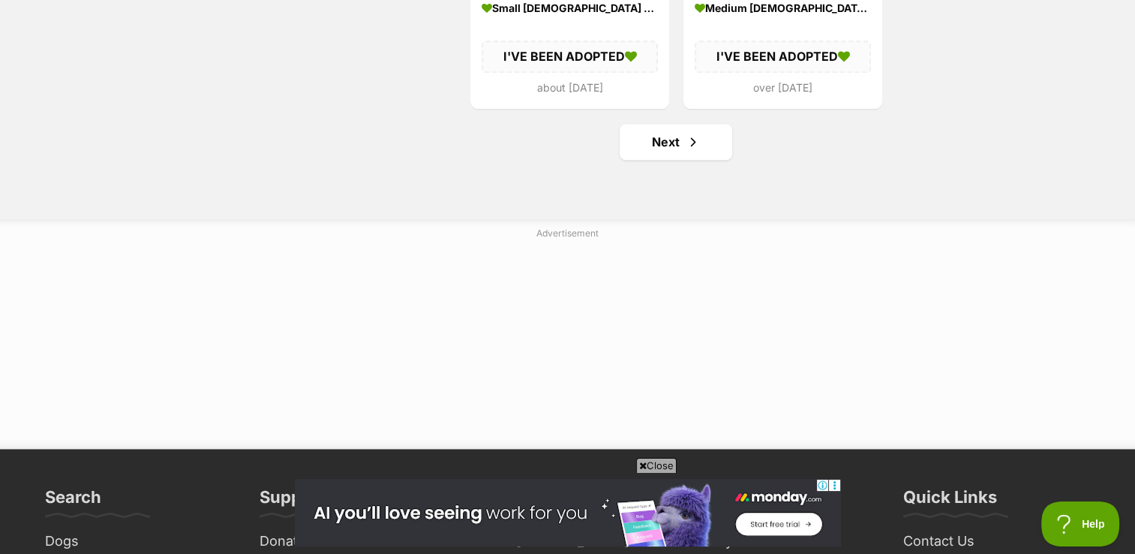
scroll to position [1969, 0]
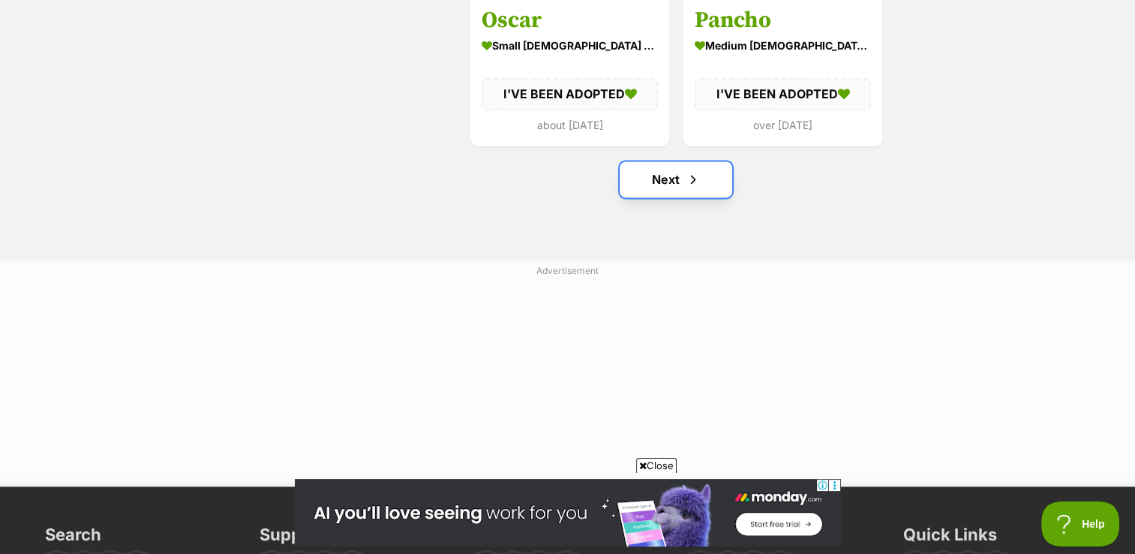
click at [672, 171] on link "Next" at bounding box center [676, 179] width 113 height 36
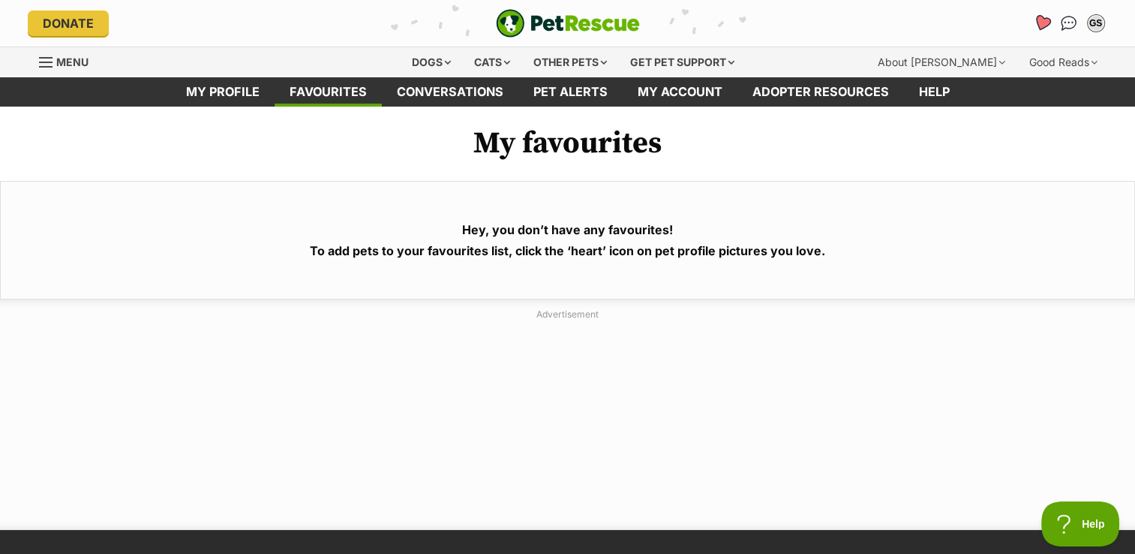
click at [1037, 26] on icon "Favourites" at bounding box center [1042, 24] width 20 height 20
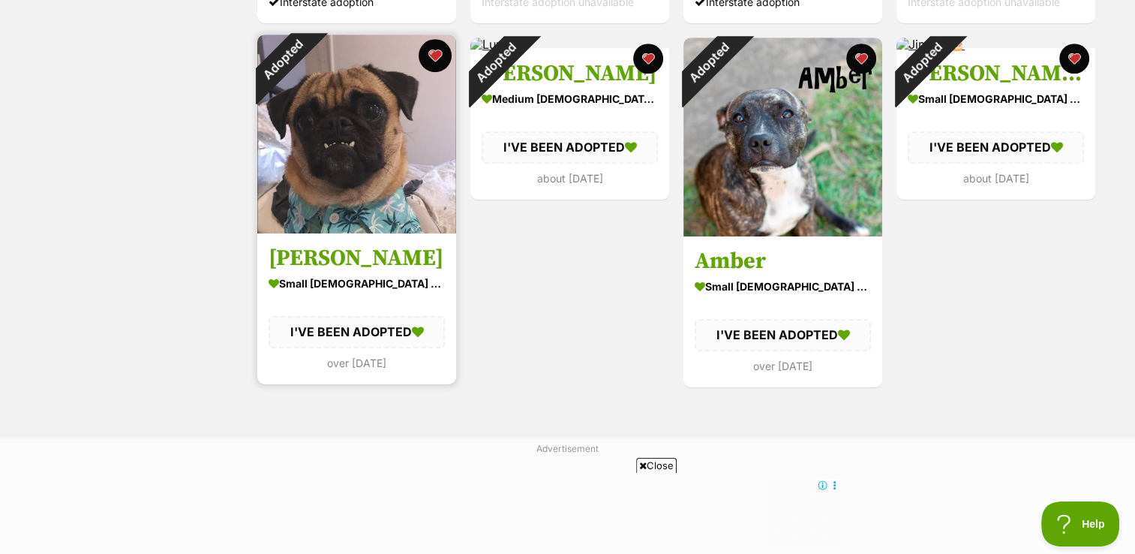
click at [434, 59] on button "favourite" at bounding box center [435, 55] width 33 height 33
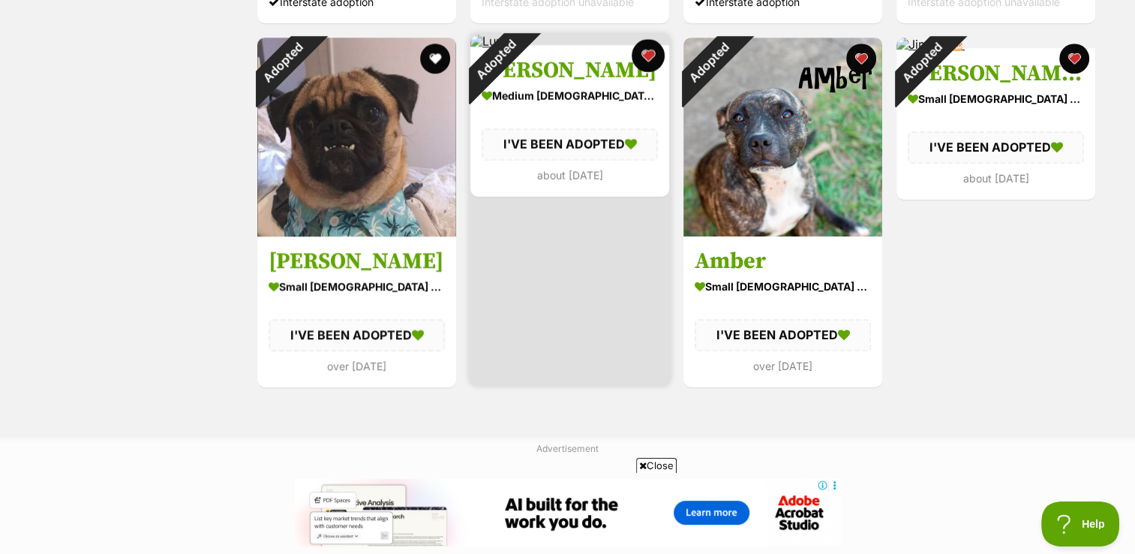
click at [645, 62] on button "favourite" at bounding box center [648, 55] width 33 height 33
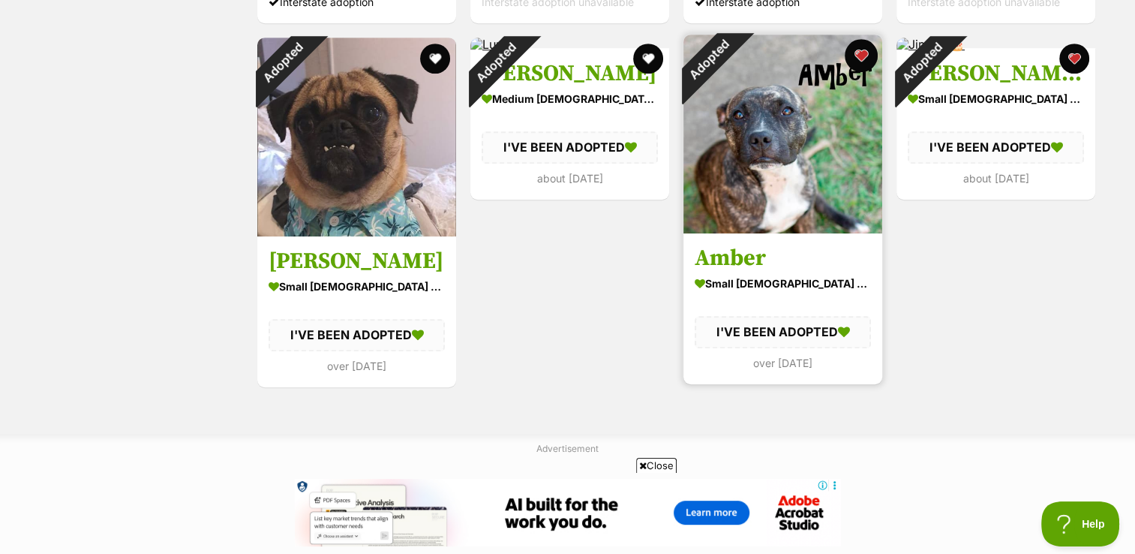
click at [863, 53] on button "favourite" at bounding box center [861, 55] width 33 height 33
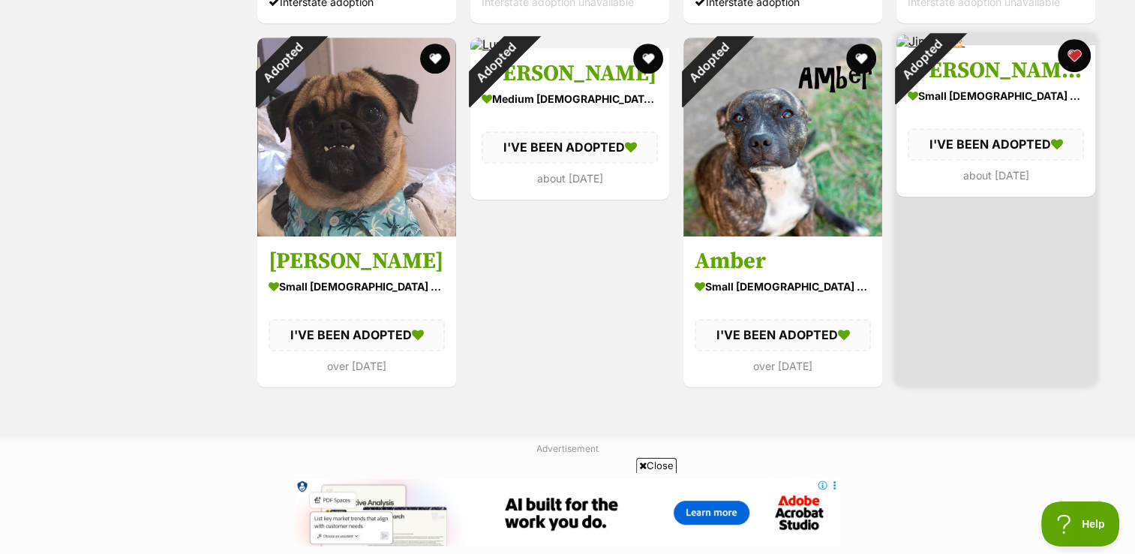
click at [1077, 59] on button "favourite" at bounding box center [1074, 55] width 33 height 33
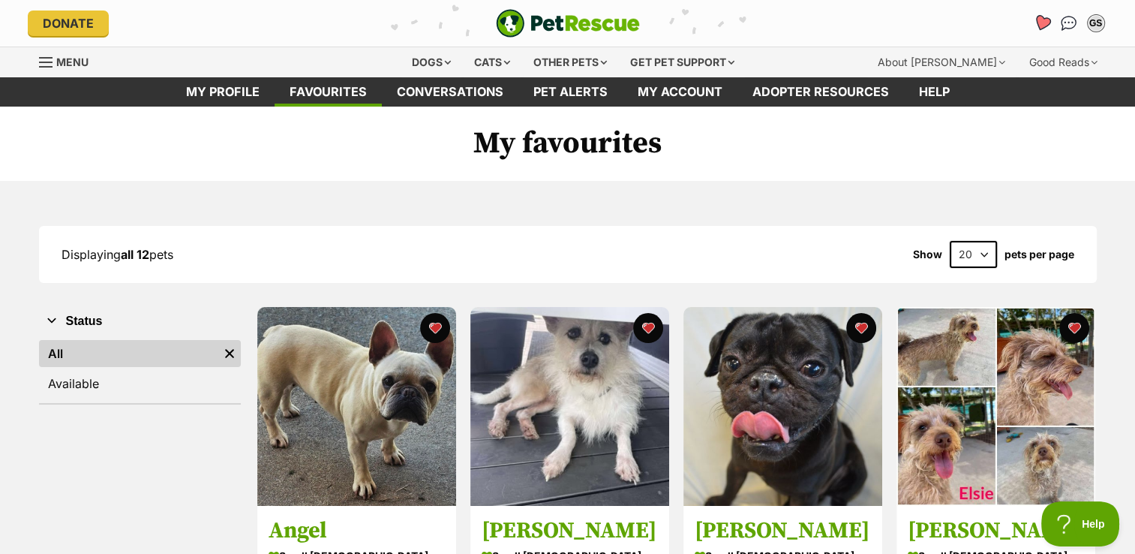
click at [1045, 33] on link "Favourites" at bounding box center [1041, 23] width 31 height 31
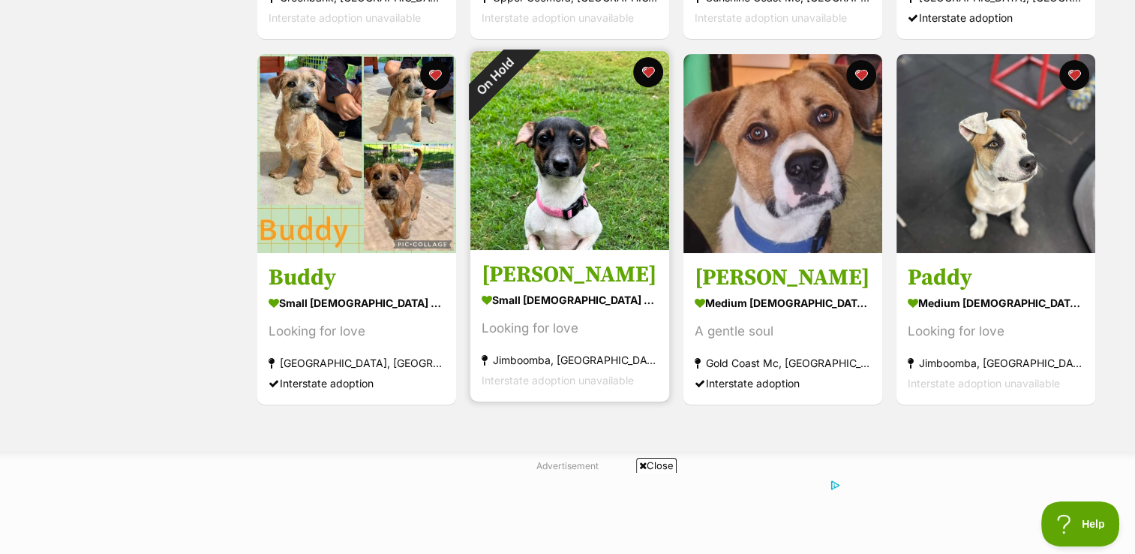
scroll to position [620, 0]
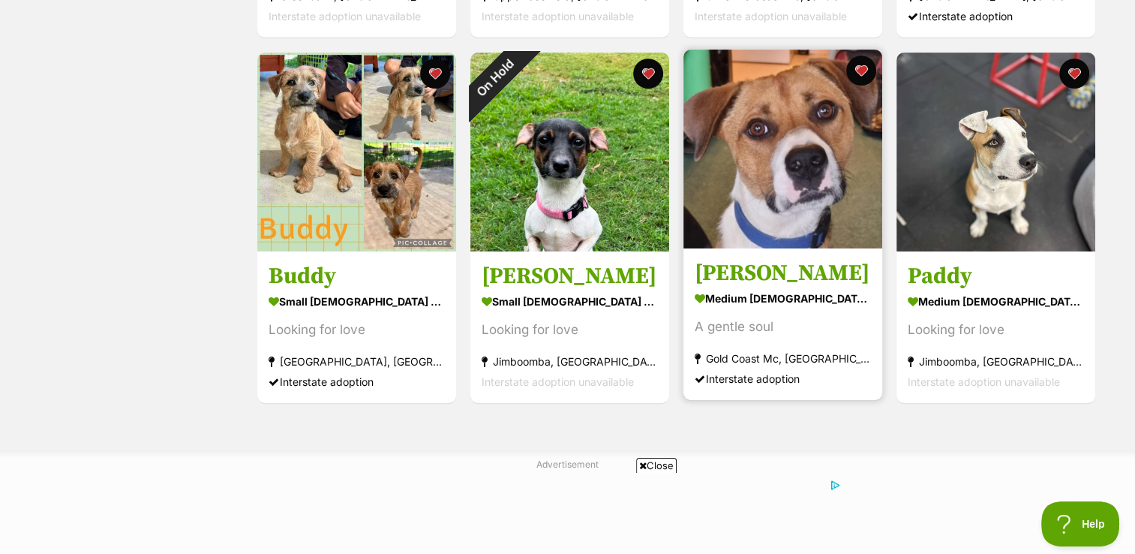
click at [813, 167] on img at bounding box center [783, 149] width 199 height 199
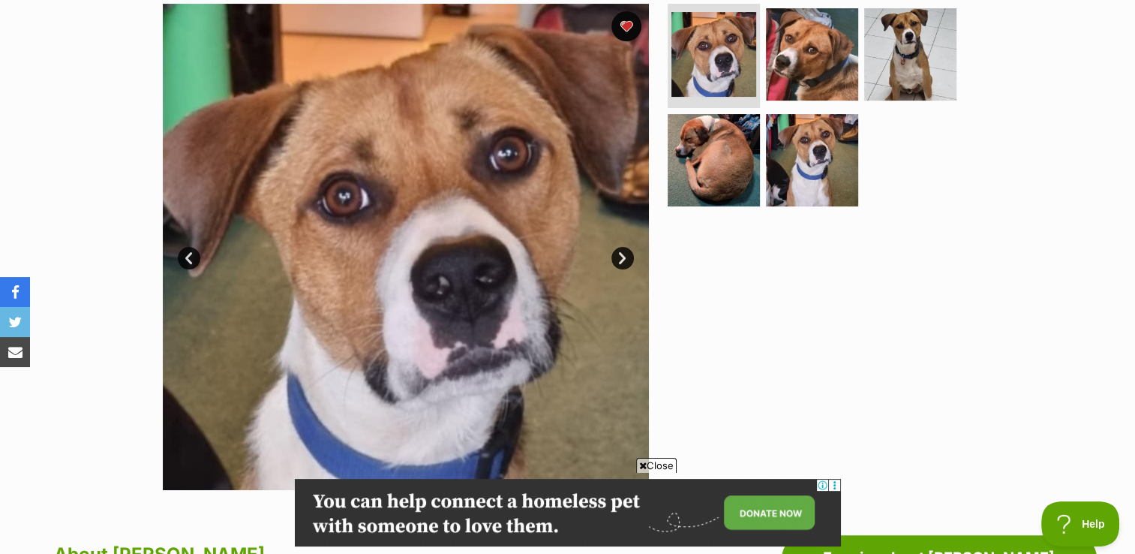
scroll to position [306, 0]
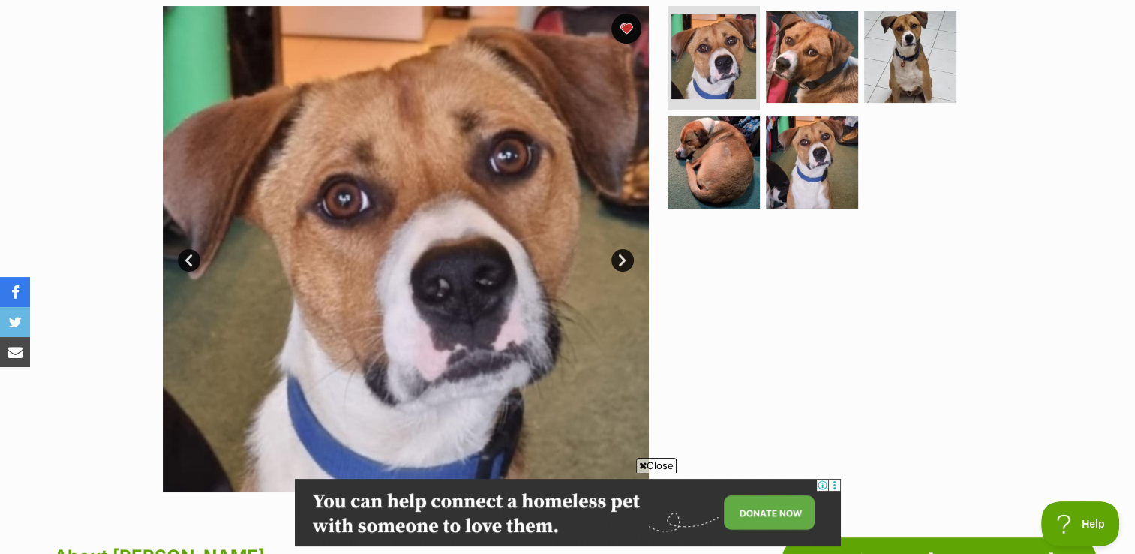
click at [617, 260] on link "Next" at bounding box center [623, 260] width 23 height 23
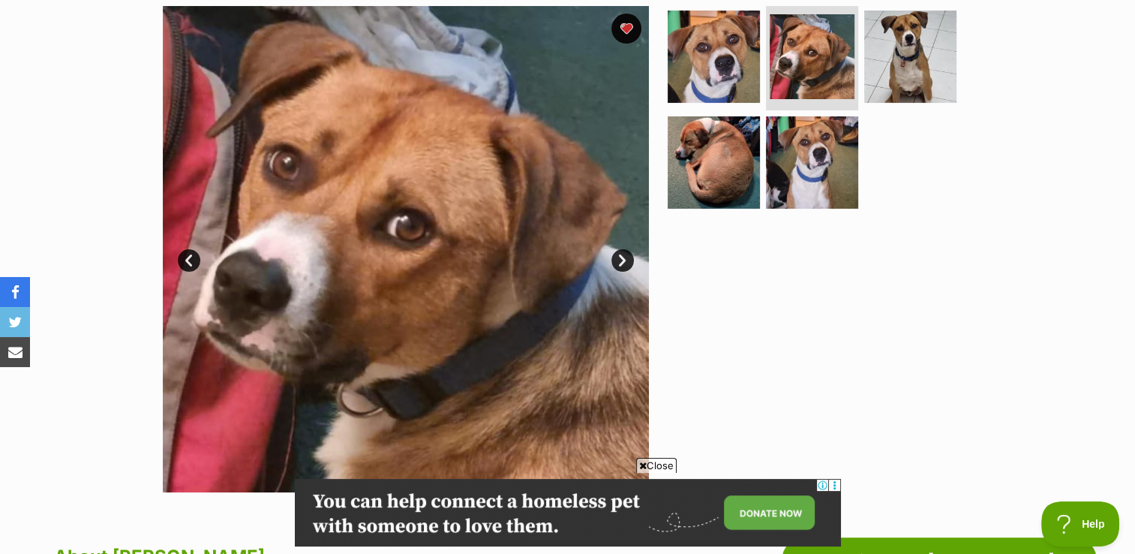
click at [617, 260] on link "Next" at bounding box center [623, 260] width 23 height 23
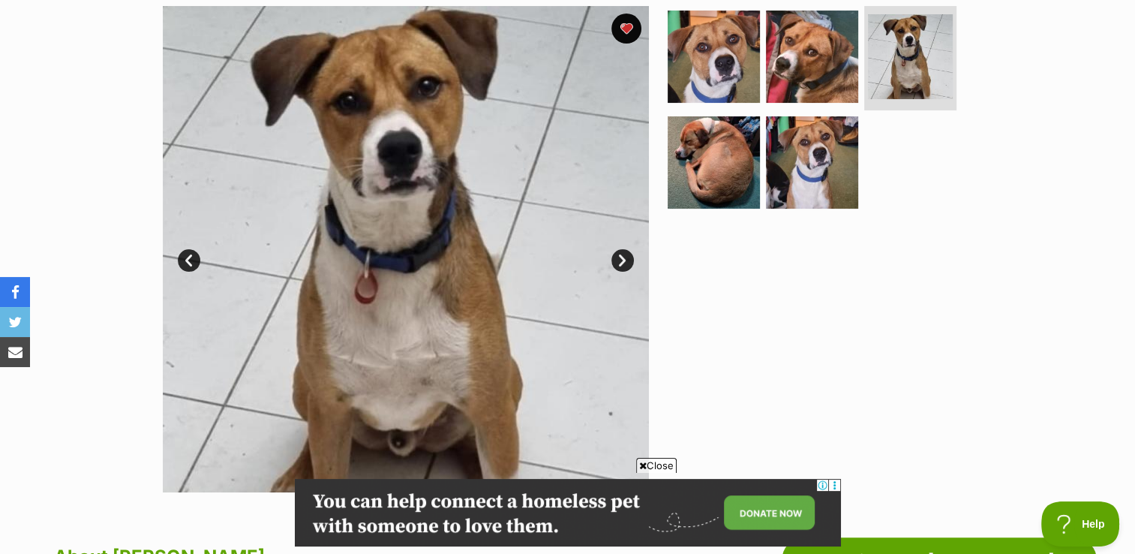
click at [617, 260] on link "Next" at bounding box center [623, 260] width 23 height 23
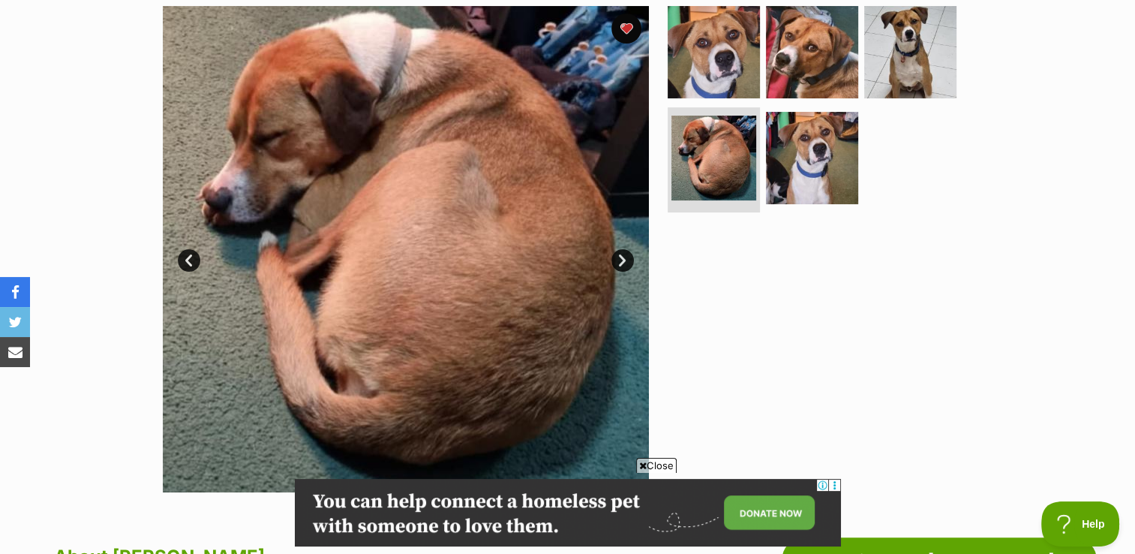
click at [617, 260] on link "Next" at bounding box center [623, 260] width 23 height 23
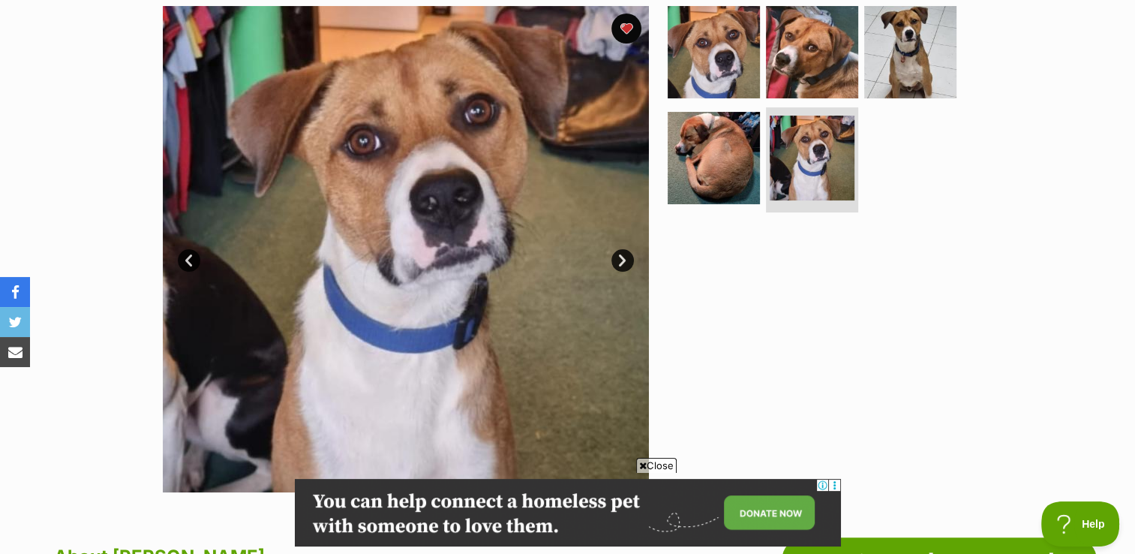
drag, startPoint x: 617, startPoint y: 260, endPoint x: 939, endPoint y: 209, distance: 326.0
click at [939, 209] on ul at bounding box center [819, 112] width 308 height 213
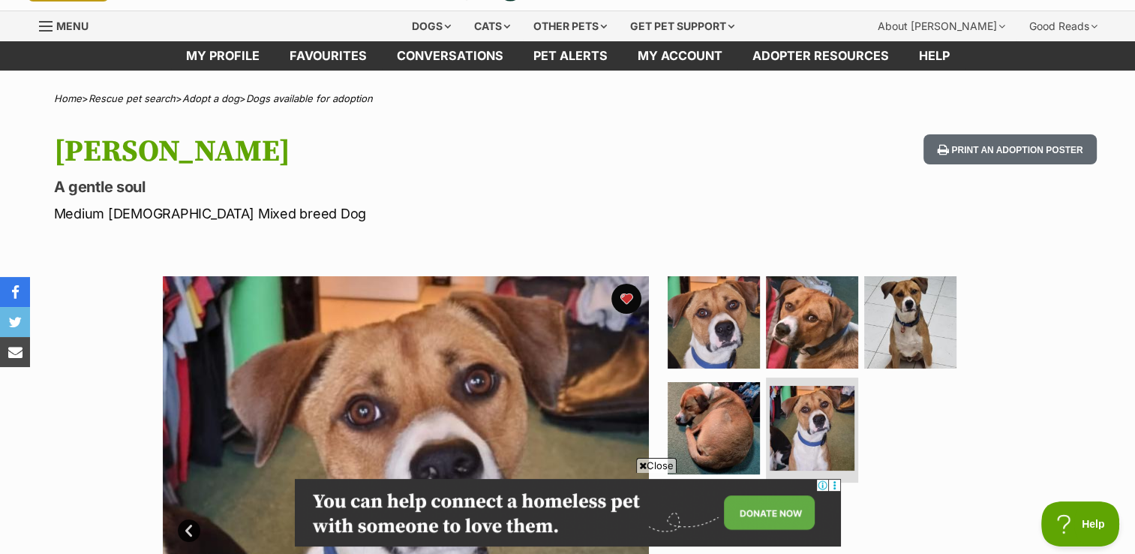
scroll to position [0, 0]
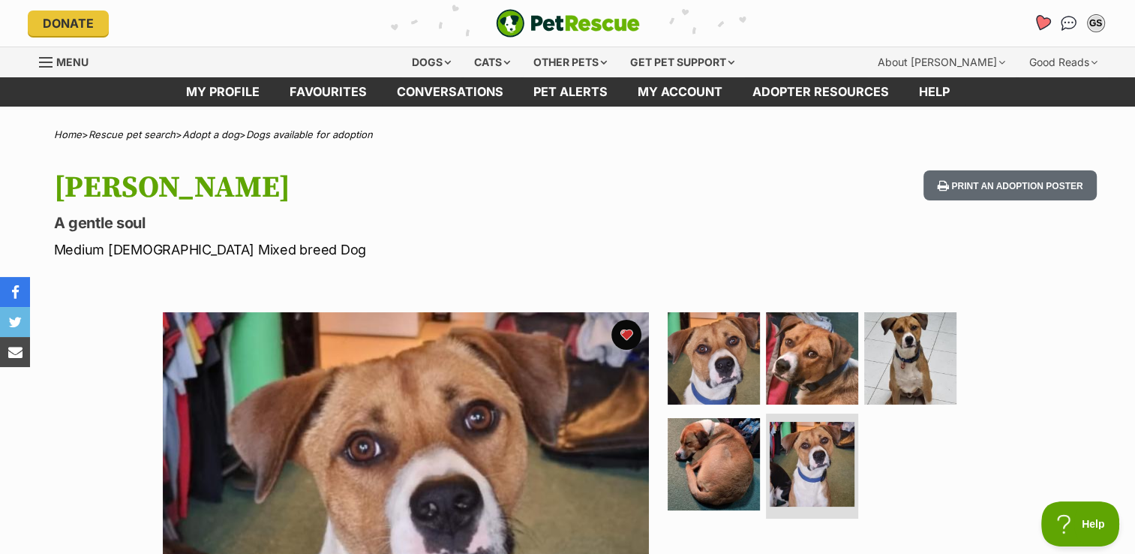
click at [1038, 28] on icon "Favourites" at bounding box center [1041, 22] width 18 height 17
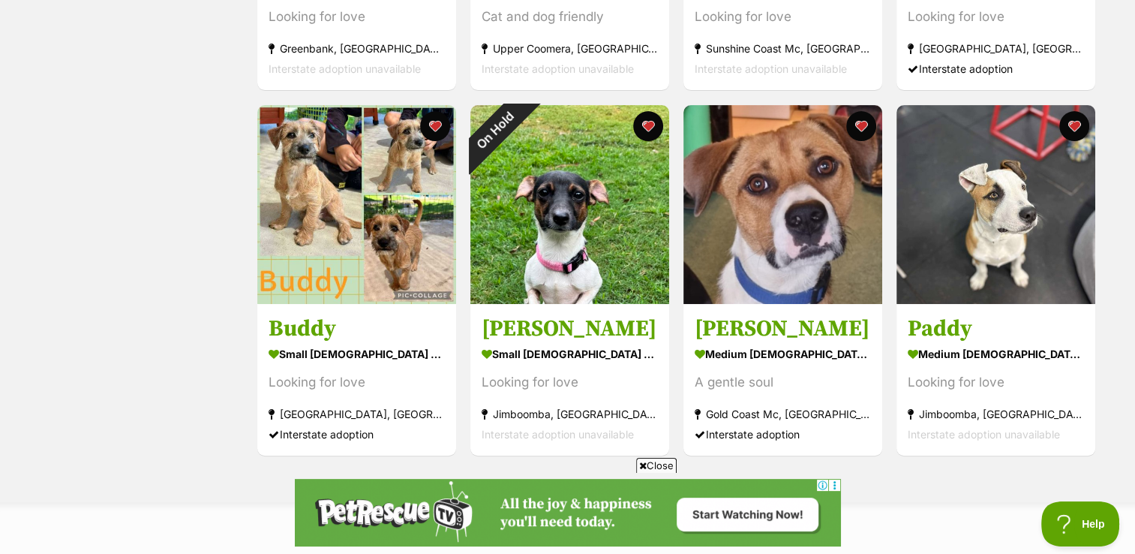
scroll to position [597, 0]
